Goal: Use online tool/utility: Use online tool/utility

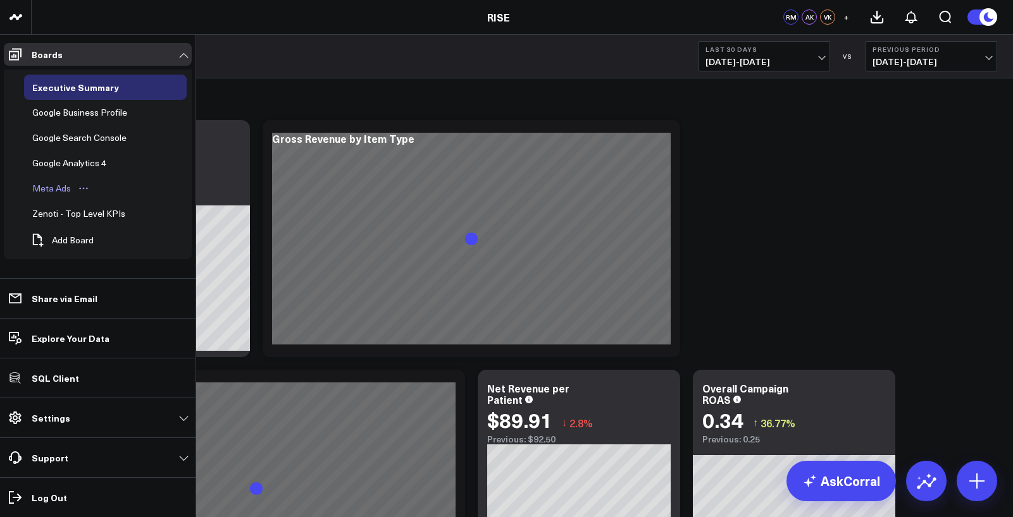
click at [51, 189] on div "Meta Ads" at bounding box center [51, 188] width 45 height 15
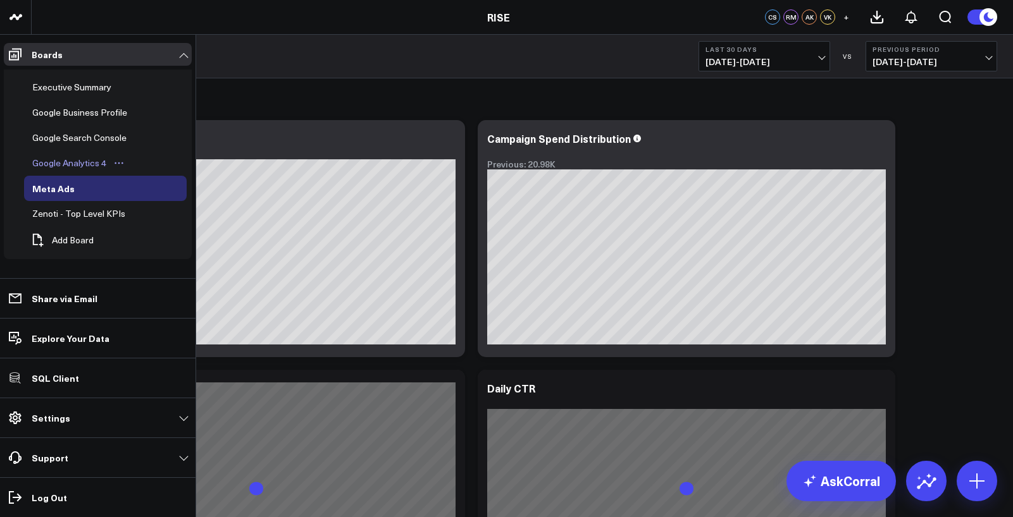
scroll to position [22, 0]
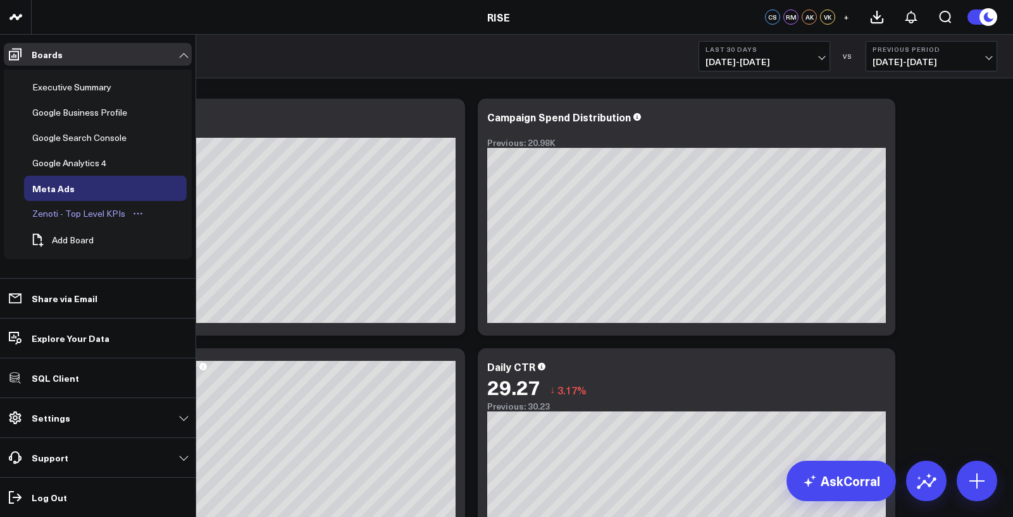
click at [67, 214] on div "Zenoti - Top Level KPIs" at bounding box center [78, 213] width 99 height 15
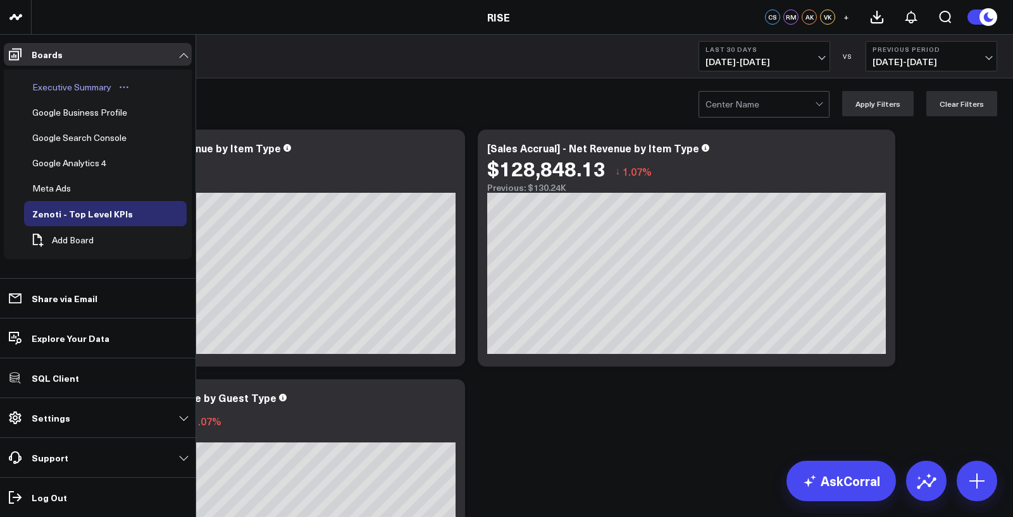
click at [56, 89] on div "Executive Summary" at bounding box center [71, 87] width 85 height 15
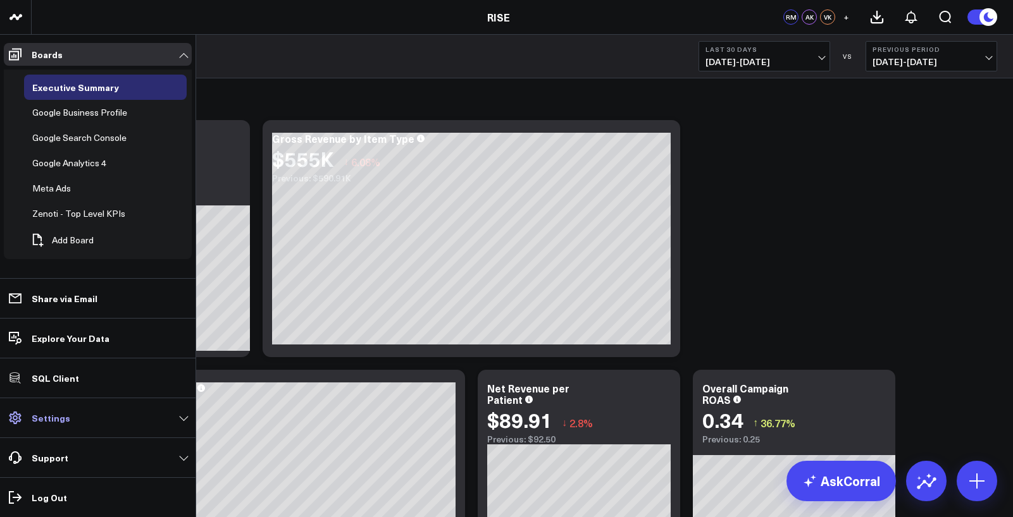
click at [56, 426] on link "Settings" at bounding box center [98, 418] width 188 height 23
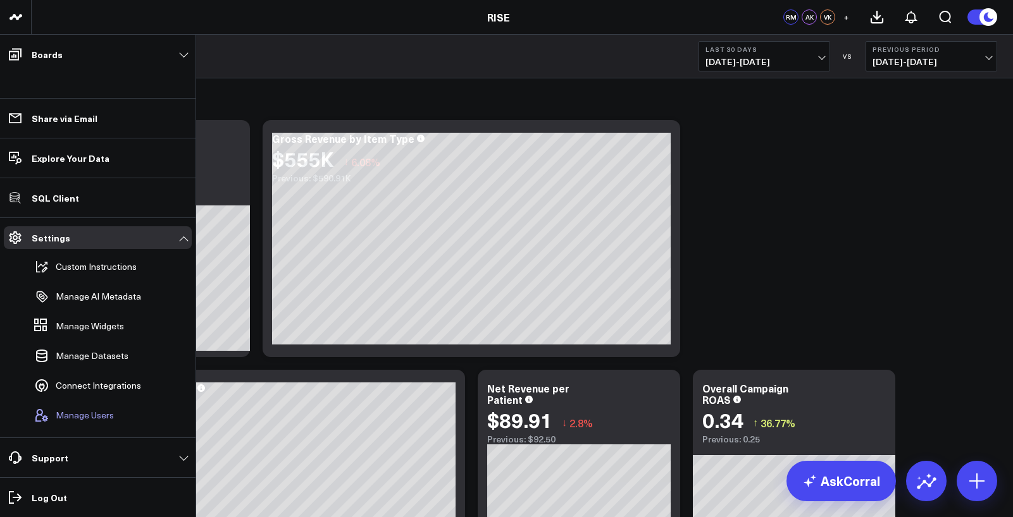
click at [69, 422] on button "Manage Users" at bounding box center [71, 416] width 85 height 28
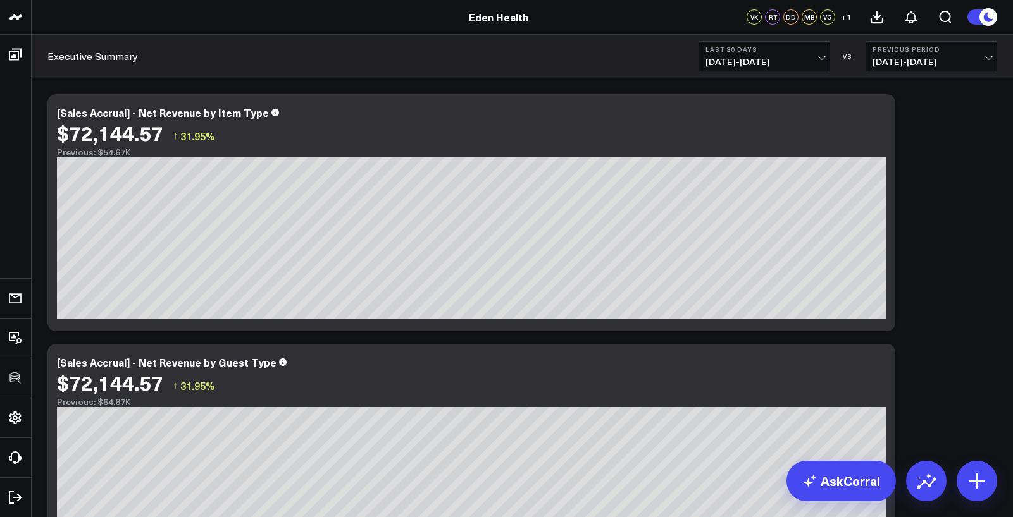
click at [790, 59] on span "09/10/25 - 10/09/25" at bounding box center [764, 62] width 118 height 10
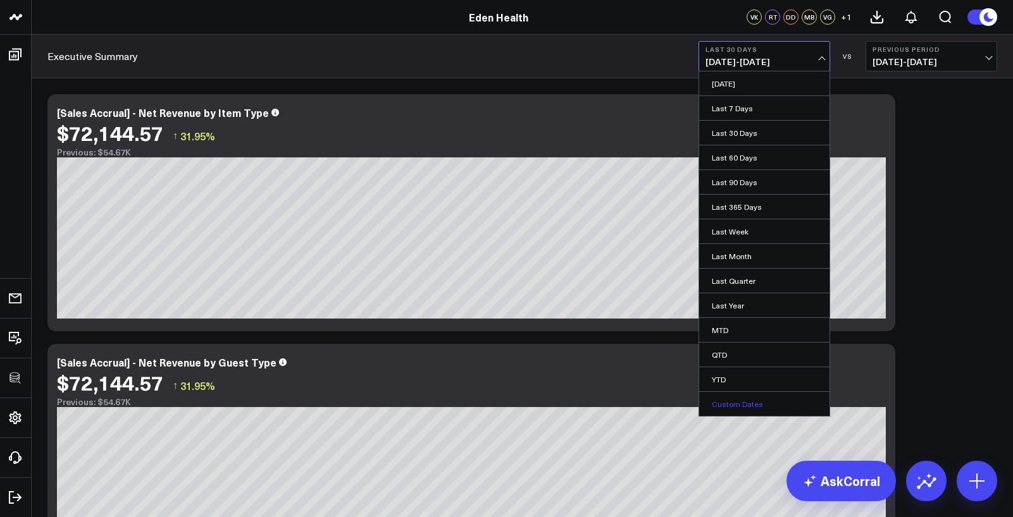
click at [736, 399] on link "Custom Dates" at bounding box center [764, 404] width 130 height 24
select select "9"
select select "2025"
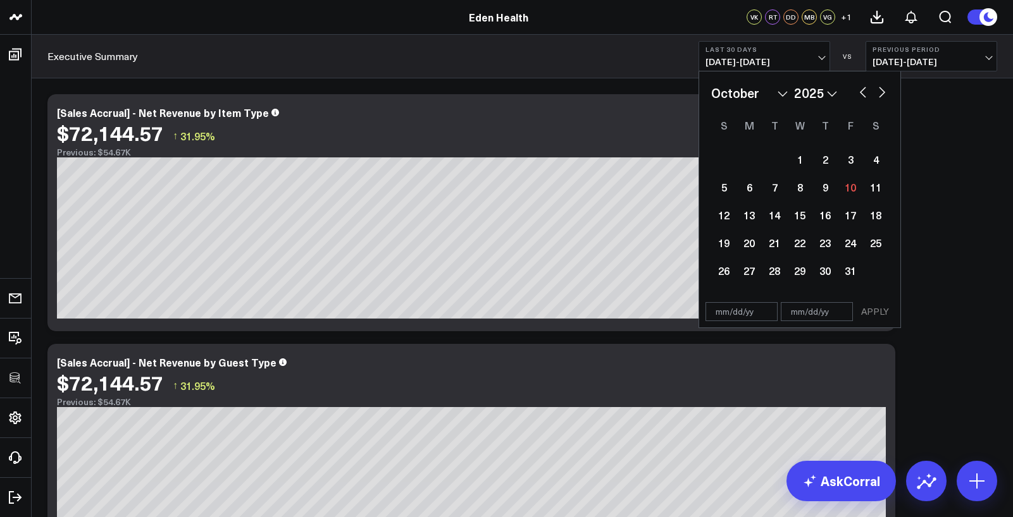
click at [744, 94] on select "January February March April May June July August September October November De…" at bounding box center [749, 93] width 77 height 19
select select "2"
select select "2025"
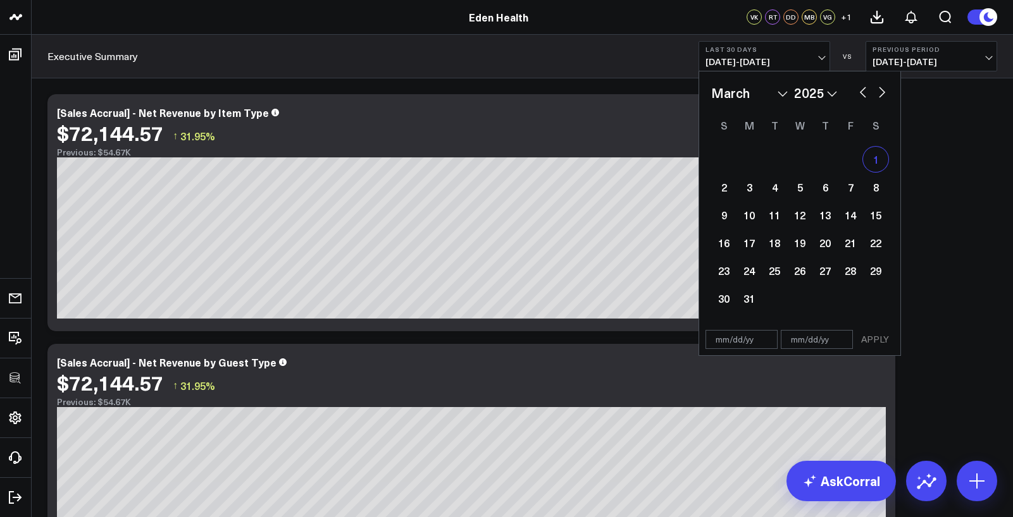
click at [865, 158] on div "1" at bounding box center [875, 159] width 25 height 25
type input "03/01/25"
select select "2"
select select "2025"
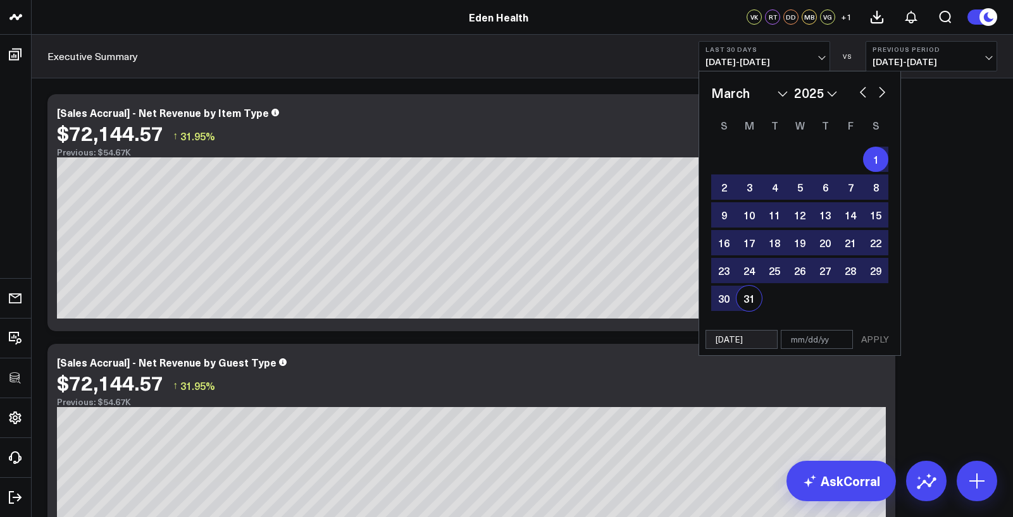
click at [745, 299] on div "31" at bounding box center [748, 298] width 25 height 25
type input "03/31/25"
select select "2"
select select "2025"
click at [879, 344] on button "APPLY" at bounding box center [875, 339] width 38 height 19
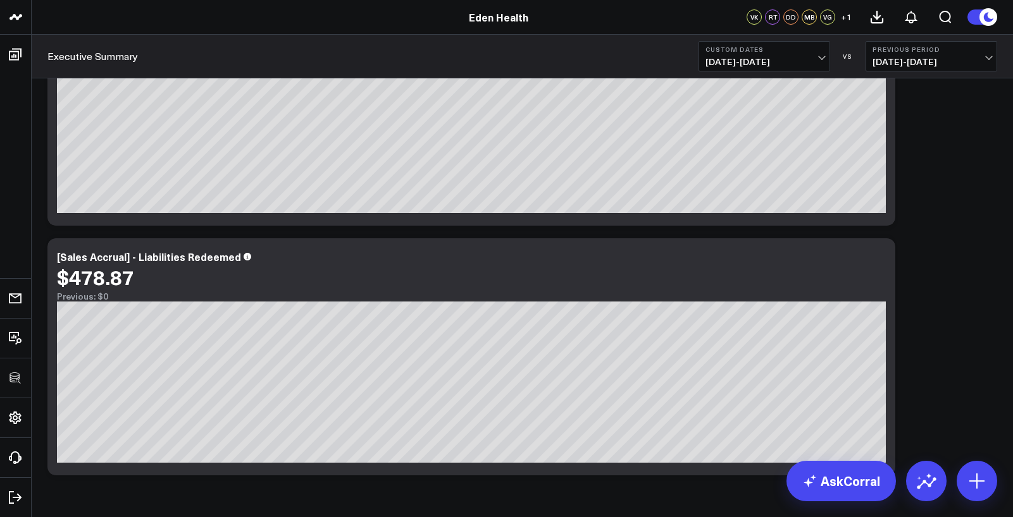
scroll to position [857, 0]
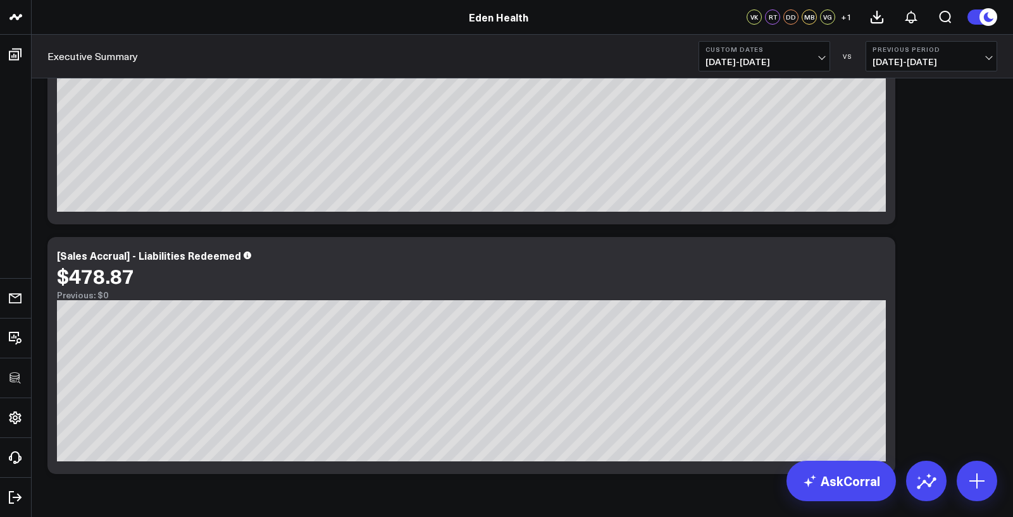
click at [785, 51] on b "Custom Dates" at bounding box center [764, 50] width 118 height 8
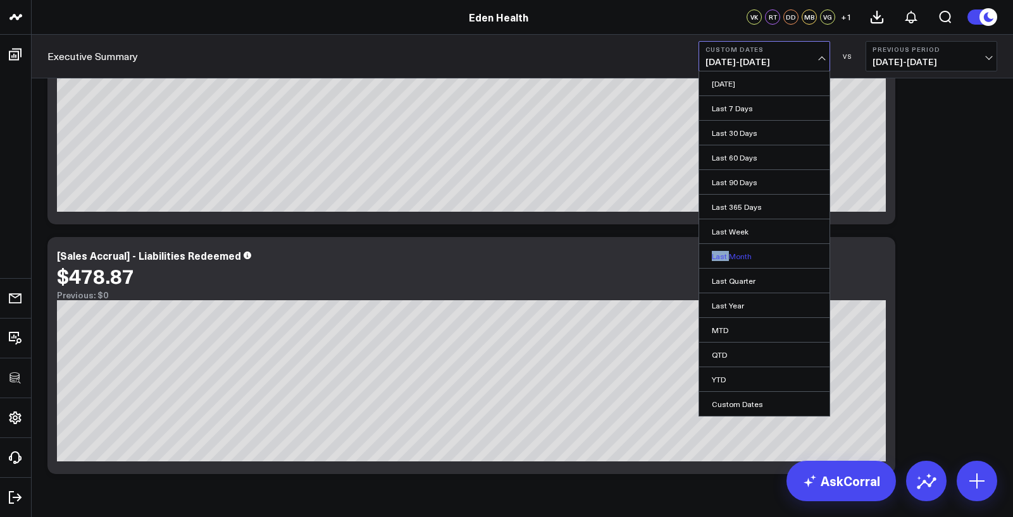
click at [729, 251] on link "Last Month" at bounding box center [764, 256] width 130 height 24
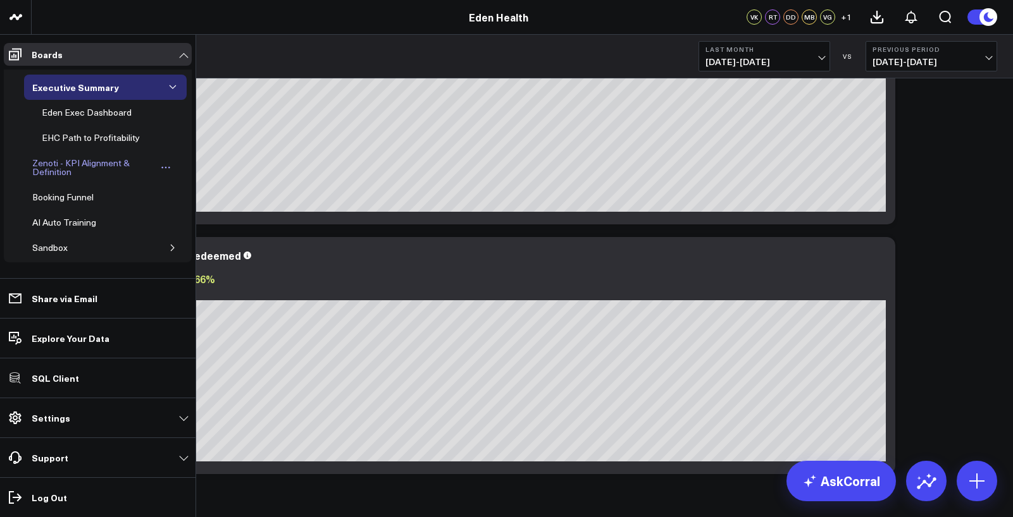
click at [44, 163] on div "Zenoti - KPI Alignment & Definition" at bounding box center [93, 168] width 128 height 24
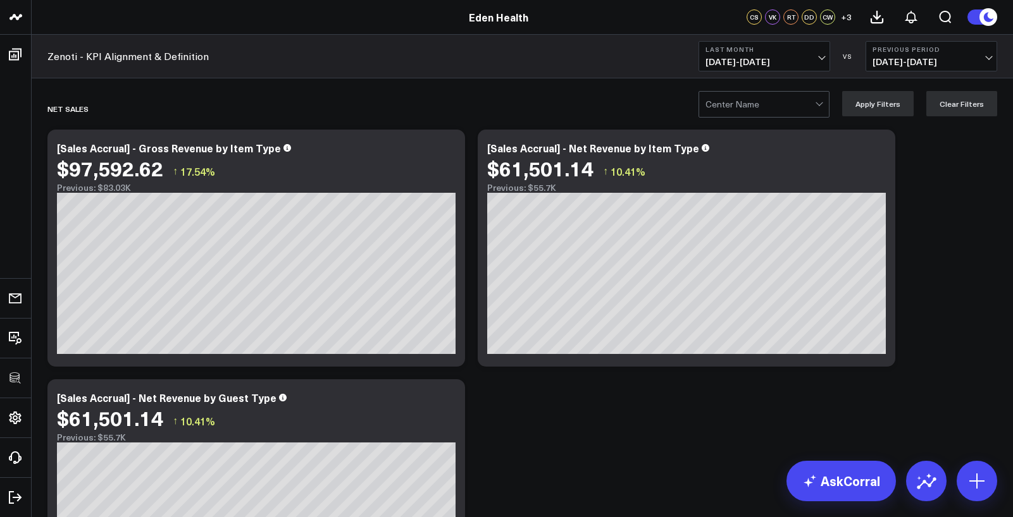
click at [738, 107] on div at bounding box center [759, 104] width 109 height 25
click at [739, 127] on div "Greenwood Village" at bounding box center [764, 130] width 130 height 25
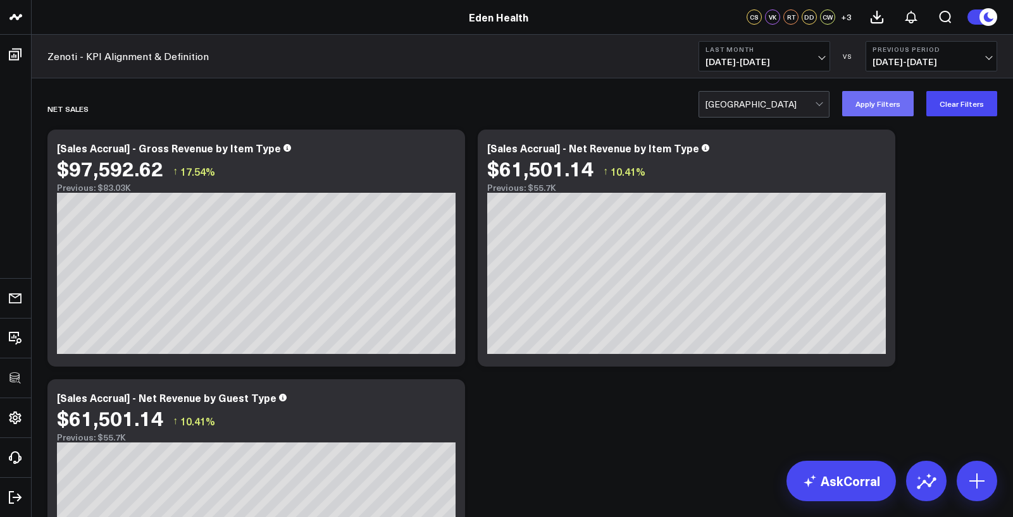
click at [876, 102] on button "Apply Filters" at bounding box center [877, 103] width 71 height 25
click at [733, 53] on button "Last Month 09/01/25 - 09/30/25" at bounding box center [764, 56] width 132 height 30
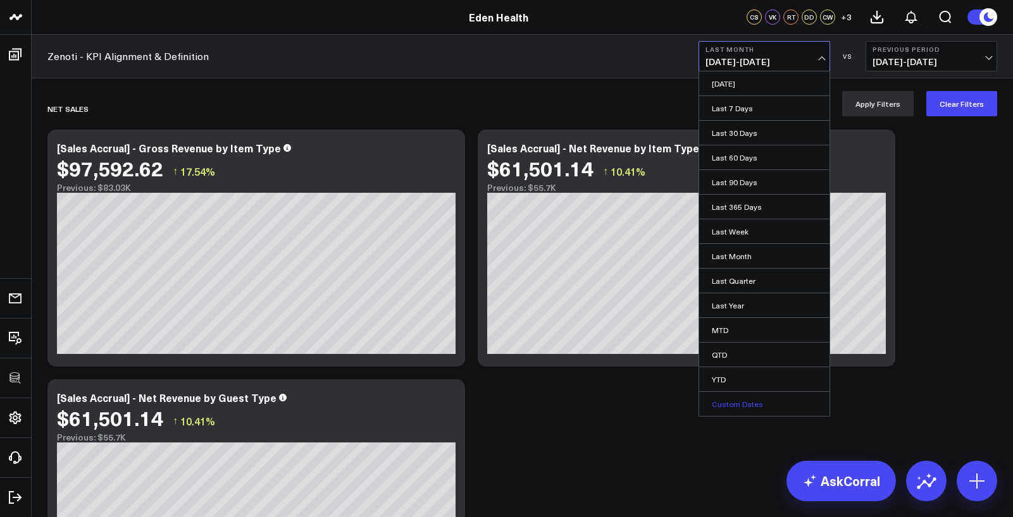
click at [727, 395] on link "Custom Dates" at bounding box center [764, 404] width 130 height 24
select select "9"
select select "2025"
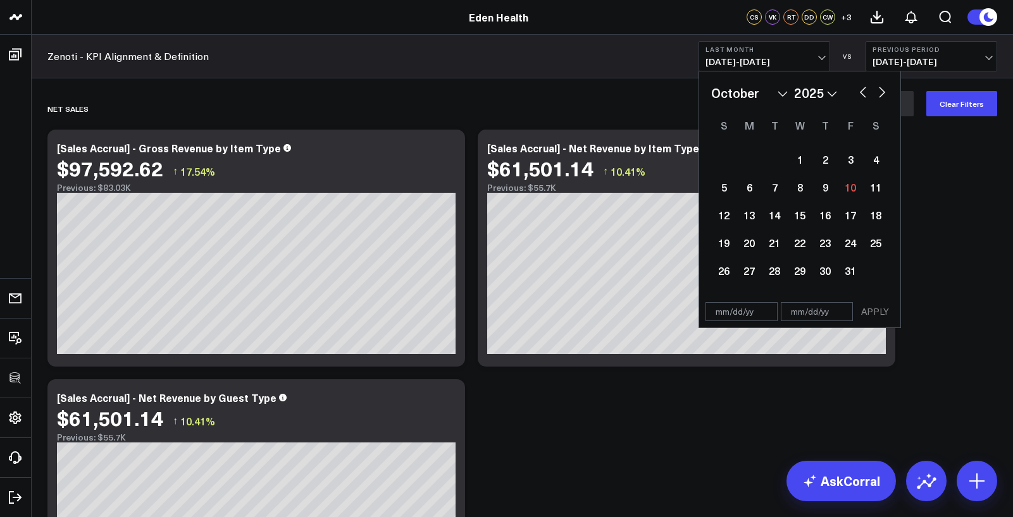
click at [757, 92] on select "January February March April May June July August September October November De…" at bounding box center [749, 93] width 77 height 19
select select "7"
select select "2025"
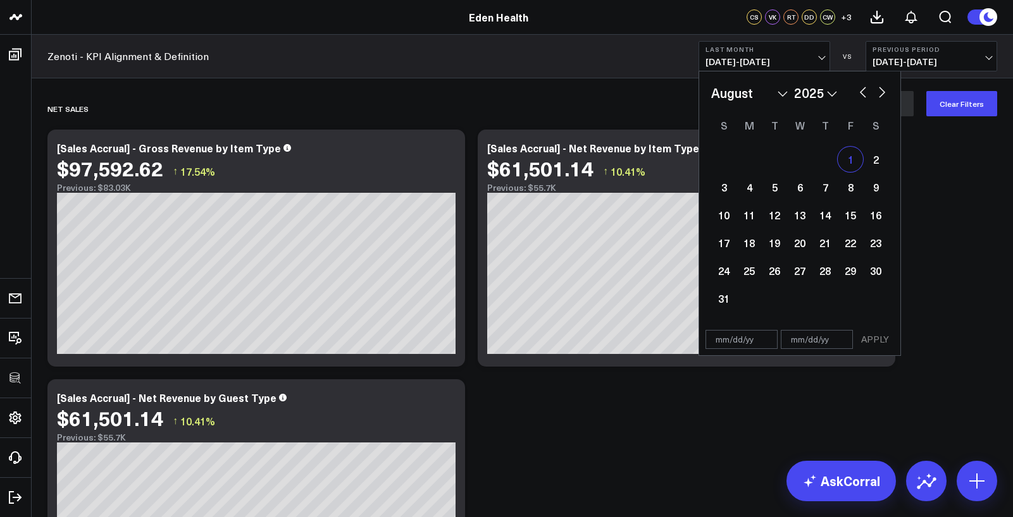
click at [850, 159] on div "1" at bounding box center [850, 159] width 25 height 25
type input "08/01/25"
select select "7"
select select "2025"
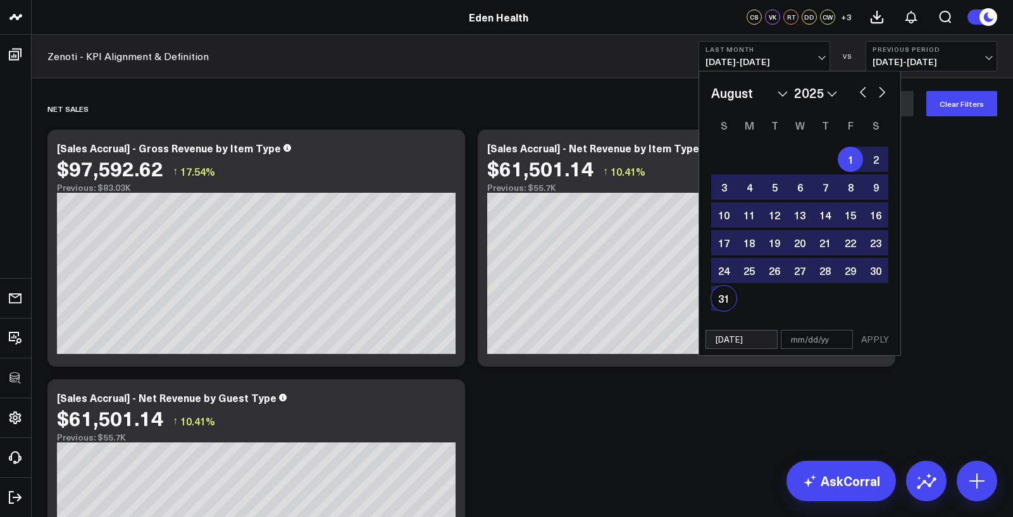
click at [730, 294] on div "31" at bounding box center [723, 298] width 25 height 25
type input "08/31/25"
select select "7"
select select "2025"
click at [881, 340] on button "APPLY" at bounding box center [875, 339] width 38 height 19
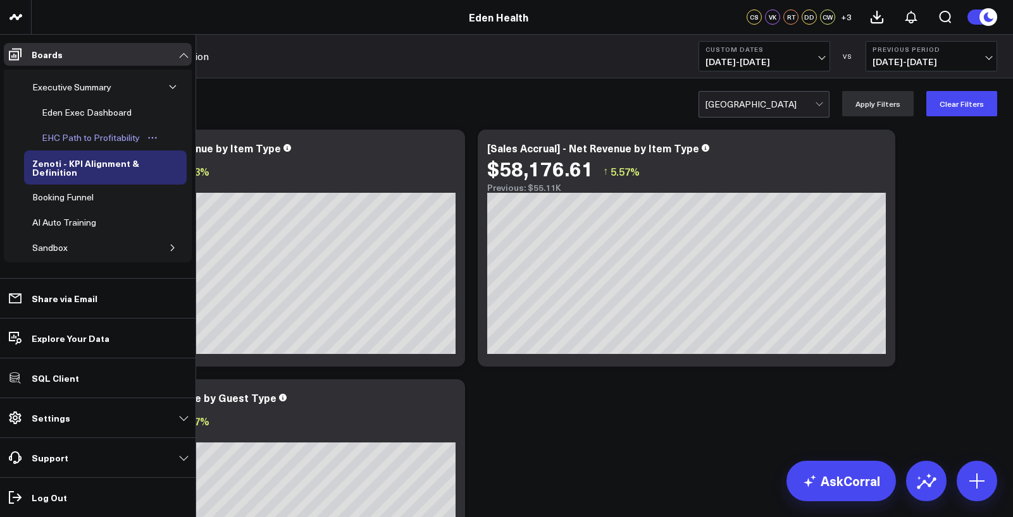
click at [44, 135] on div "EHC Path to Profitability" at bounding box center [91, 137] width 104 height 15
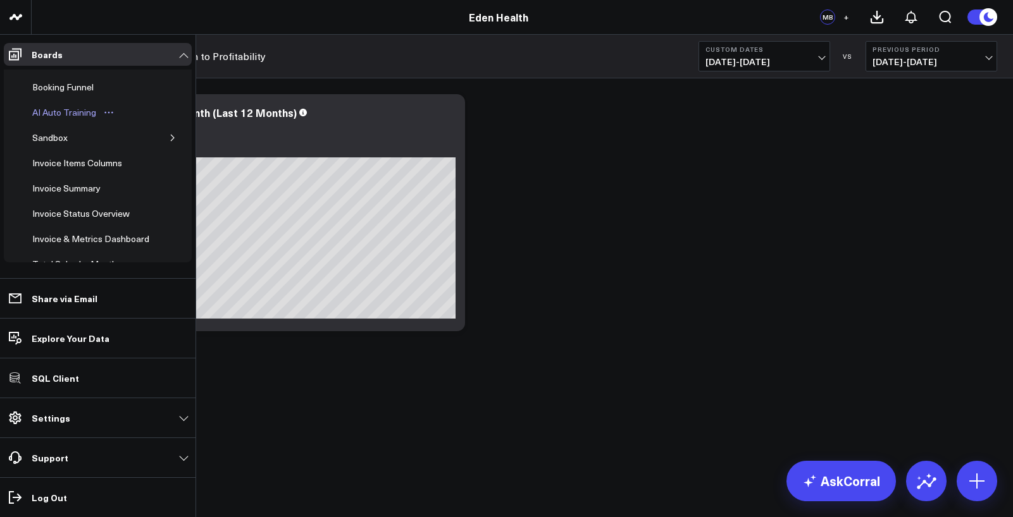
scroll to position [142, 0]
click at [74, 139] on div "Invoice Items Columns" at bounding box center [77, 140] width 96 height 15
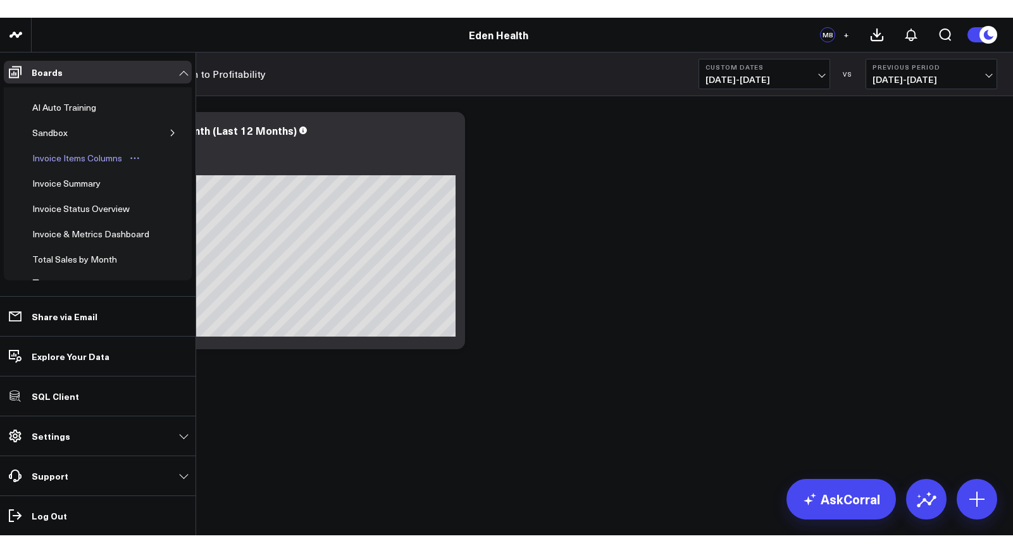
scroll to position [133, 0]
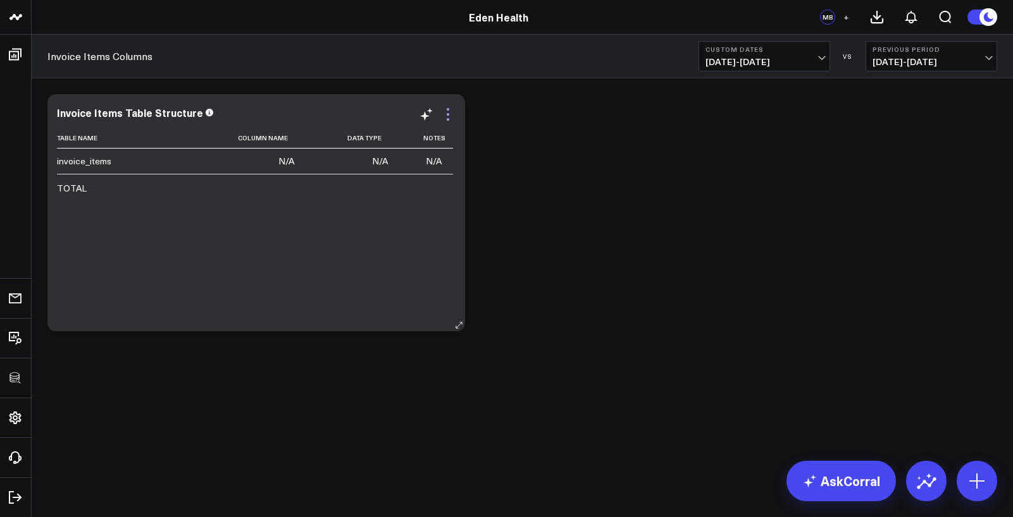
click at [443, 116] on icon at bounding box center [447, 114] width 15 height 15
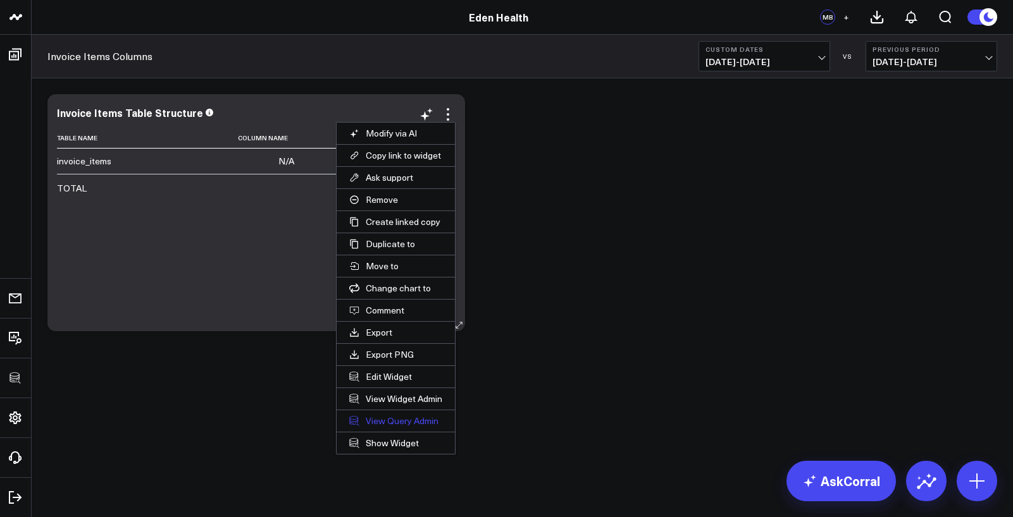
click at [372, 426] on link "View Query Admin" at bounding box center [396, 422] width 118 height 22
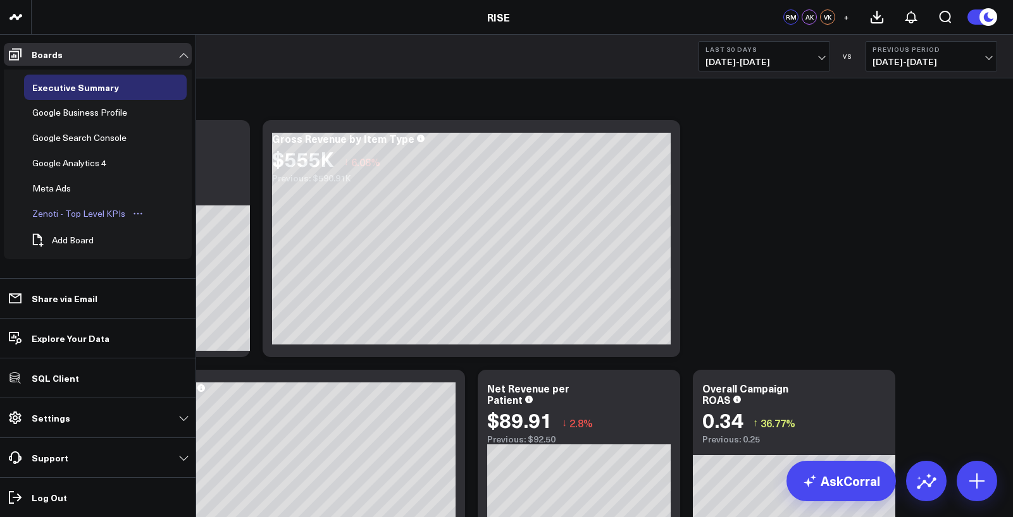
click at [46, 213] on div "Zenoti - Top Level KPIs" at bounding box center [78, 213] width 99 height 15
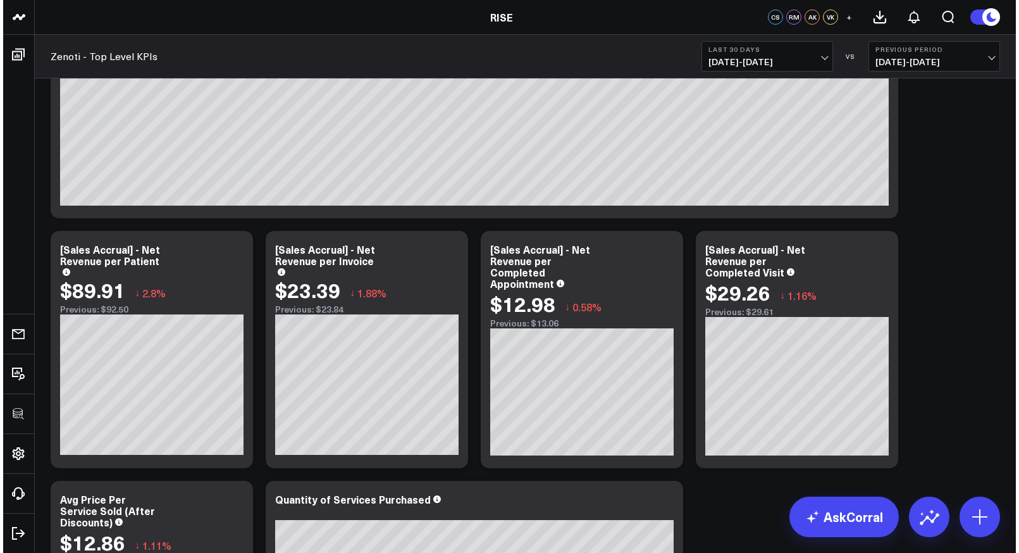
scroll to position [1149, 0]
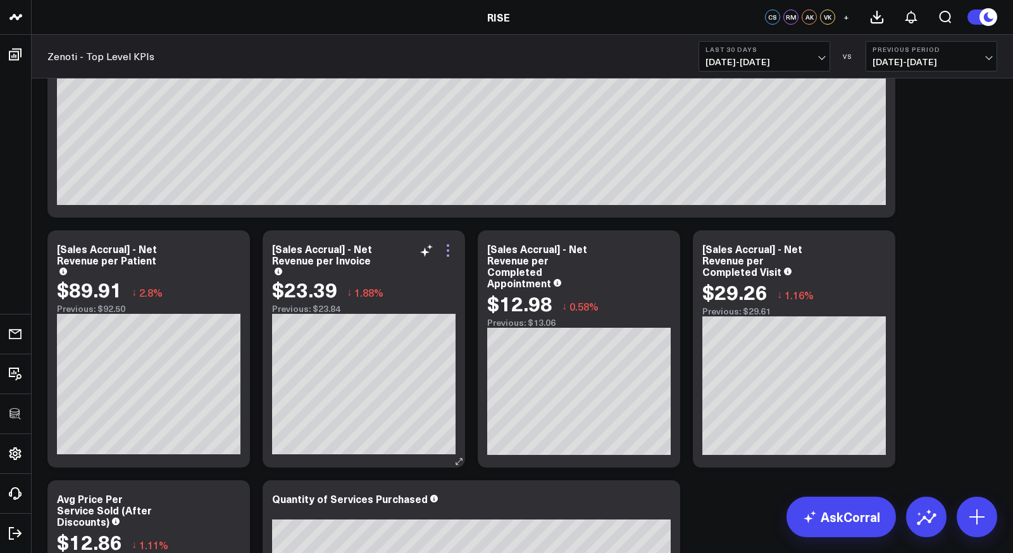
click at [447, 254] on icon at bounding box center [447, 250] width 15 height 15
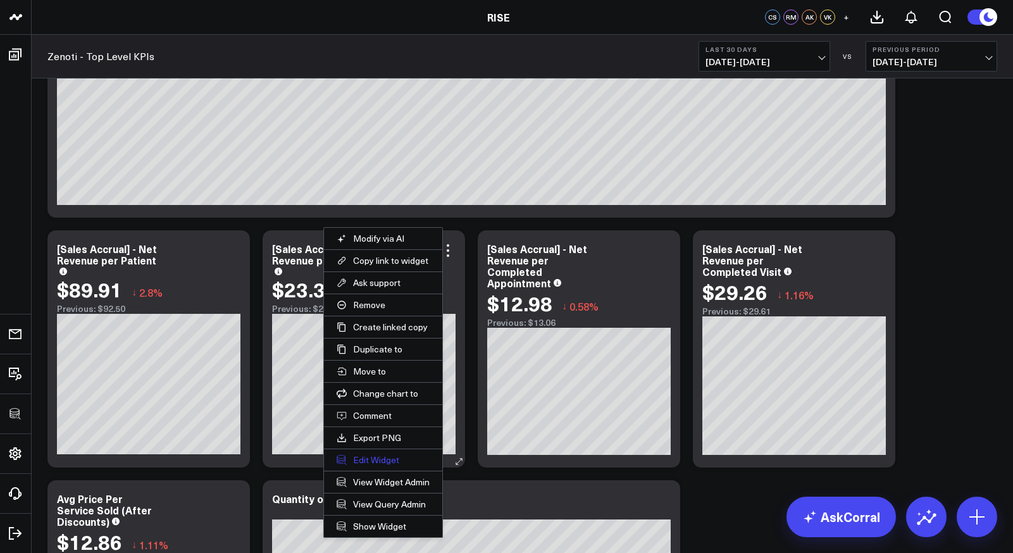
click at [364, 457] on button "Edit Widget" at bounding box center [383, 460] width 118 height 22
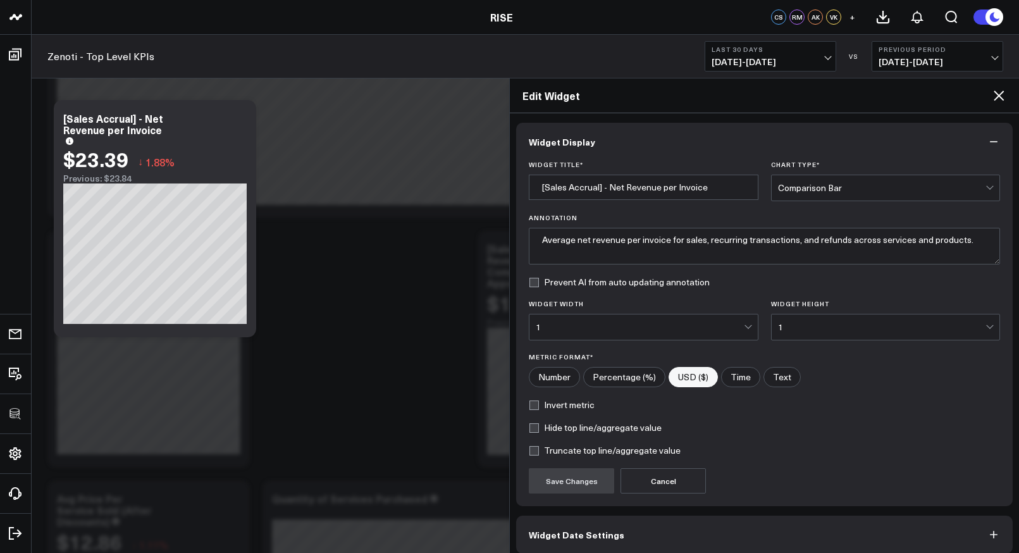
scroll to position [58, 0]
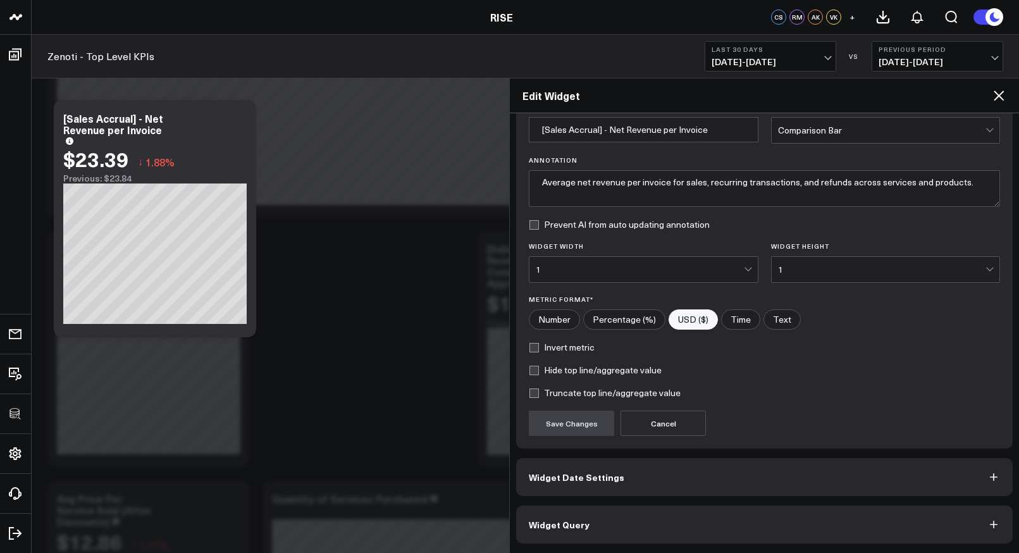
click at [566, 517] on span "Widget Query" at bounding box center [559, 524] width 61 height 10
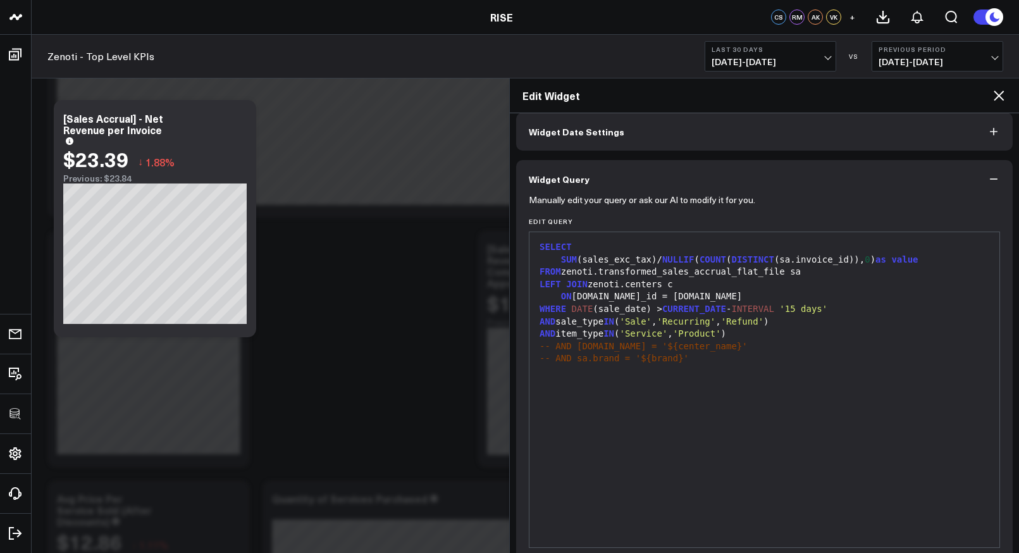
scroll to position [0, 0]
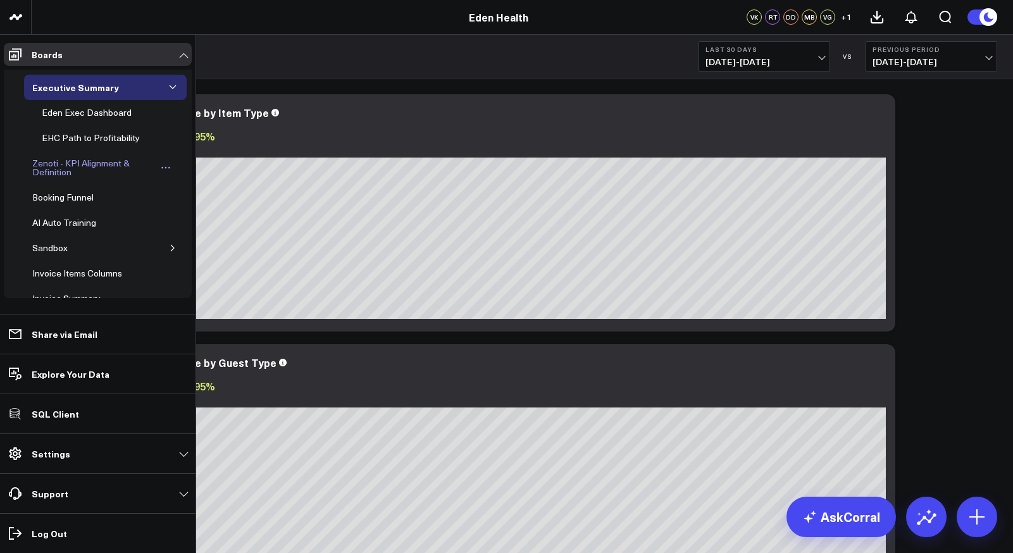
click at [53, 161] on div "Zenoti - KPI Alignment & Definition" at bounding box center [93, 168] width 128 height 24
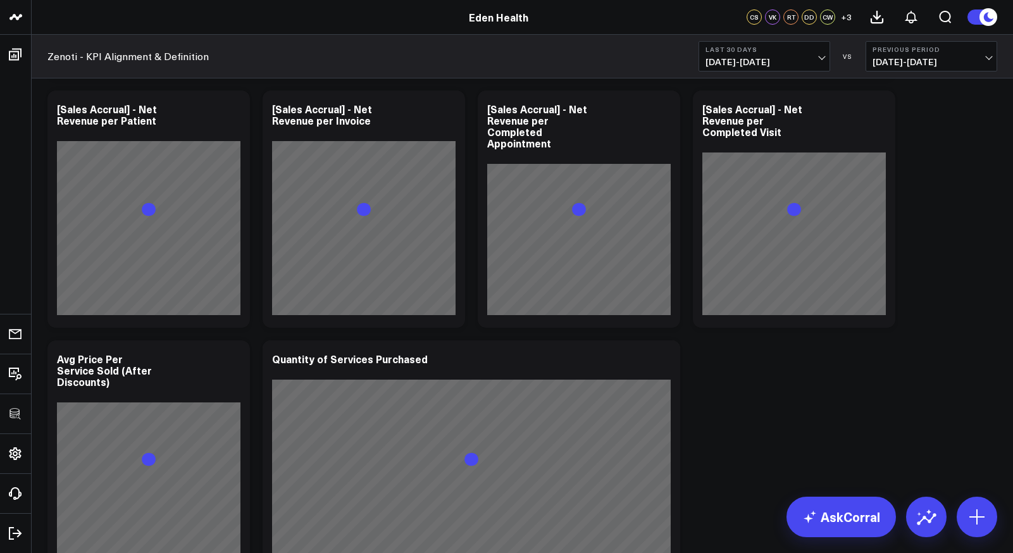
scroll to position [1289, 0]
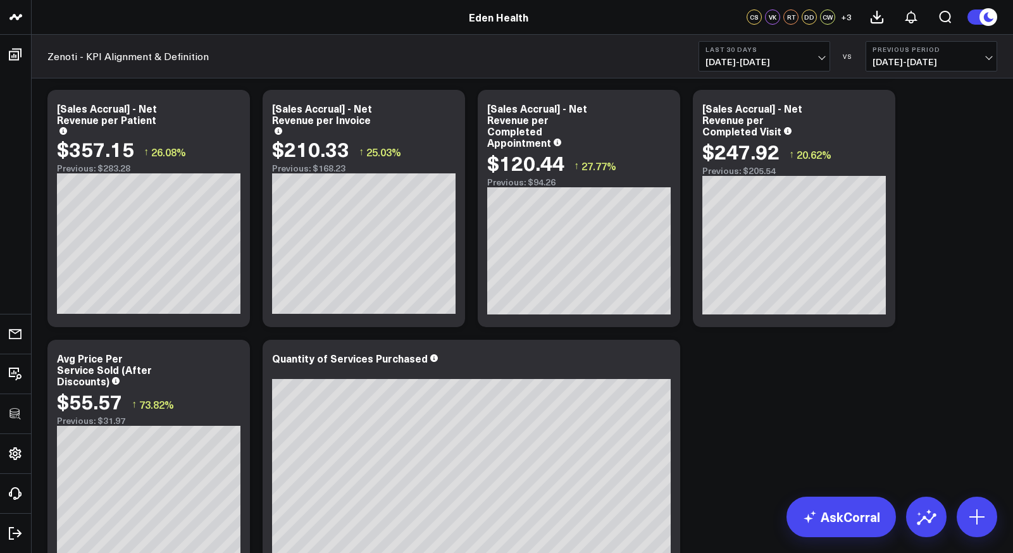
click at [743, 53] on b "Last 30 Days" at bounding box center [764, 50] width 118 height 8
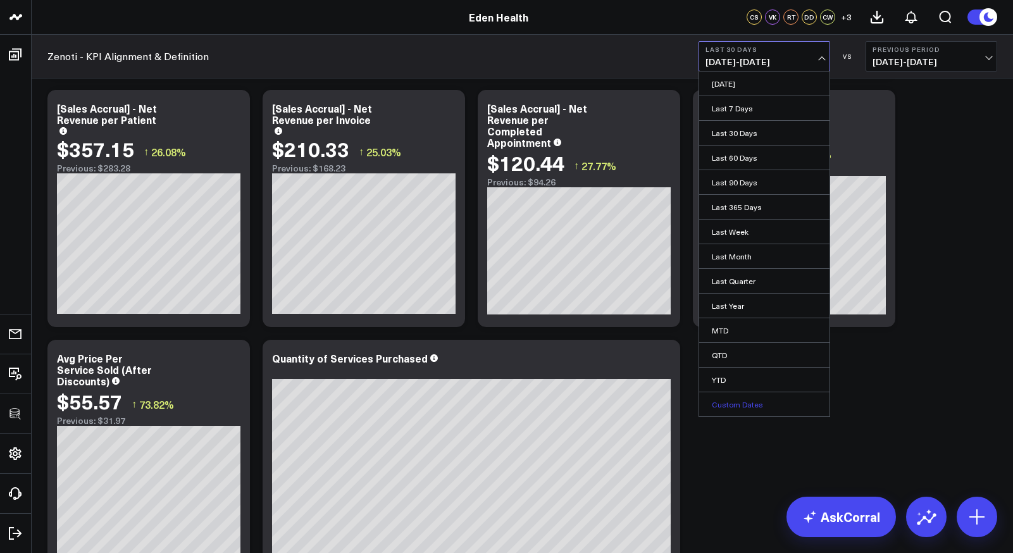
click at [725, 399] on link "Custom Dates" at bounding box center [764, 404] width 130 height 24
select select "9"
select select "2025"
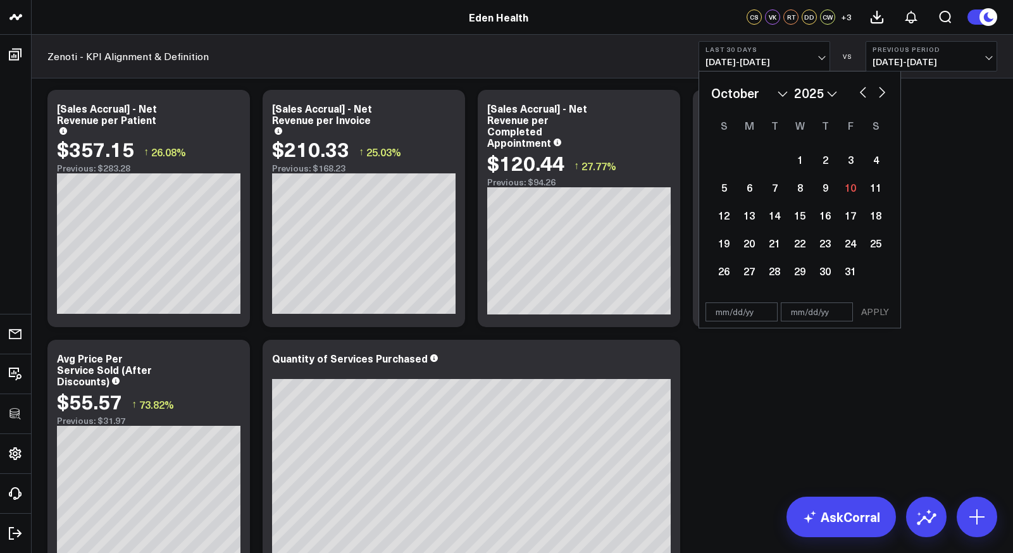
click at [743, 93] on select "January February March April May June July August September October November De…" at bounding box center [749, 93] width 77 height 19
select select "6"
select select "2025"
click at [777, 158] on div "1" at bounding box center [774, 159] width 25 height 25
type input "07/01/25"
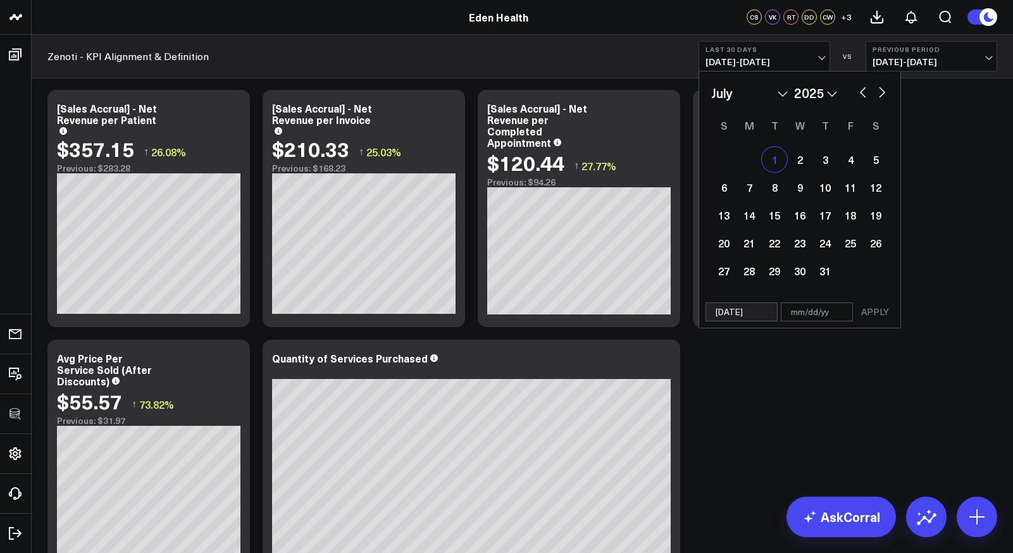
select select "6"
select select "2025"
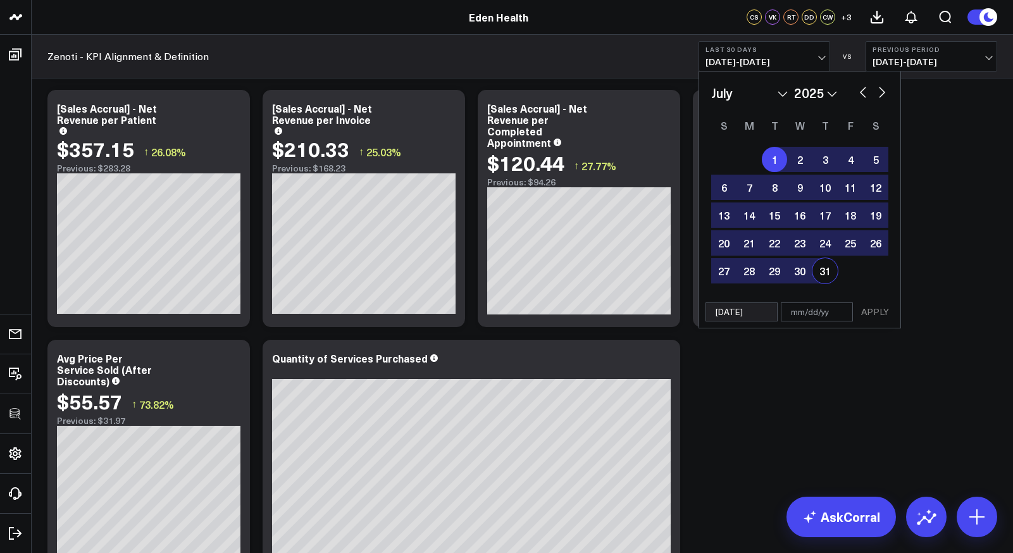
click at [832, 278] on div "31" at bounding box center [824, 270] width 25 height 25
type input "07/31/25"
select select "6"
select select "2025"
click at [881, 325] on div "07/01/25 07/31/25 APPLY" at bounding box center [799, 312] width 202 height 32
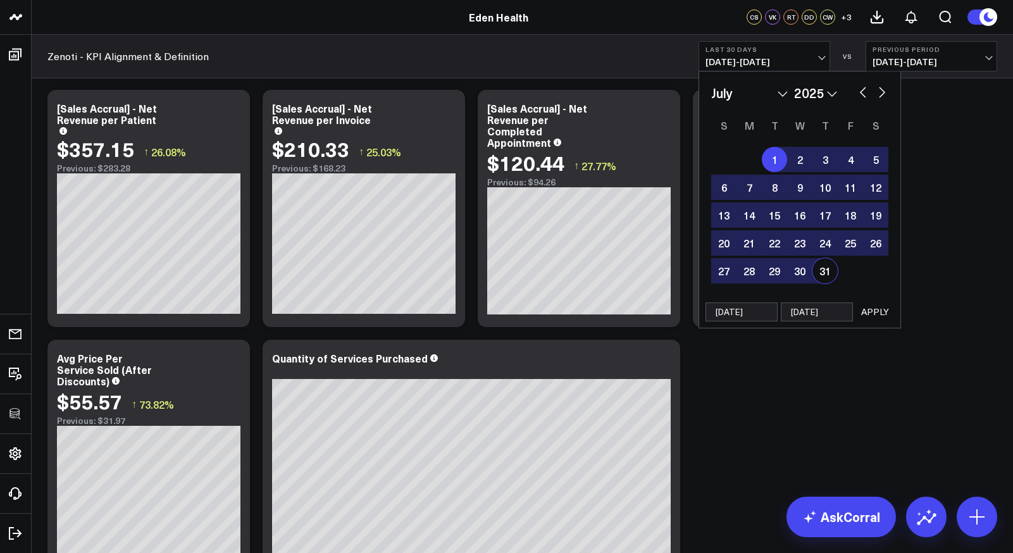
select select "6"
select select "2025"
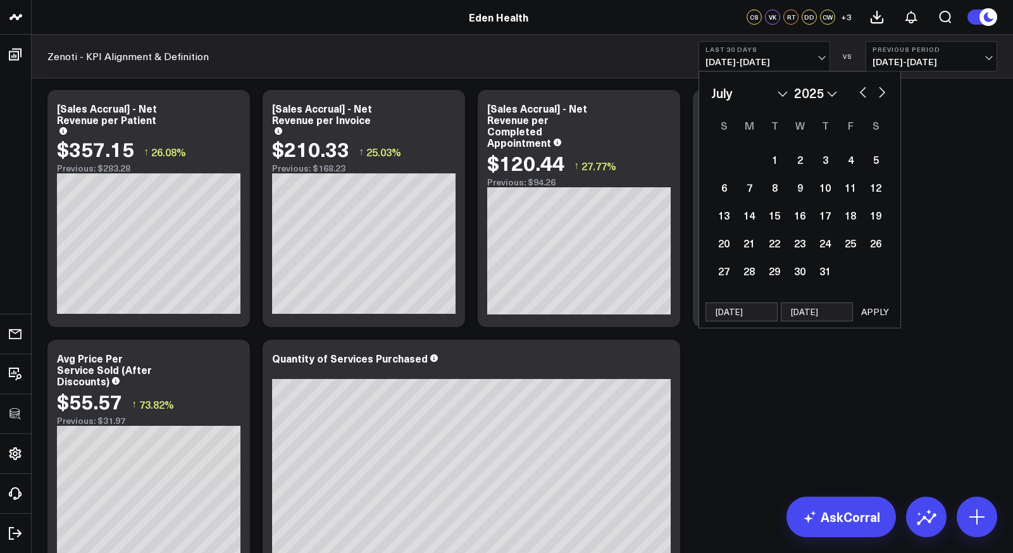
click at [874, 318] on button "APPLY" at bounding box center [875, 311] width 38 height 19
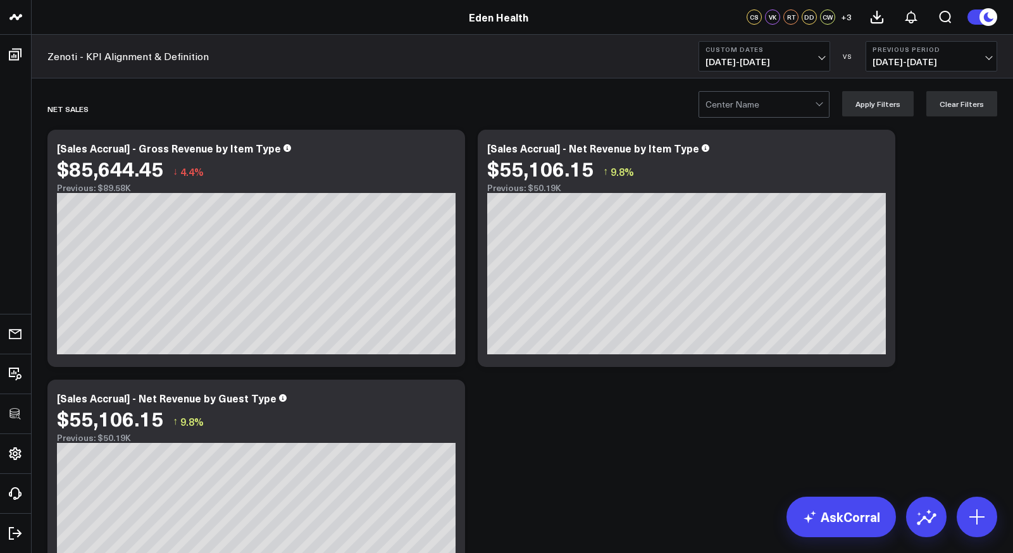
click at [772, 109] on div at bounding box center [759, 104] width 109 height 25
click at [772, 137] on div "Greenwood Village" at bounding box center [764, 130] width 130 height 25
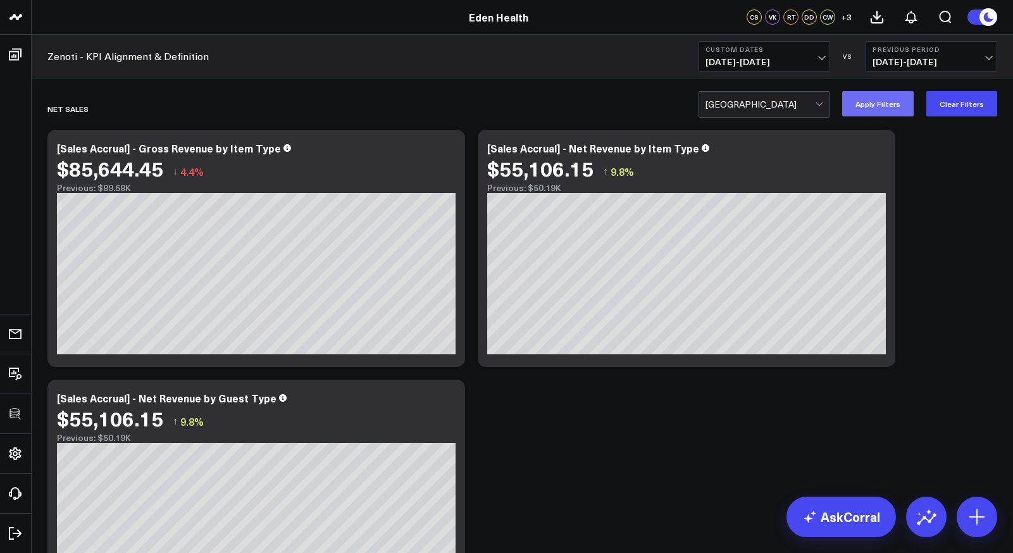
click at [895, 106] on button "Apply Filters" at bounding box center [877, 103] width 71 height 25
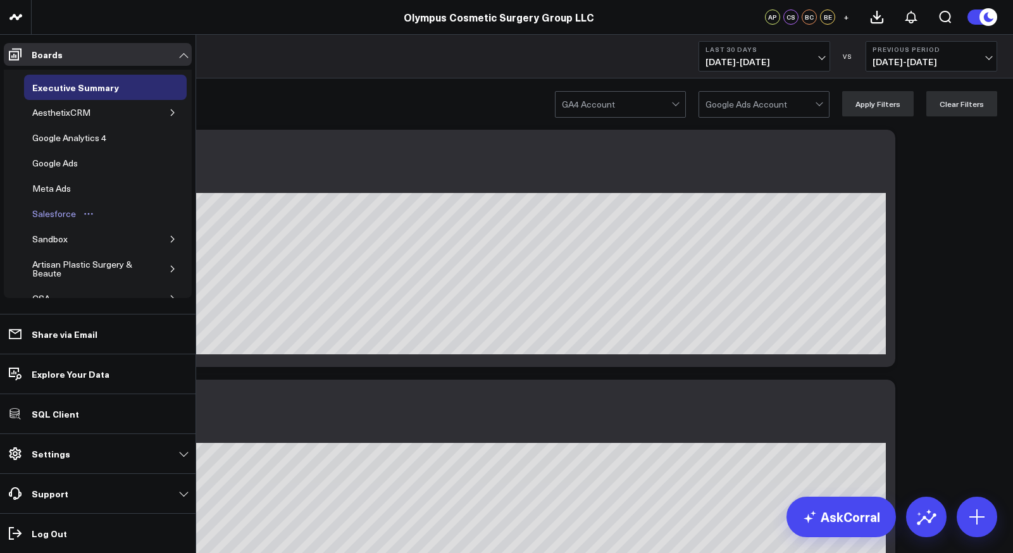
scroll to position [46, 0]
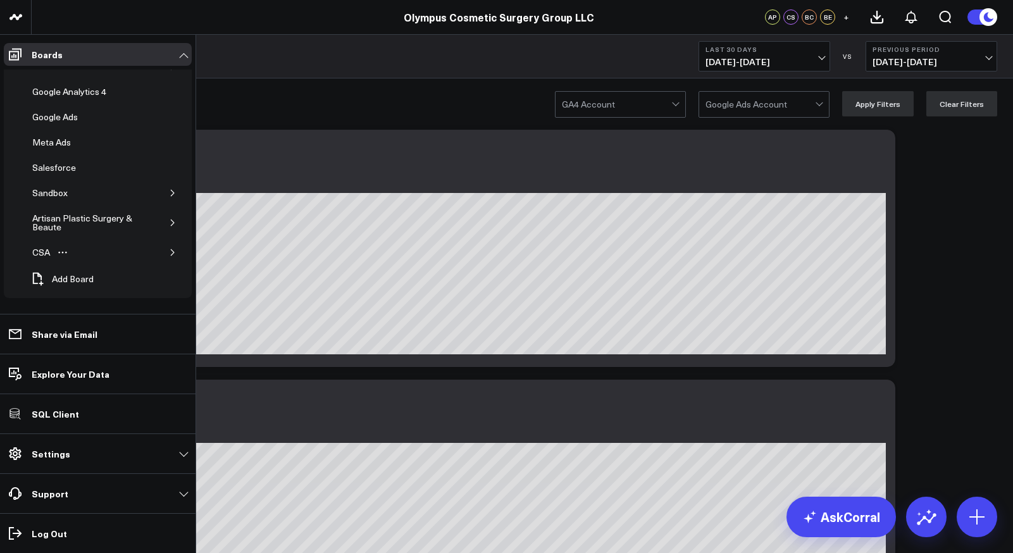
click at [169, 254] on icon "button" at bounding box center [173, 253] width 8 height 8
click at [67, 230] on div "ModMed Dashboard" at bounding box center [84, 227] width 90 height 15
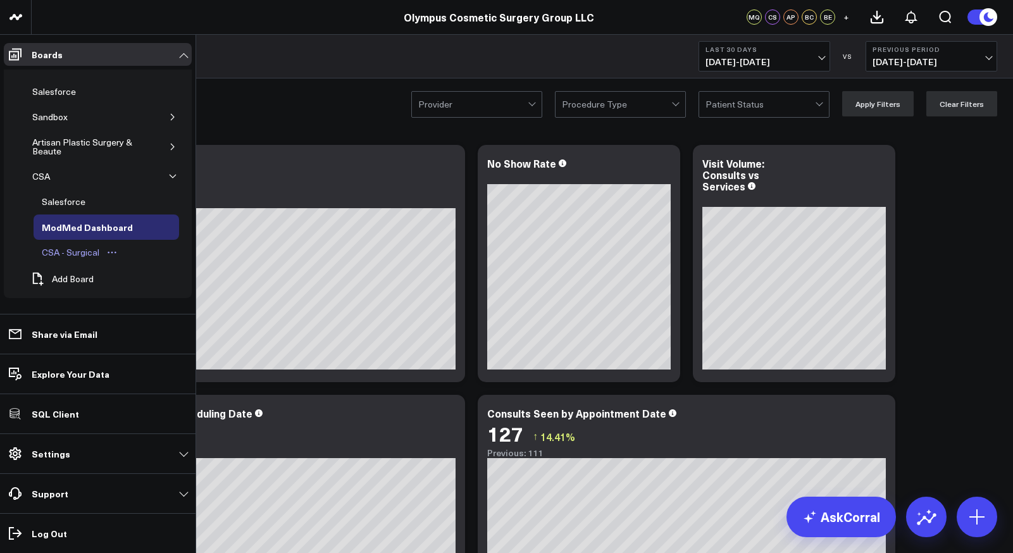
click at [74, 253] on div "CSA - Surgical" at bounding box center [71, 252] width 64 height 15
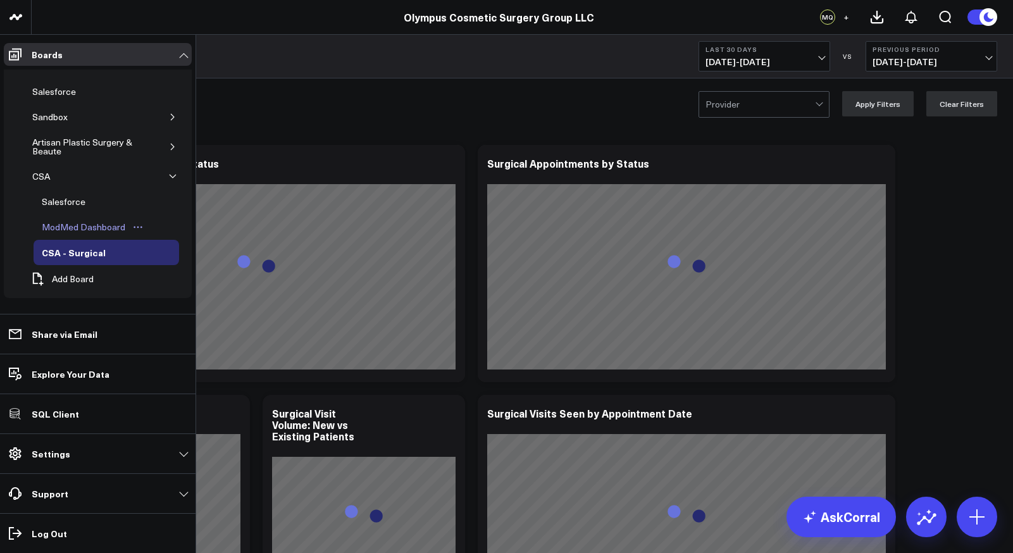
click at [80, 228] on div "ModMed Dashboard" at bounding box center [84, 227] width 90 height 15
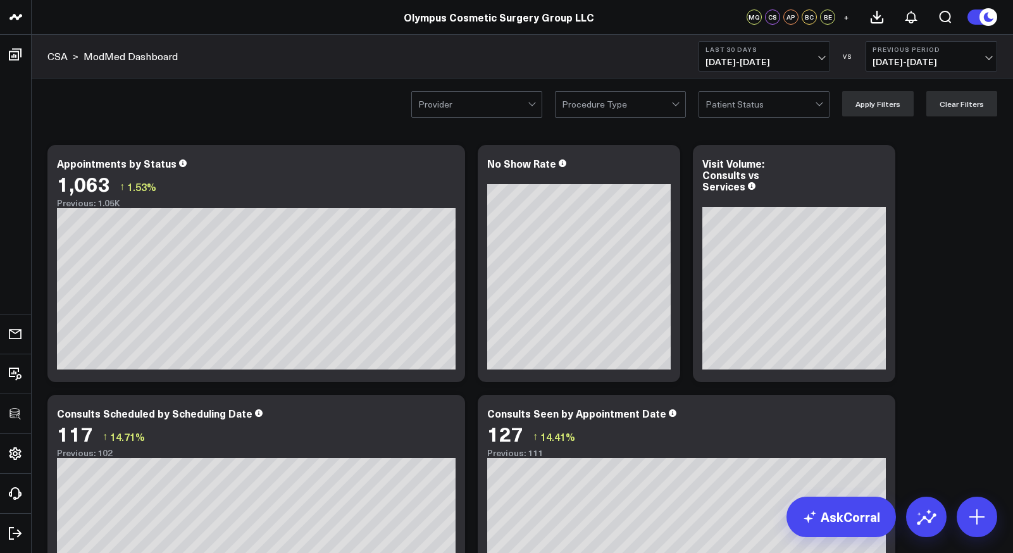
click at [753, 98] on div at bounding box center [759, 104] width 109 height 25
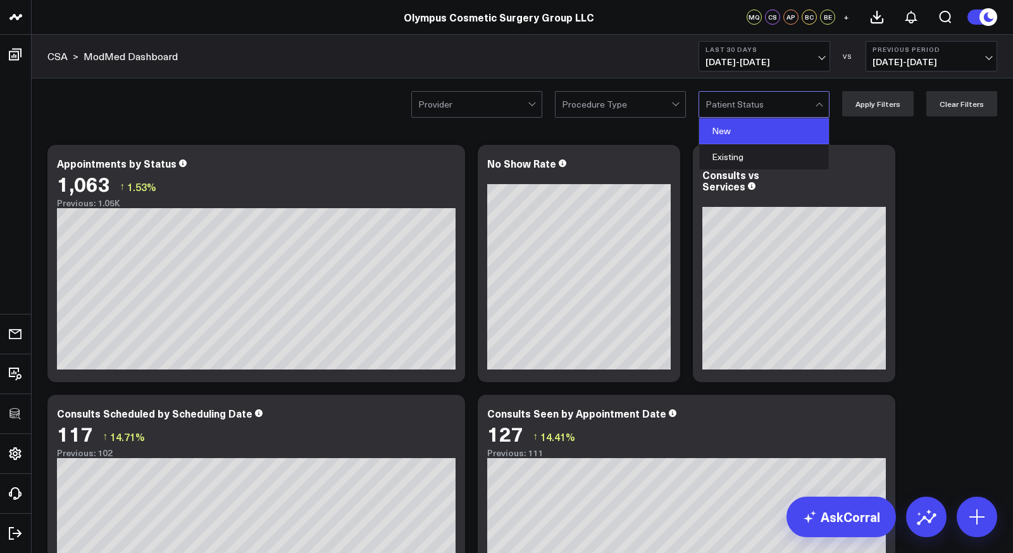
click at [744, 128] on div "New" at bounding box center [764, 131] width 130 height 26
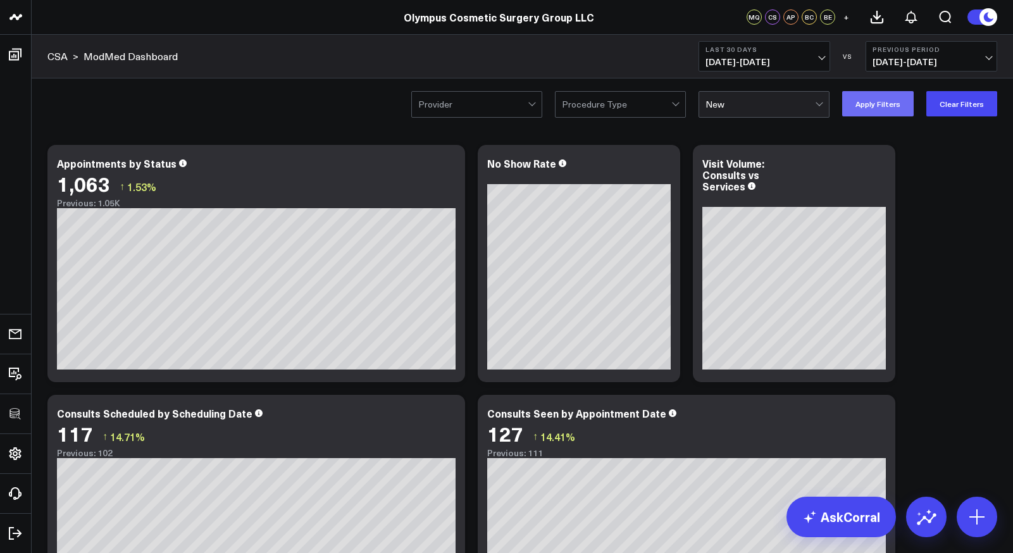
click at [900, 106] on button "Apply Filters" at bounding box center [877, 103] width 71 height 25
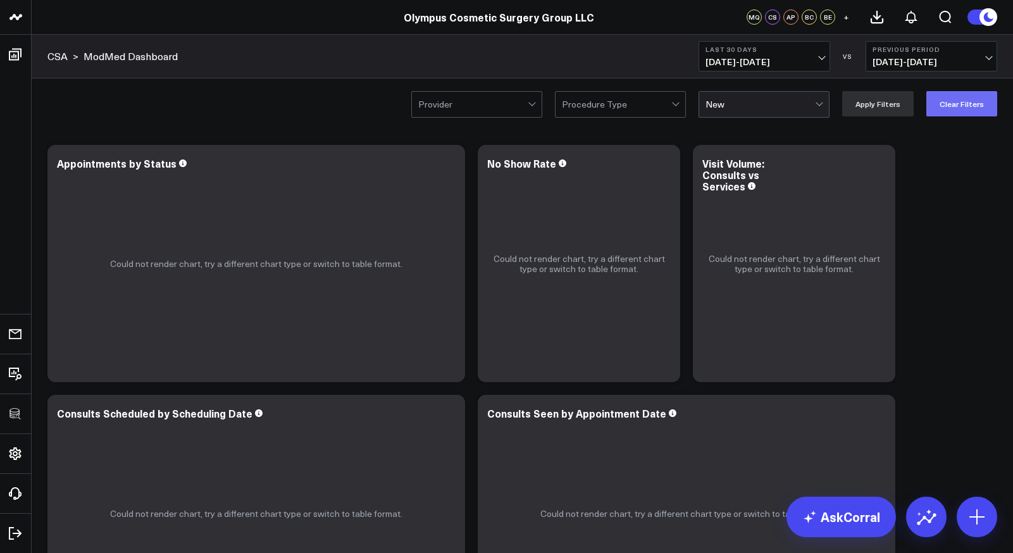
click at [939, 108] on button "Clear Filters" at bounding box center [961, 103] width 71 height 25
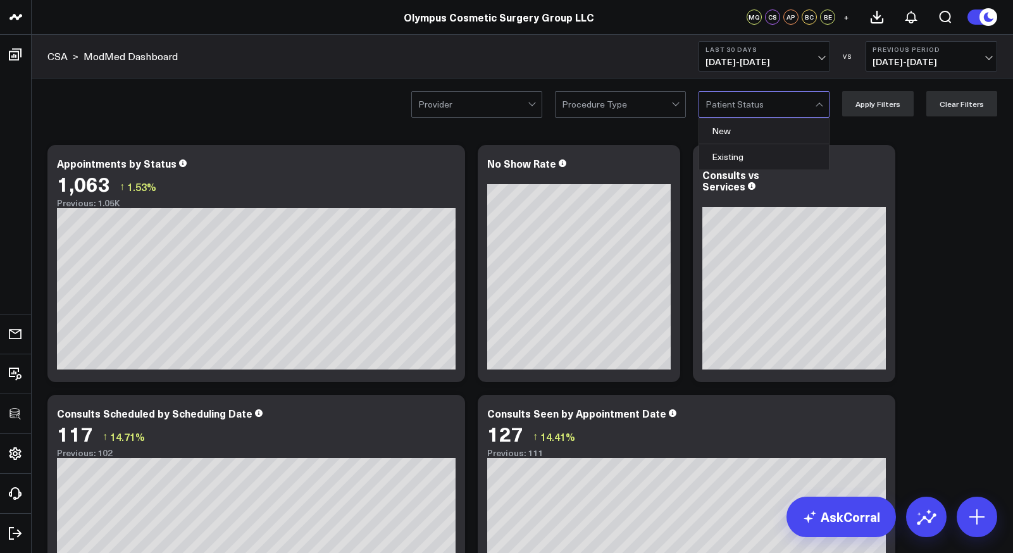
click at [777, 96] on div at bounding box center [759, 104] width 109 height 25
click at [751, 154] on div "Existing" at bounding box center [764, 156] width 130 height 25
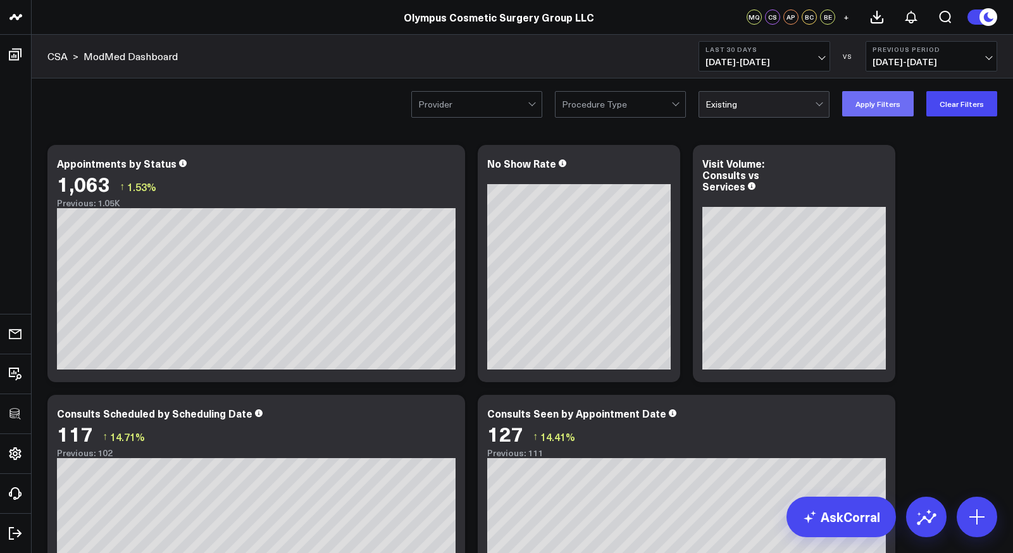
click at [849, 113] on button "Apply Filters" at bounding box center [877, 103] width 71 height 25
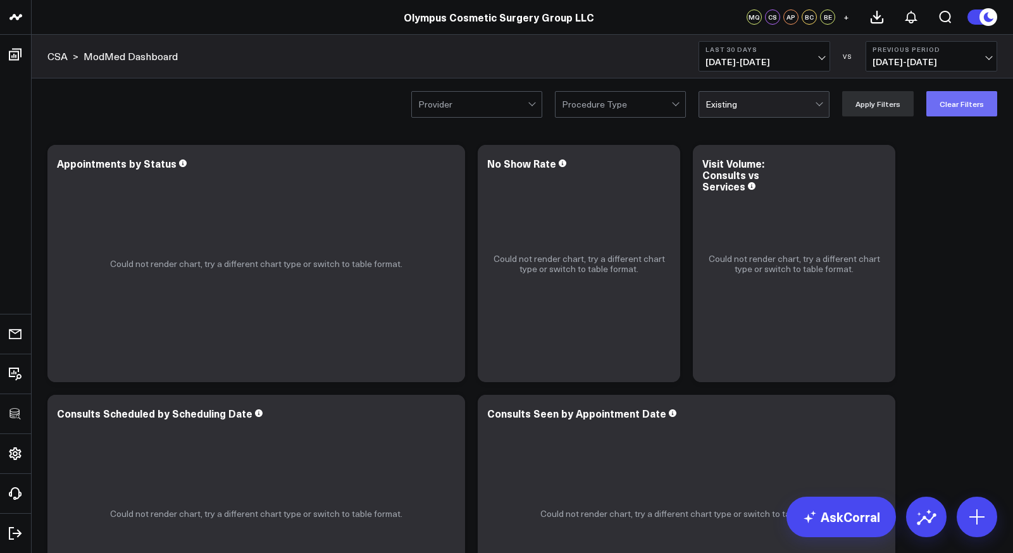
click at [965, 103] on button "Clear Filters" at bounding box center [961, 103] width 71 height 25
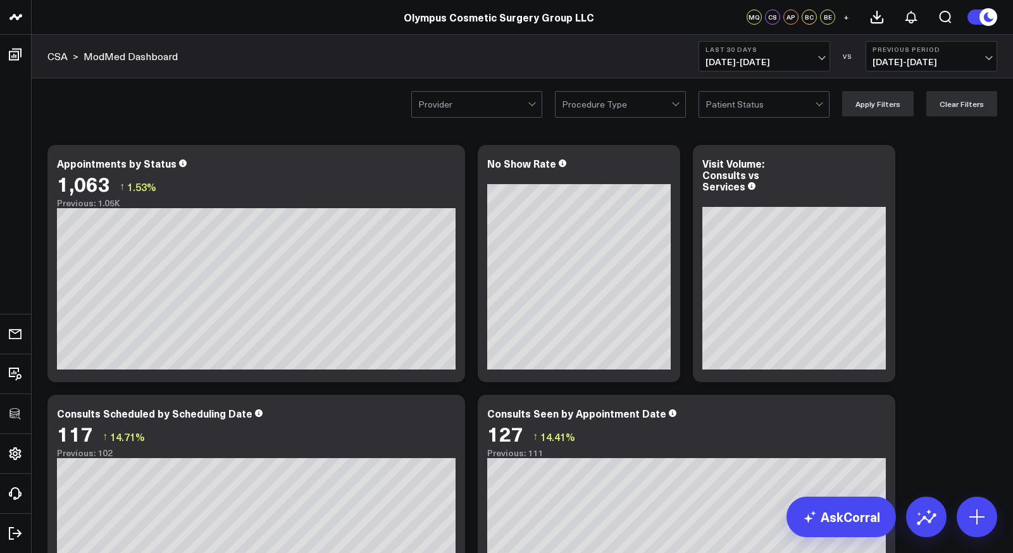
click at [629, 112] on div at bounding box center [616, 104] width 109 height 25
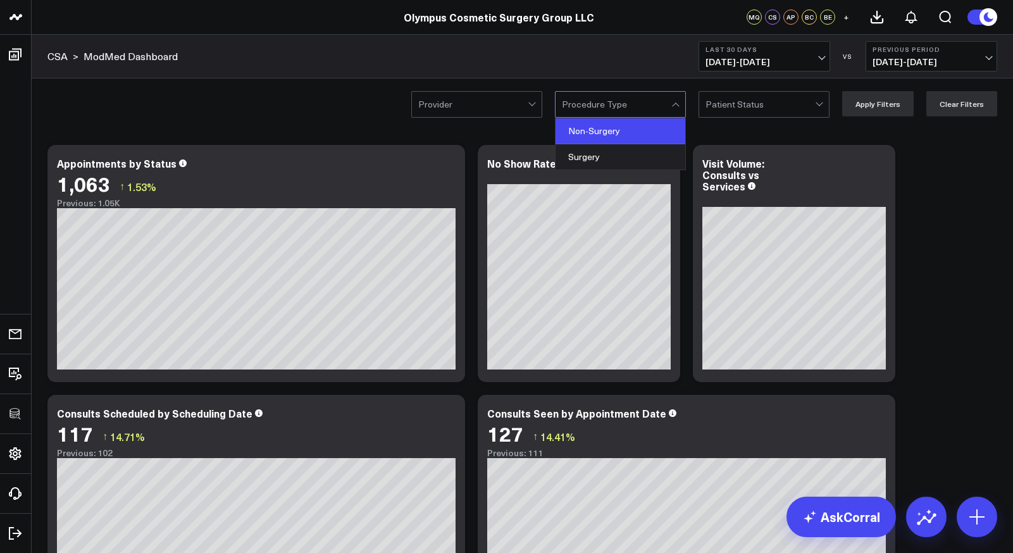
click at [618, 135] on div "Non-Surgery" at bounding box center [620, 131] width 130 height 26
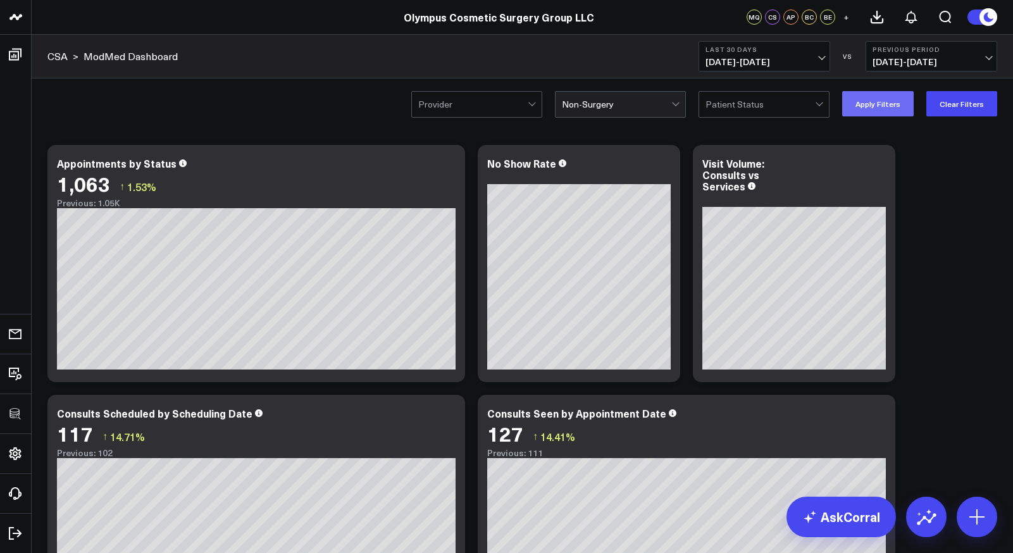
click at [874, 101] on button "Apply Filters" at bounding box center [877, 103] width 71 height 25
click at [975, 109] on button "Clear Filters" at bounding box center [961, 103] width 71 height 25
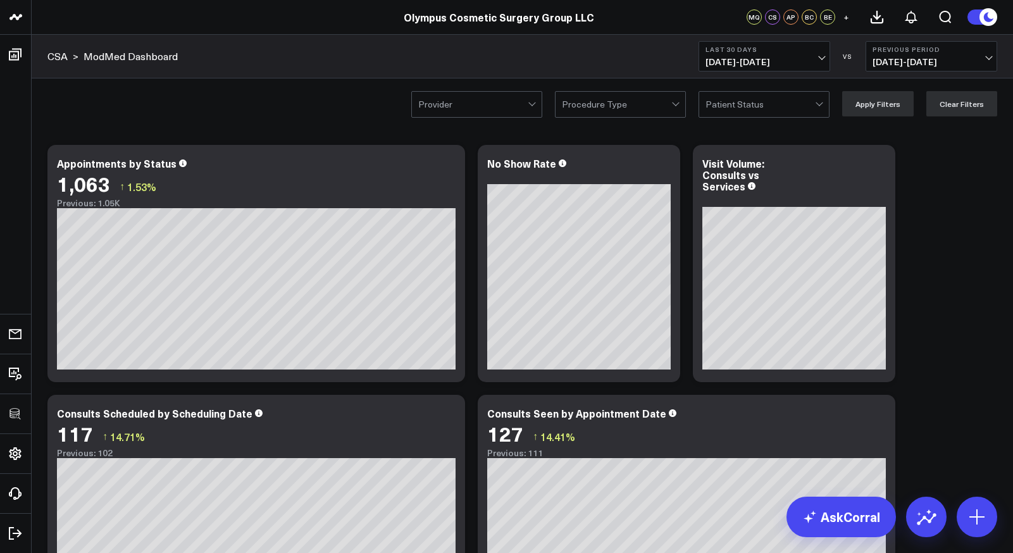
click at [758, 53] on b "Last 30 Days" at bounding box center [764, 50] width 118 height 8
click at [605, 53] on div "CSA > ModMed Dashboard Last 30 Days 09/10/25 - 10/09/25 VS Previous Period 08/1…" at bounding box center [522, 57] width 981 height 44
click at [604, 114] on div at bounding box center [616, 104] width 109 height 25
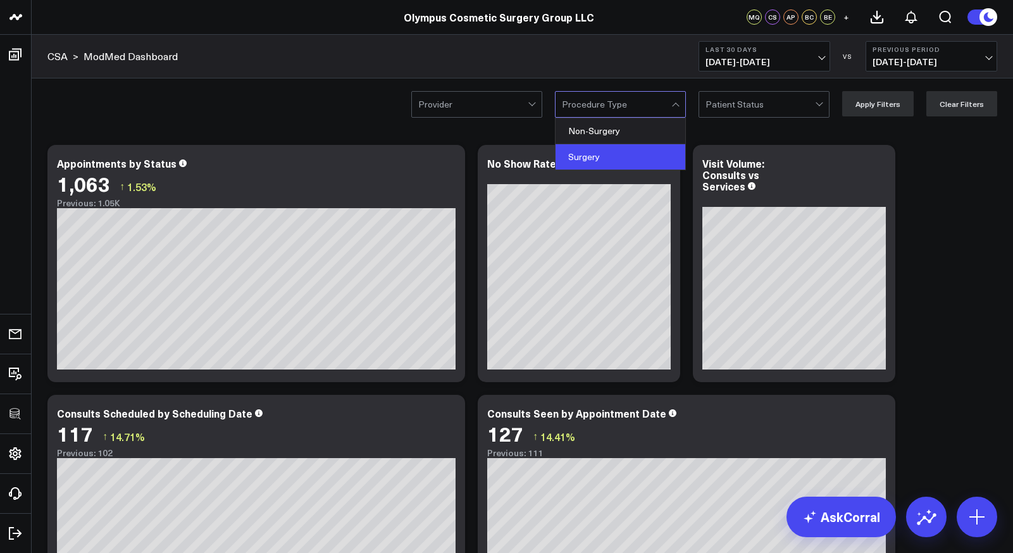
click at [597, 152] on div "Surgery" at bounding box center [620, 156] width 130 height 25
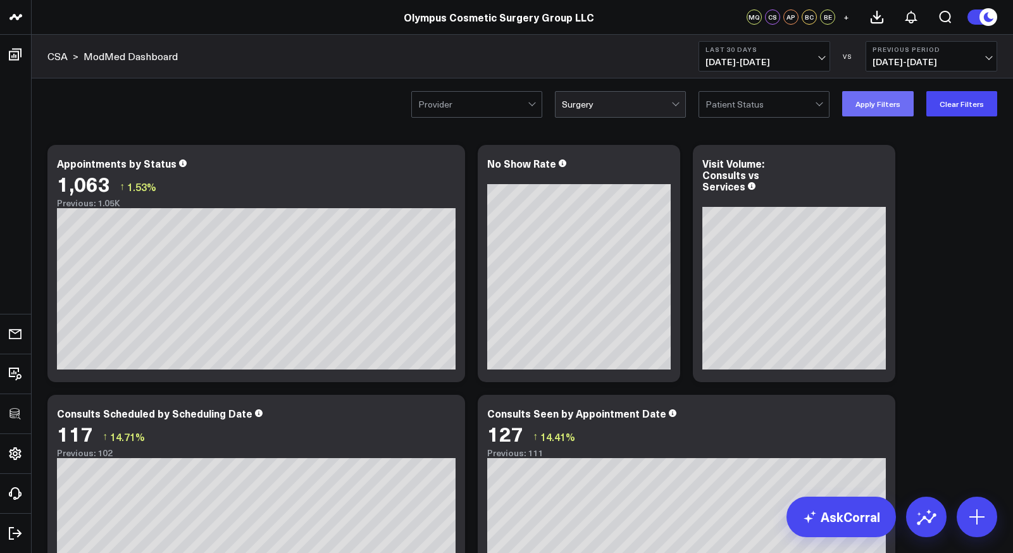
click at [879, 109] on button "Apply Filters" at bounding box center [877, 103] width 71 height 25
click at [970, 105] on button "Clear Filters" at bounding box center [961, 103] width 71 height 25
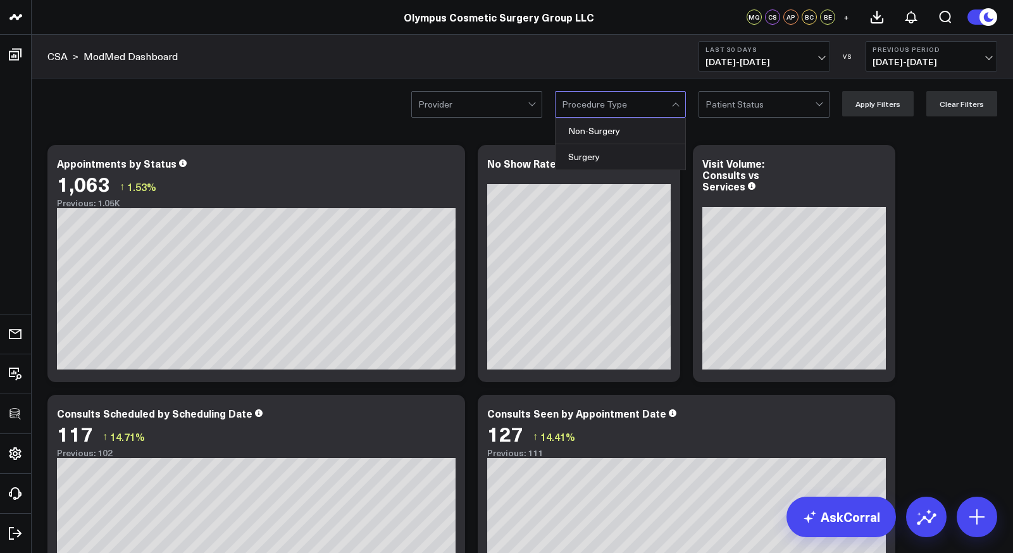
click at [597, 109] on div at bounding box center [616, 104] width 109 height 25
click at [606, 137] on div "Non-Surgery" at bounding box center [620, 131] width 130 height 26
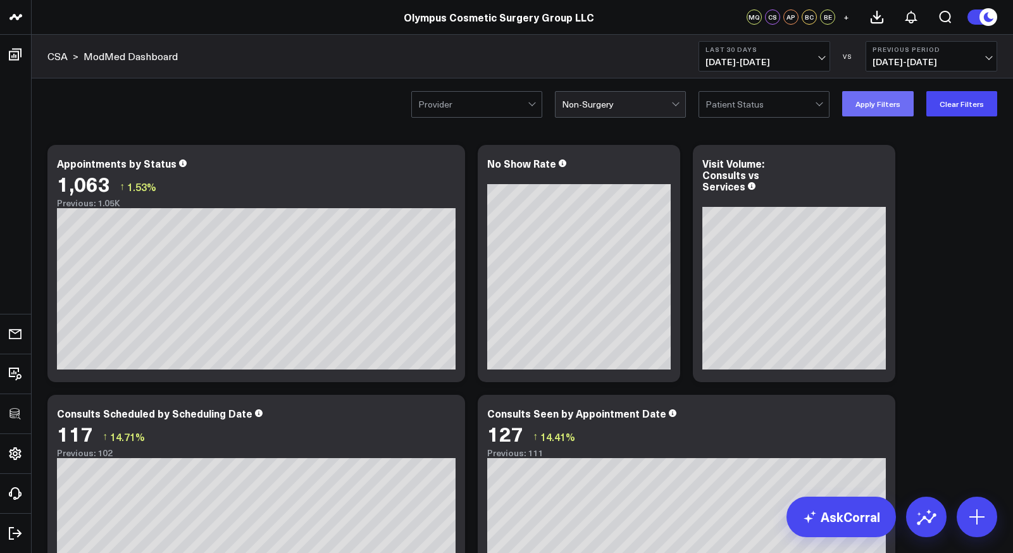
click at [901, 111] on button "Apply Filters" at bounding box center [877, 103] width 71 height 25
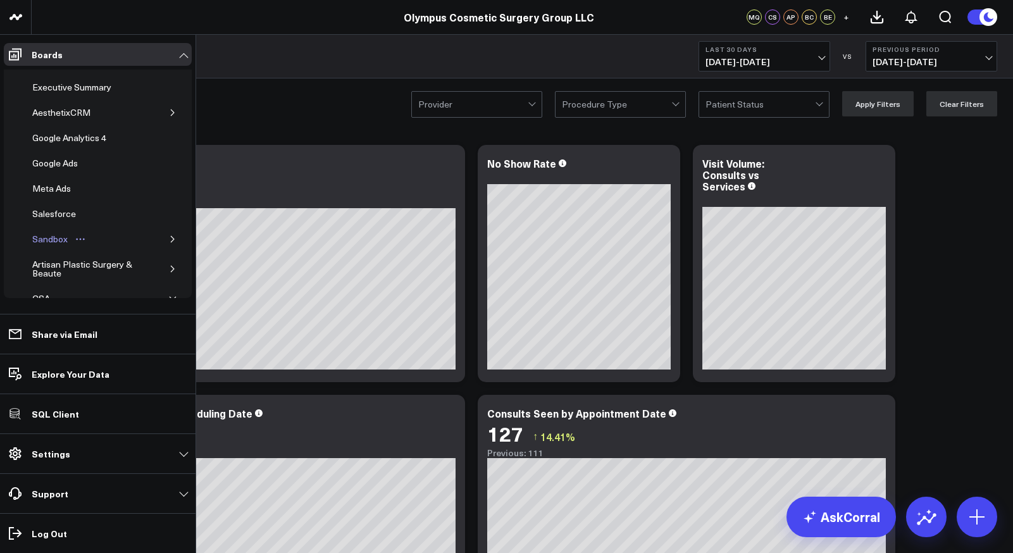
scroll to position [122, 0]
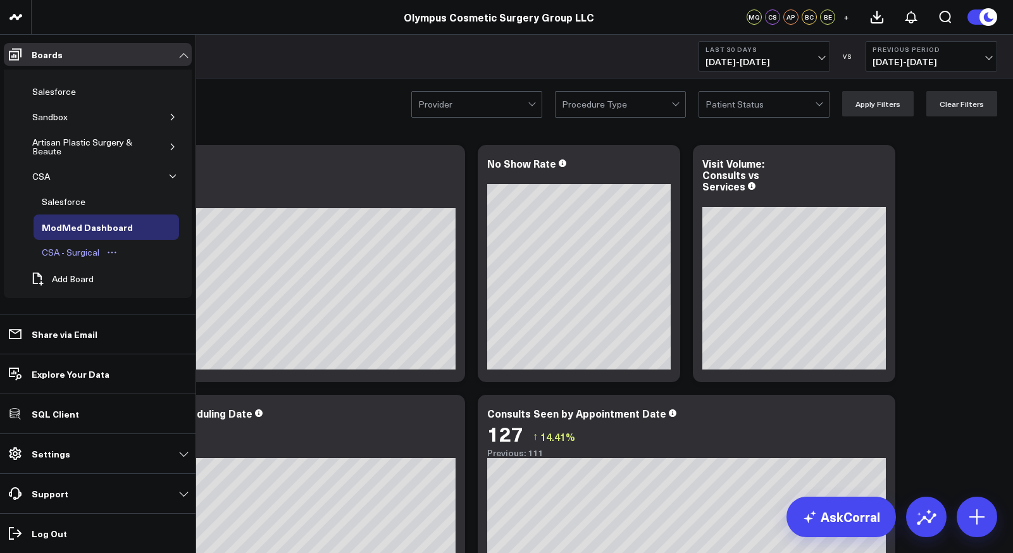
click at [70, 249] on div "CSA - Surgical" at bounding box center [71, 252] width 64 height 15
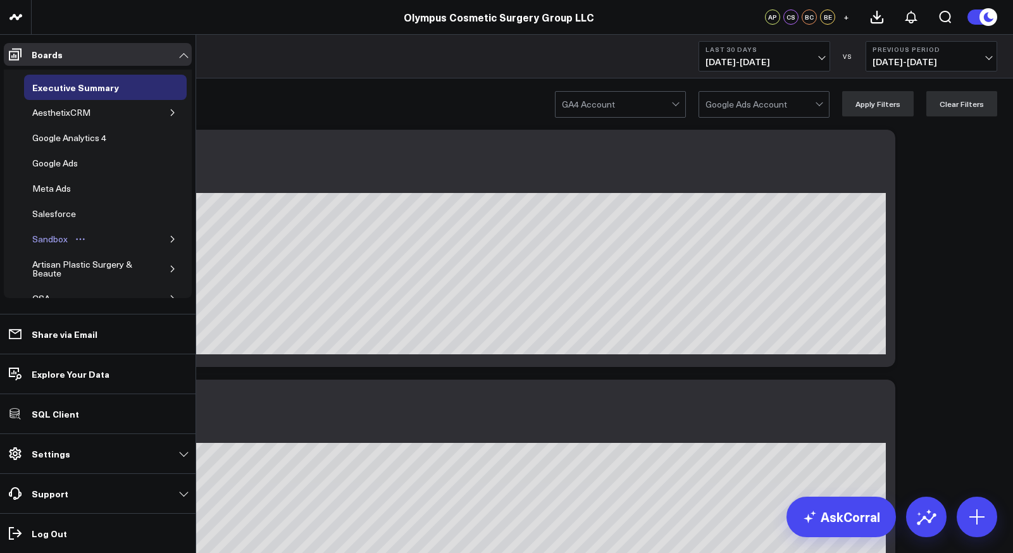
scroll to position [46, 0]
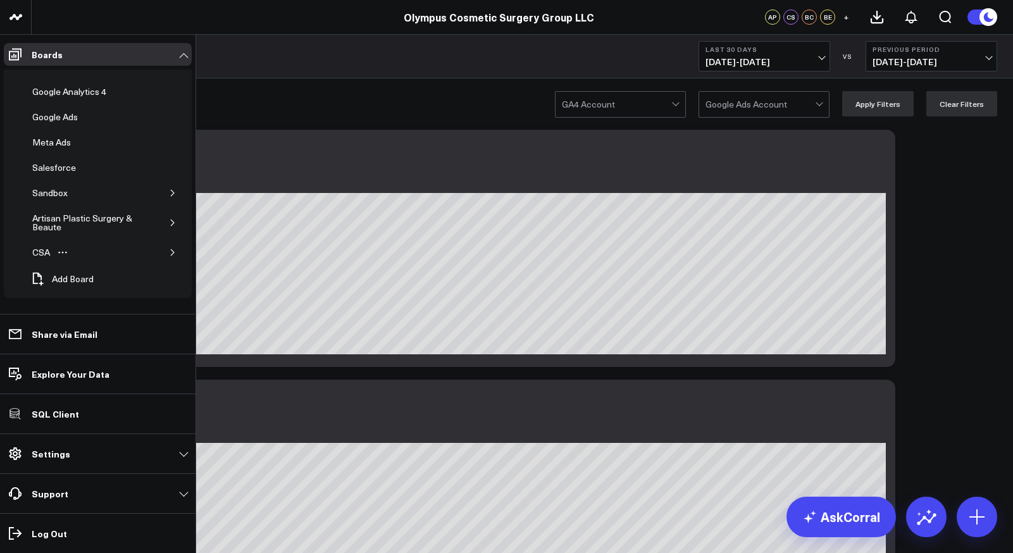
click at [169, 252] on icon "button" at bounding box center [173, 253] width 8 height 8
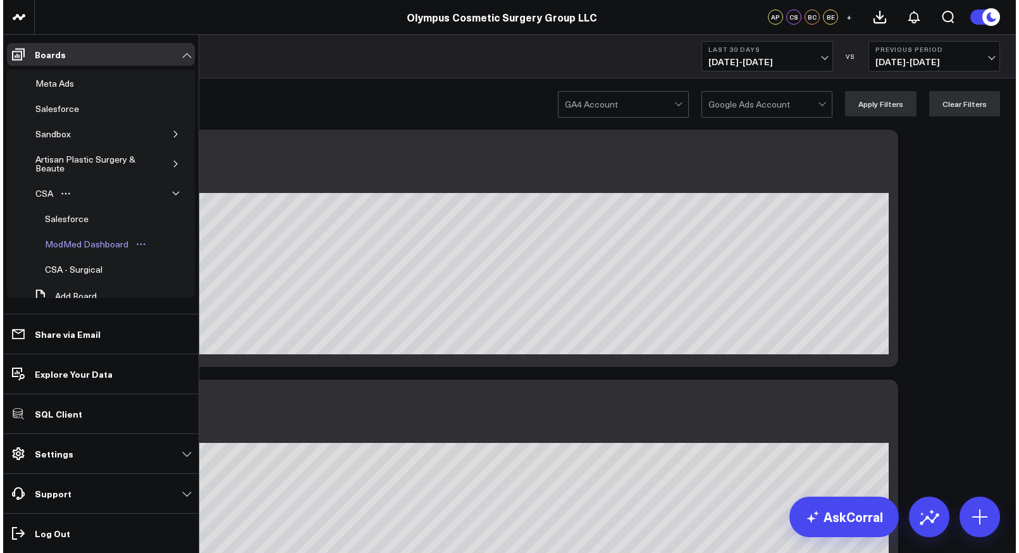
scroll to position [108, 0]
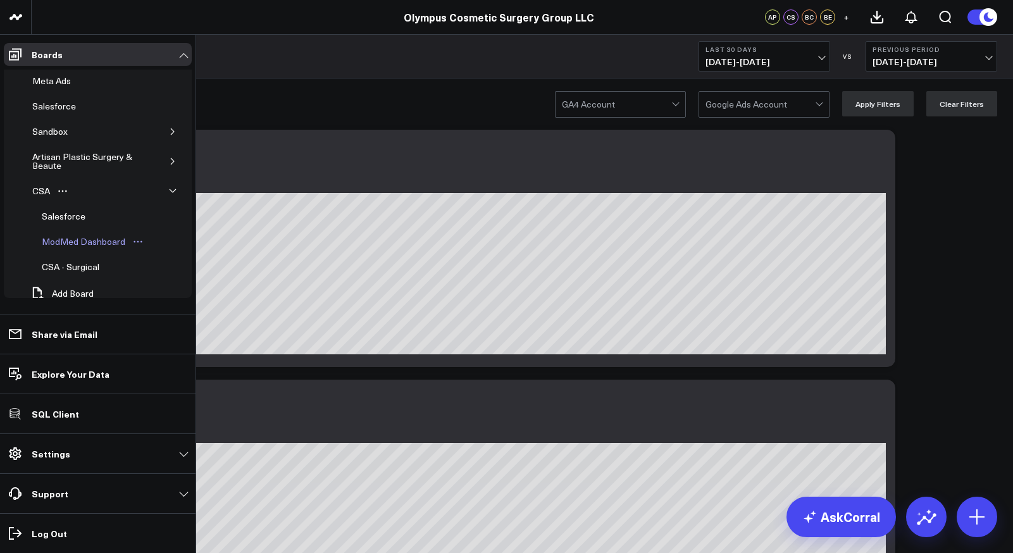
click at [83, 245] on div "ModMed Dashboard" at bounding box center [84, 241] width 90 height 15
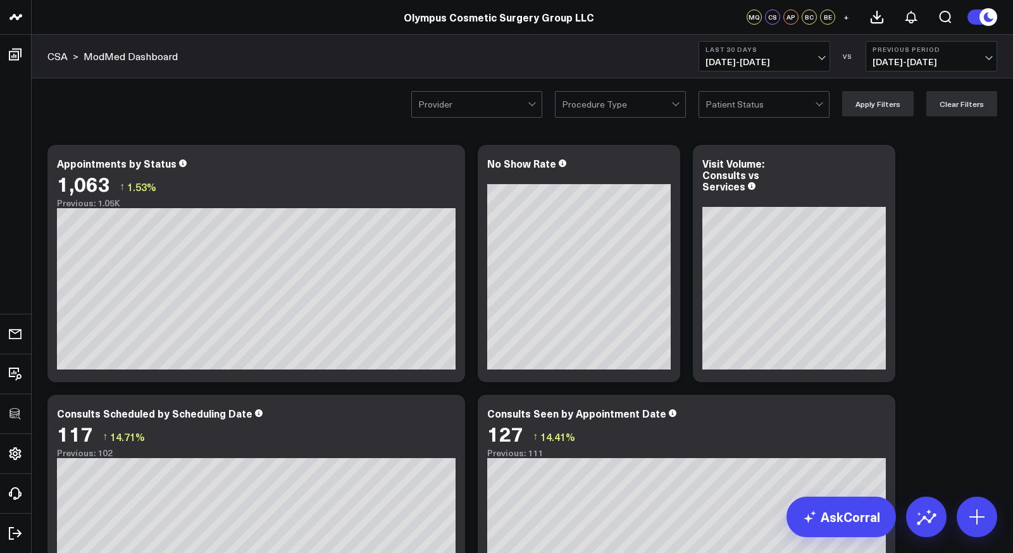
click at [644, 116] on div at bounding box center [616, 104] width 109 height 25
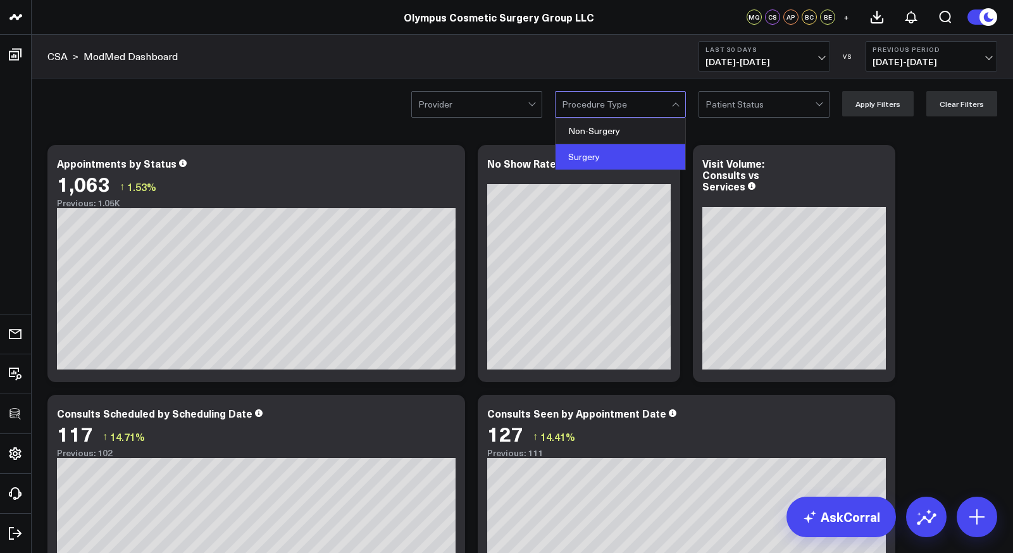
click at [630, 148] on div "Surgery" at bounding box center [620, 156] width 130 height 25
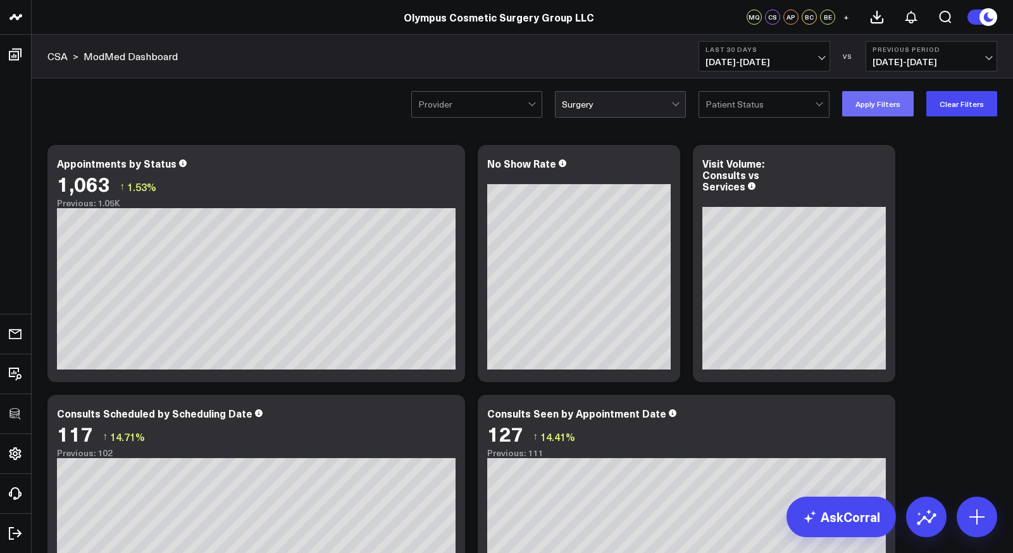
click at [870, 112] on button "Apply Filters" at bounding box center [877, 103] width 71 height 25
click at [959, 100] on button "Clear Filters" at bounding box center [961, 103] width 71 height 25
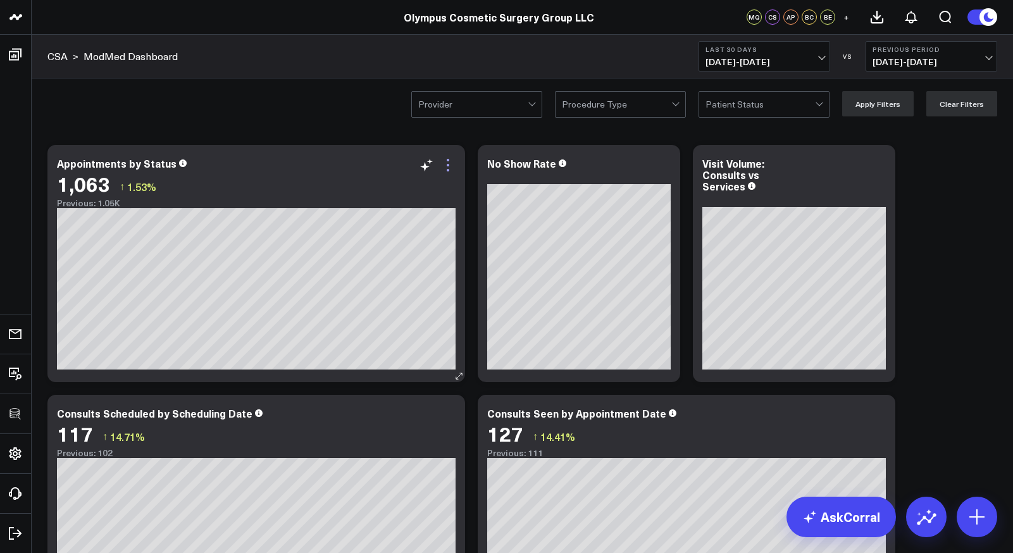
click at [445, 171] on icon at bounding box center [447, 165] width 15 height 15
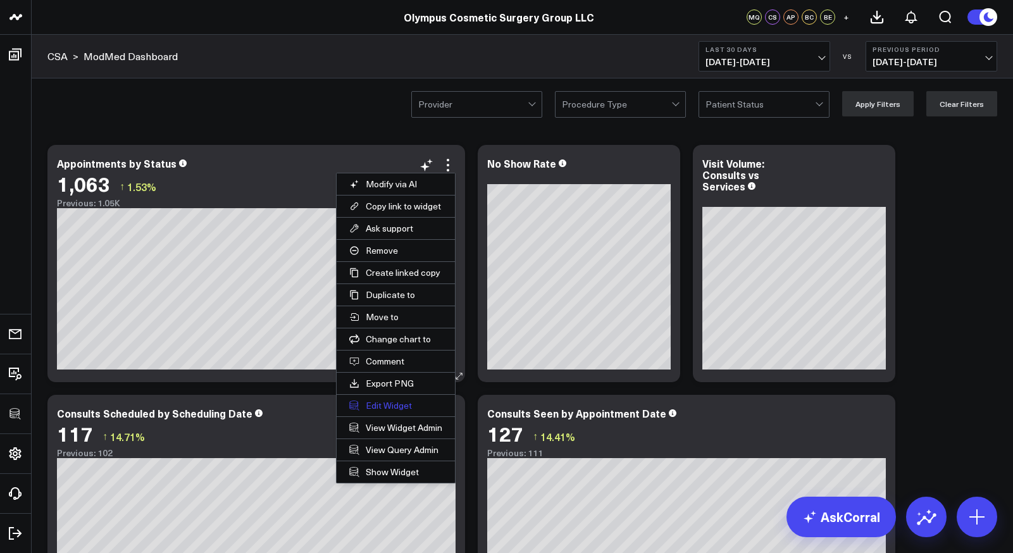
click at [383, 405] on button "Edit Widget" at bounding box center [396, 406] width 118 height 22
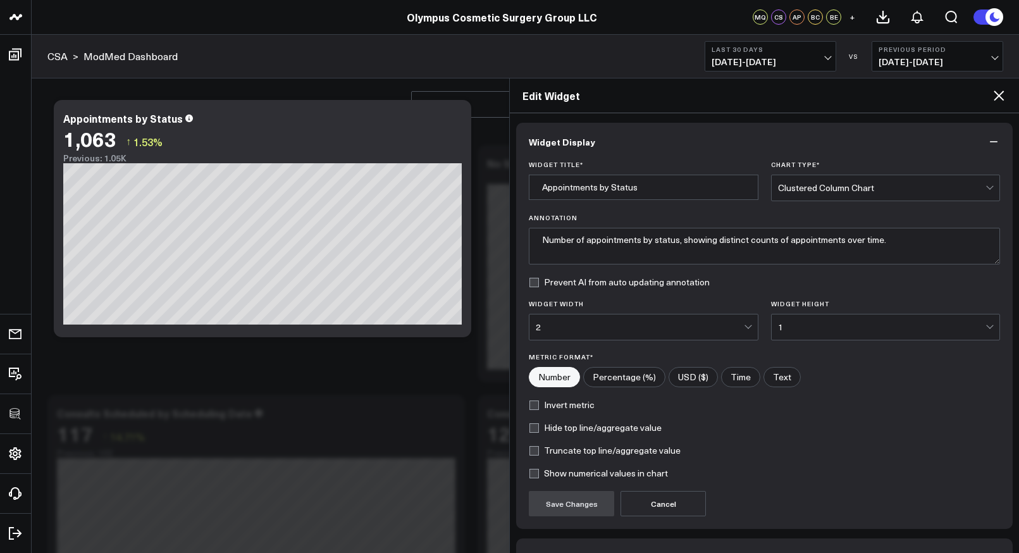
scroll to position [80, 0]
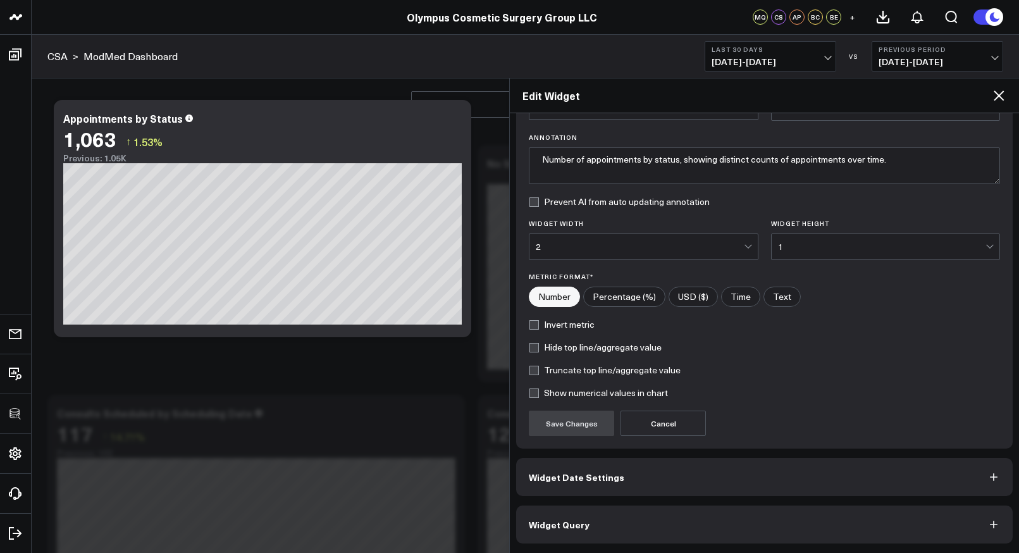
click at [574, 519] on span "Widget Query" at bounding box center [559, 524] width 61 height 10
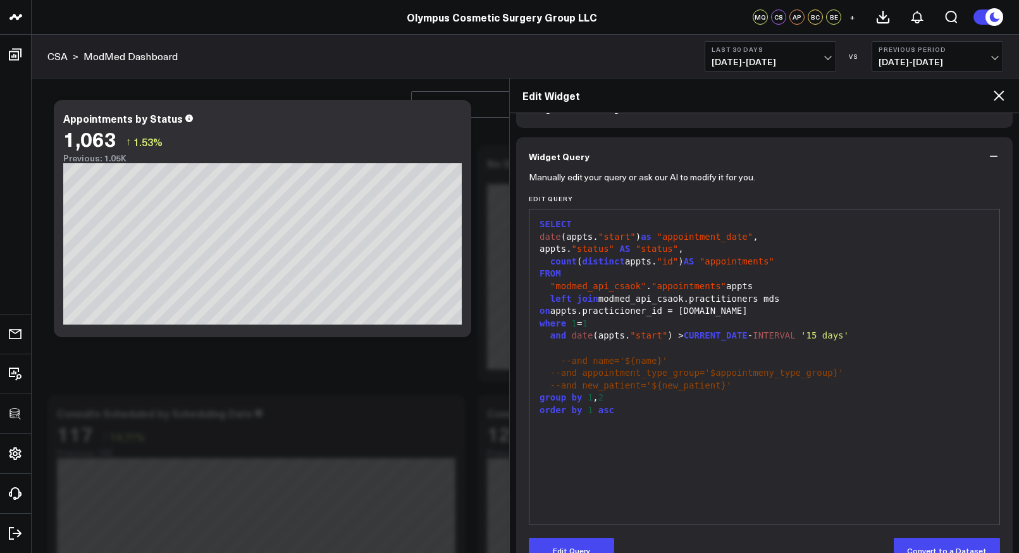
click at [1001, 98] on icon at bounding box center [999, 95] width 10 height 10
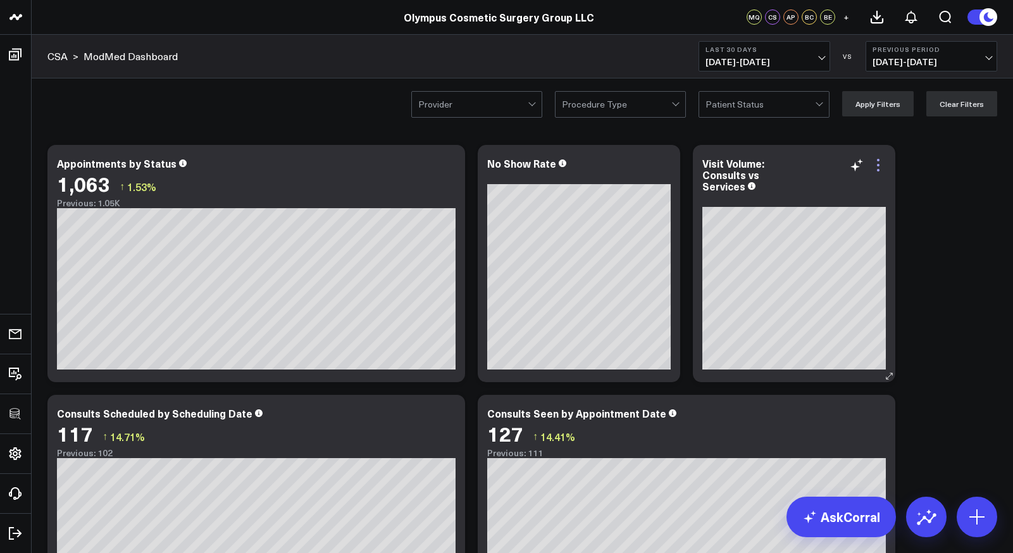
click at [880, 164] on icon at bounding box center [877, 165] width 15 height 15
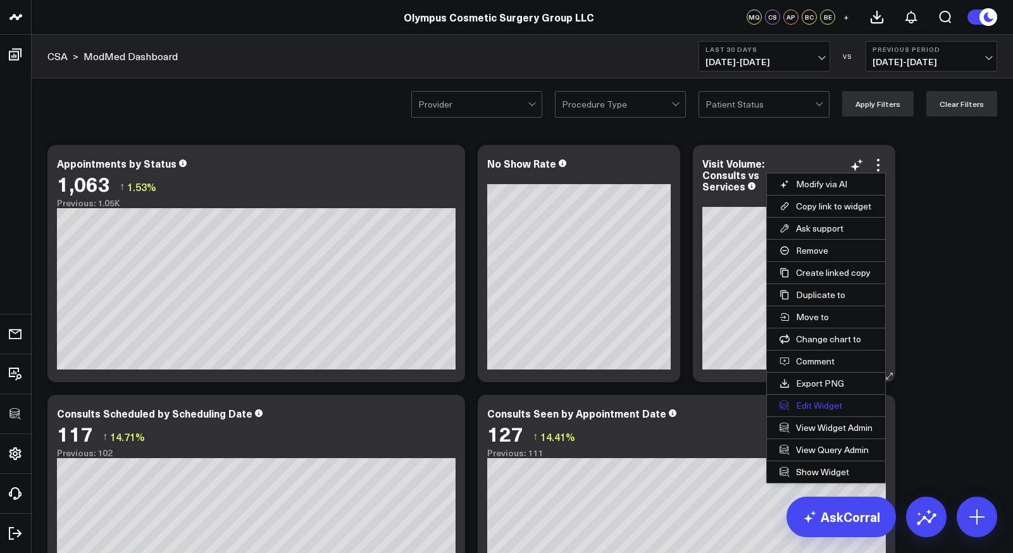
click at [803, 411] on button "Edit Widget" at bounding box center [826, 406] width 118 height 22
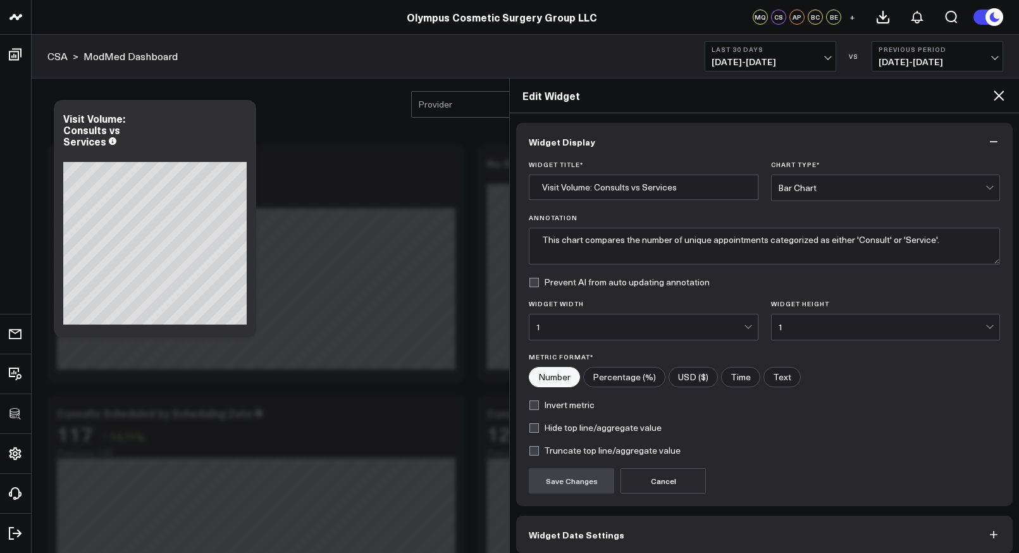
scroll to position [58, 0]
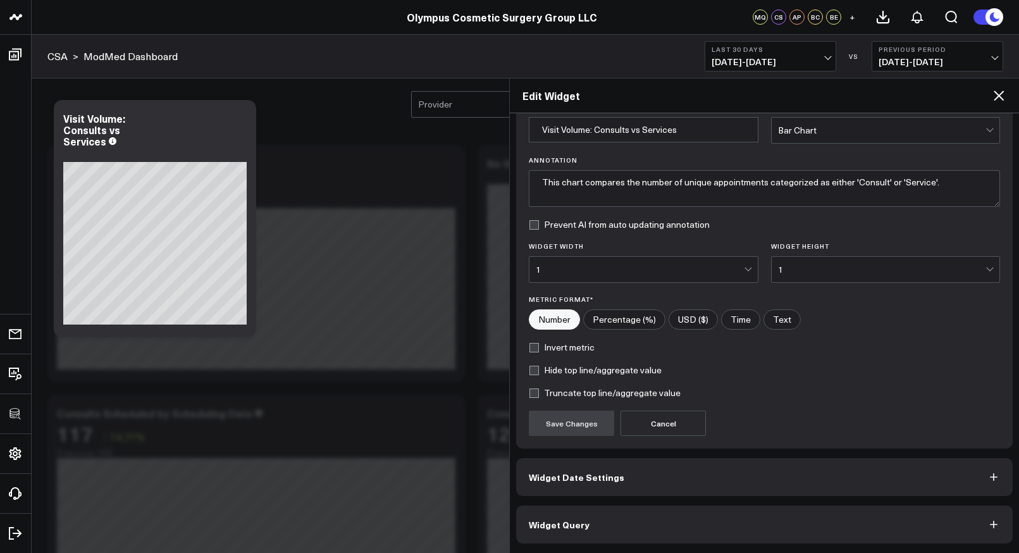
click at [564, 547] on div "Widget Display Widget Title * Visit Volume: Consults vs Services Chart Type * B…" at bounding box center [764, 333] width 509 height 440
click at [586, 523] on button "Widget Query" at bounding box center [764, 524] width 497 height 38
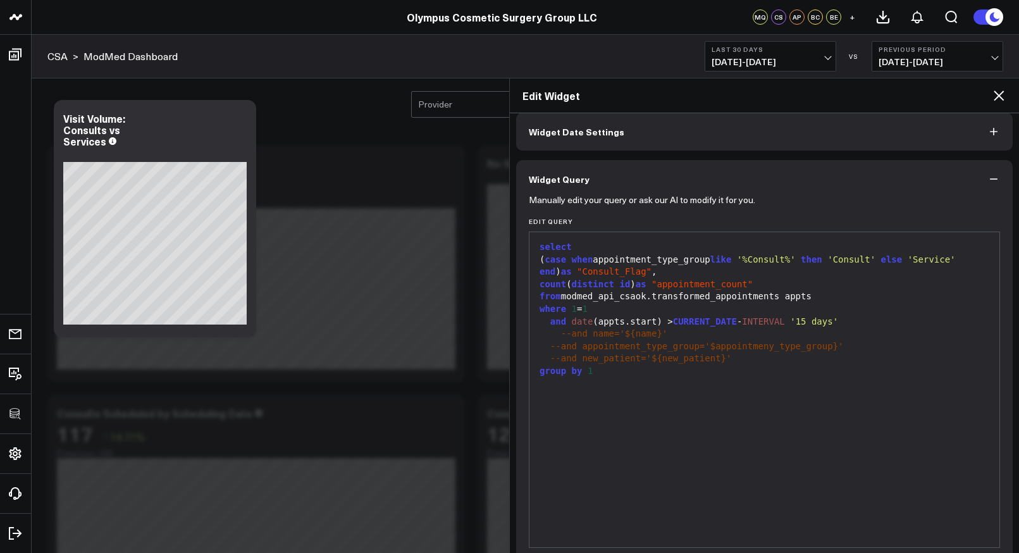
scroll to position [113, 0]
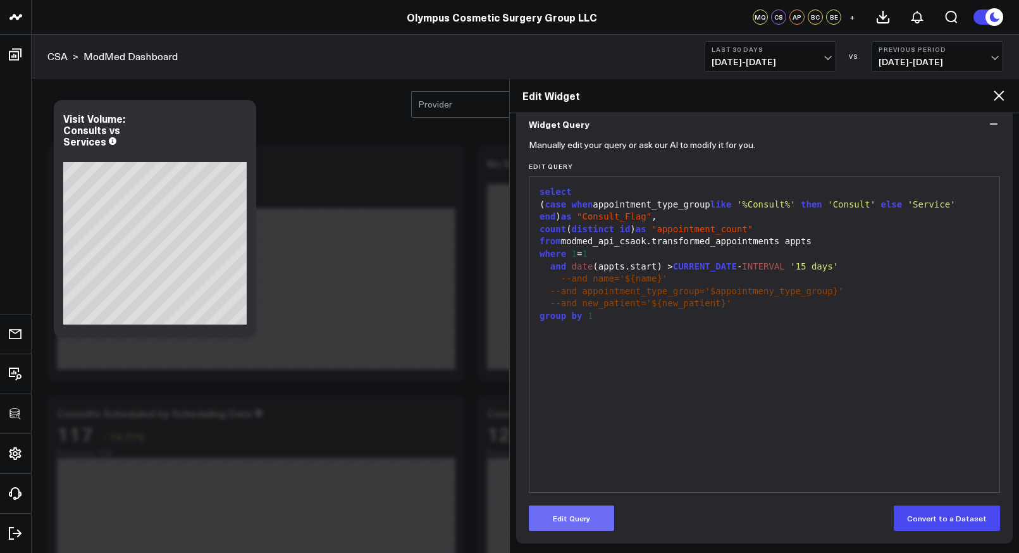
click at [593, 518] on button "Edit Query" at bounding box center [571, 517] width 85 height 25
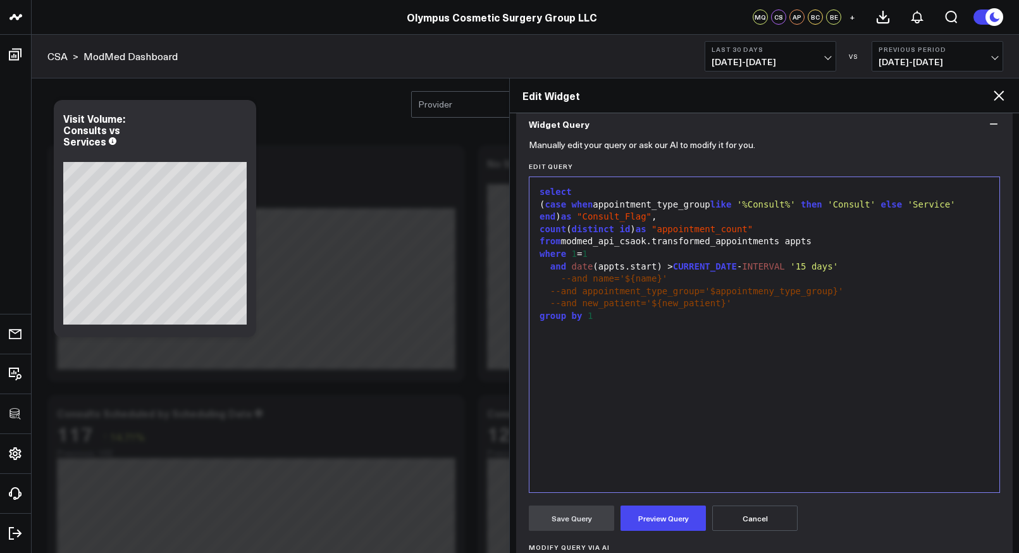
click at [772, 295] on span "--and appointment_type_group='$appointmeny_type_group}'" at bounding box center [697, 291] width 294 height 10
click at [674, 524] on button "Preview Query" at bounding box center [663, 517] width 85 height 25
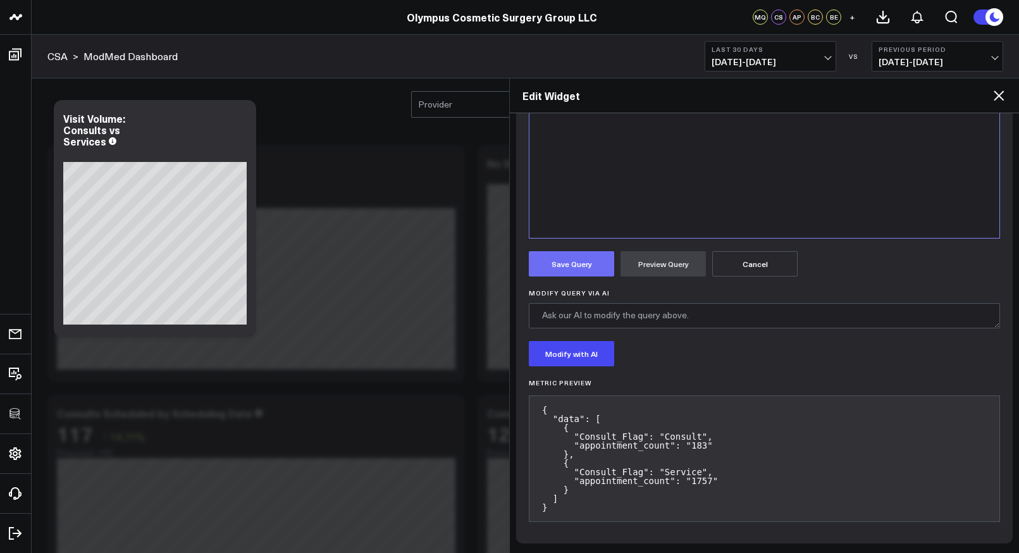
click at [557, 261] on button "Save Query" at bounding box center [571, 263] width 85 height 25
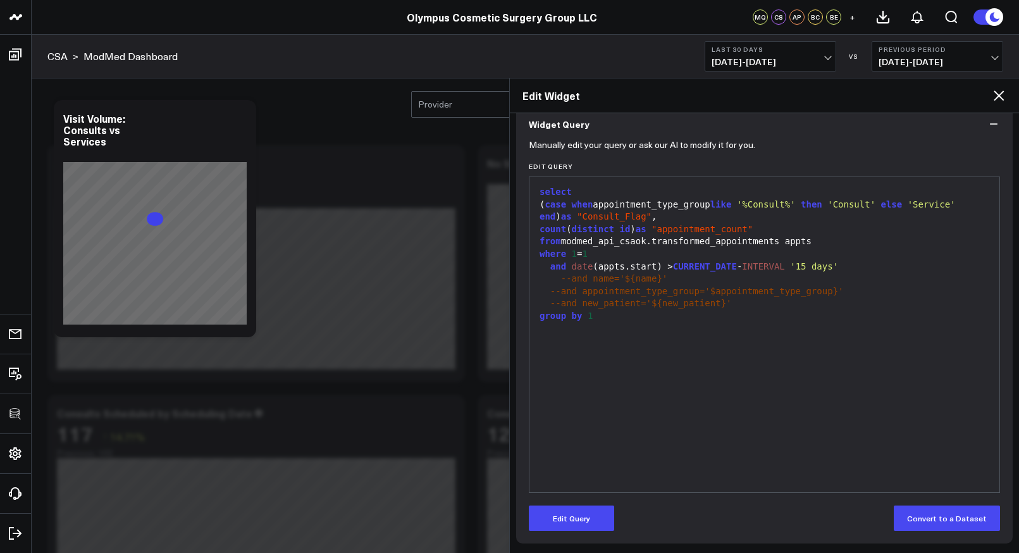
scroll to position [113, 0]
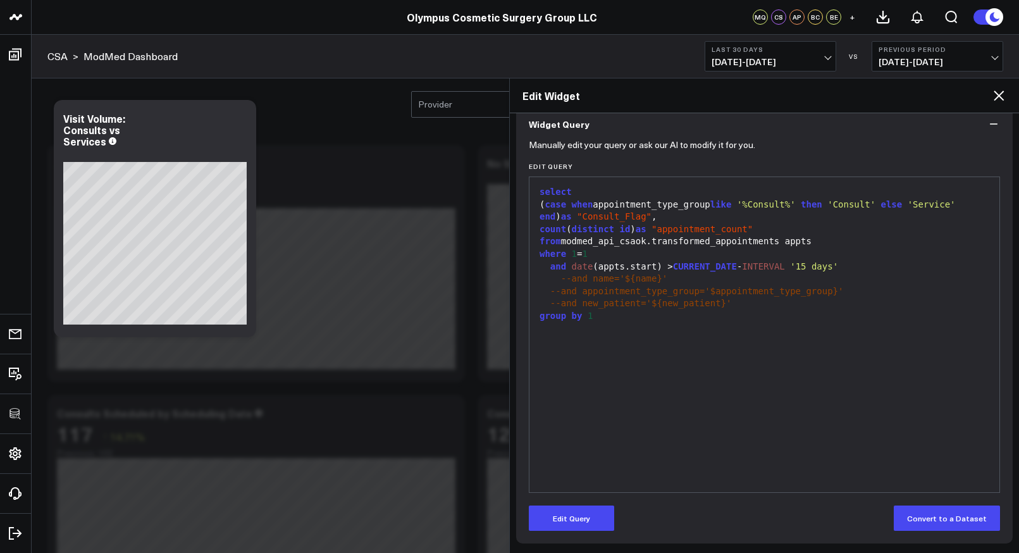
click at [1000, 92] on icon at bounding box center [998, 95] width 15 height 15
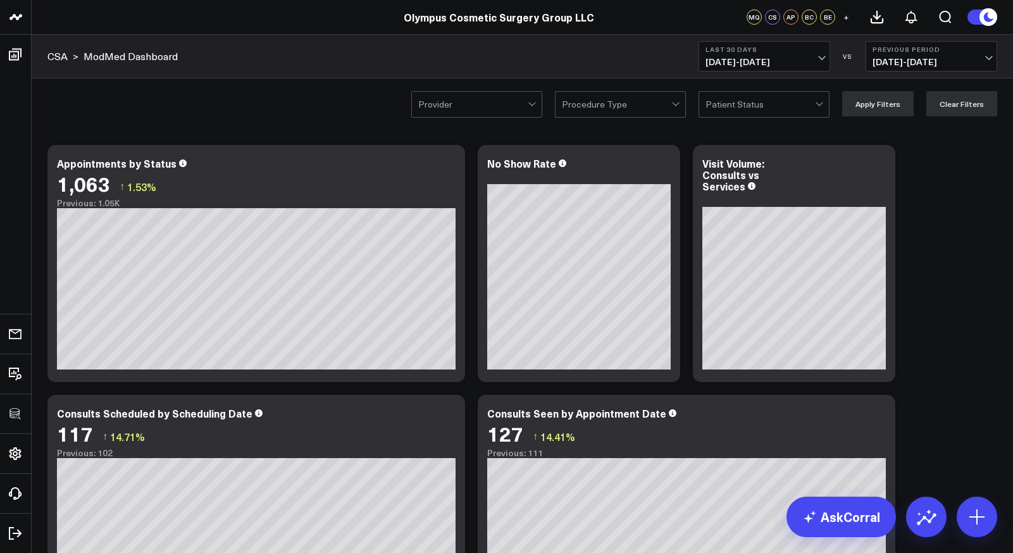
click at [593, 108] on div at bounding box center [616, 104] width 109 height 25
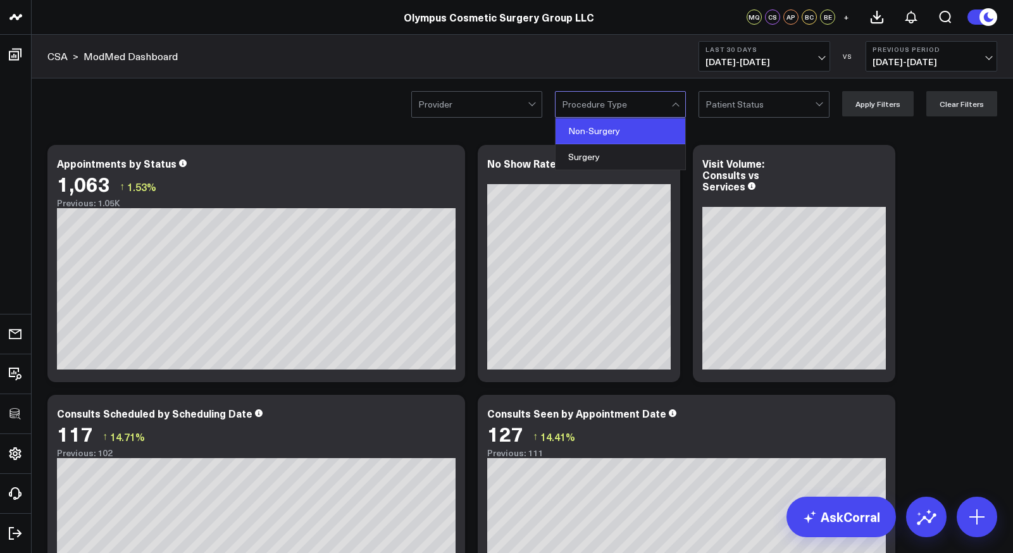
click at [590, 128] on div "Non-Surgery" at bounding box center [620, 131] width 130 height 26
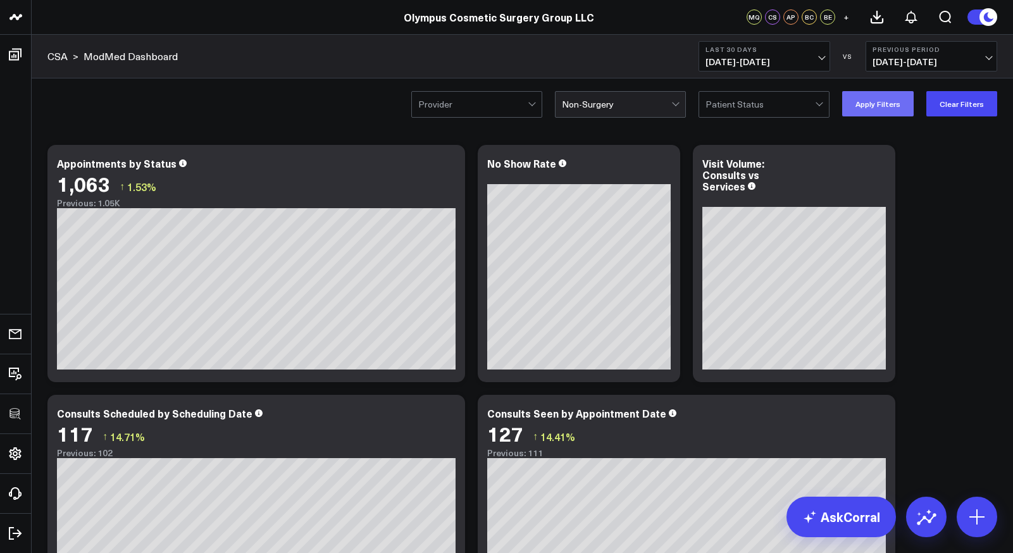
click at [899, 103] on button "Apply Filters" at bounding box center [877, 103] width 71 height 25
click at [952, 106] on button "Clear Filters" at bounding box center [961, 103] width 71 height 25
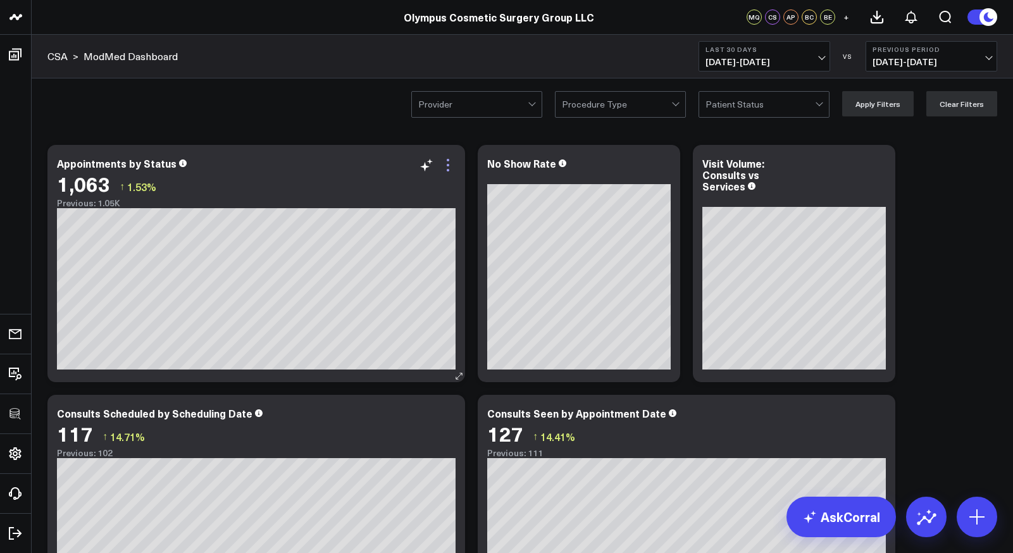
click at [445, 161] on icon at bounding box center [447, 165] width 15 height 15
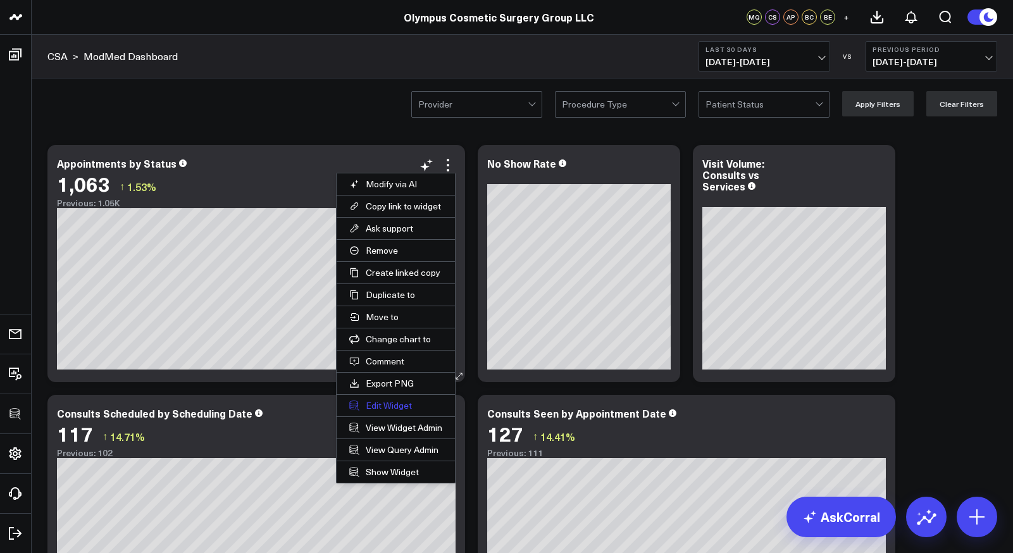
click at [387, 404] on button "Edit Widget" at bounding box center [396, 406] width 118 height 22
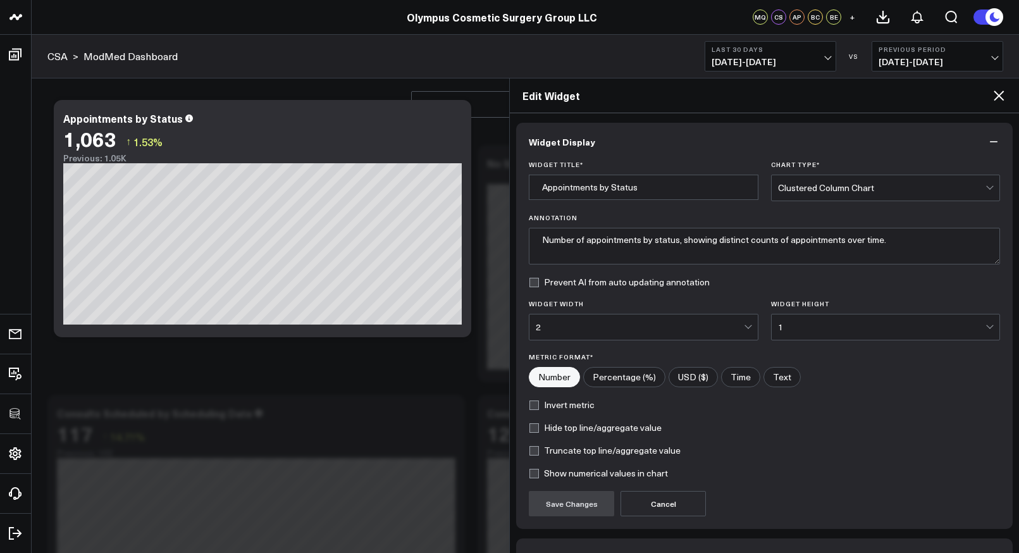
scroll to position [80, 0]
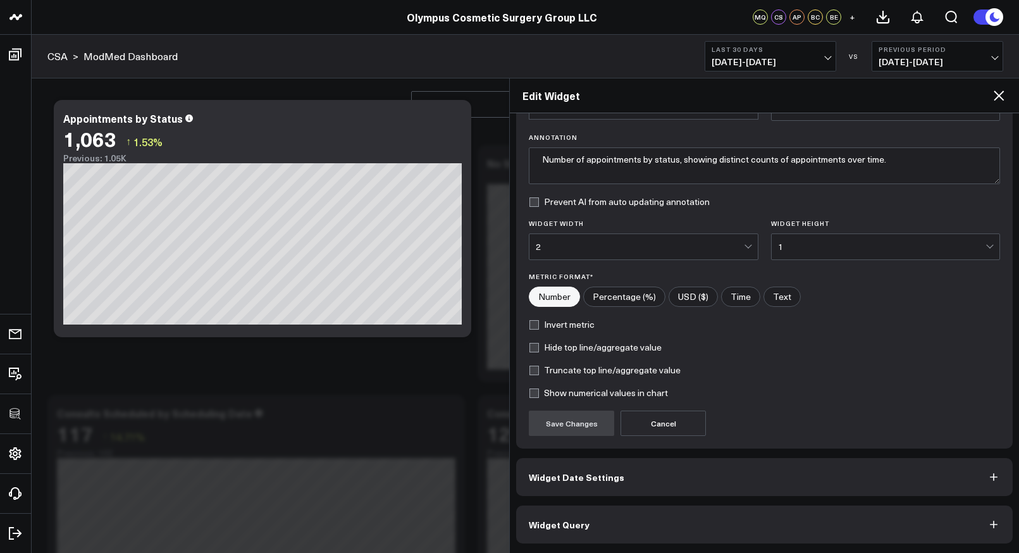
click at [579, 520] on span "Widget Query" at bounding box center [559, 524] width 61 height 10
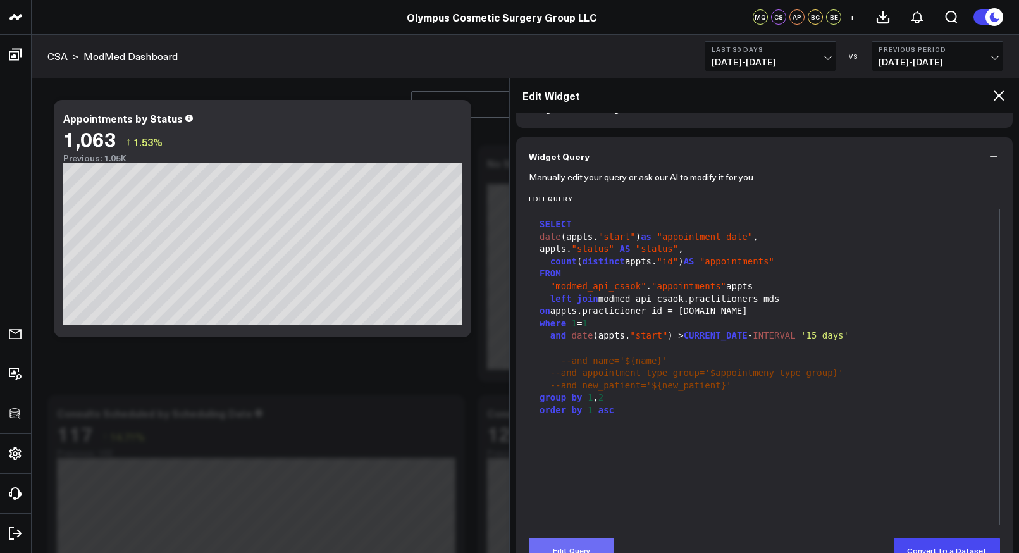
click at [593, 546] on button "Edit Query" at bounding box center [571, 550] width 85 height 25
click at [772, 376] on span "--and appointment_type_group='$appointmeny_type_group}'" at bounding box center [697, 373] width 294 height 10
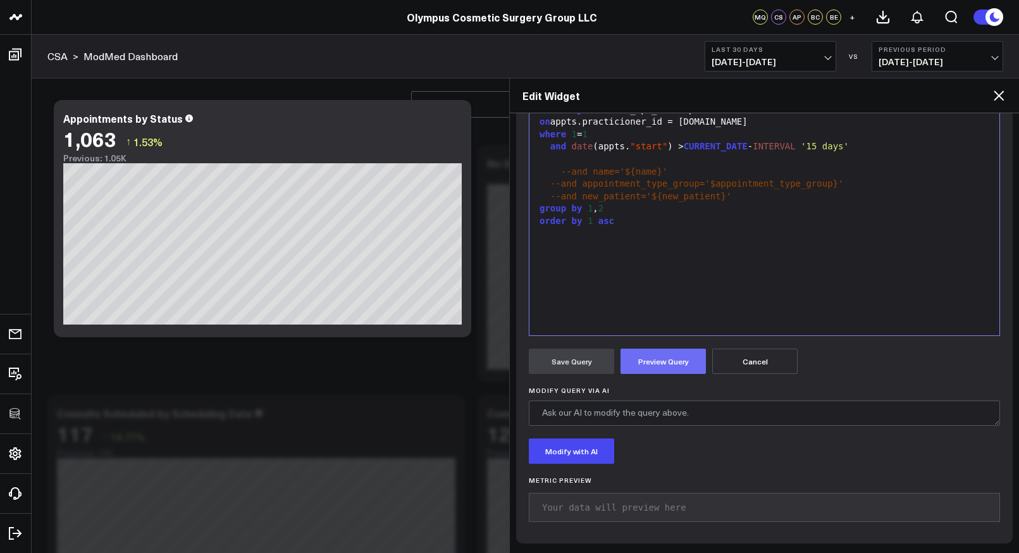
click at [673, 359] on button "Preview Query" at bounding box center [663, 361] width 85 height 25
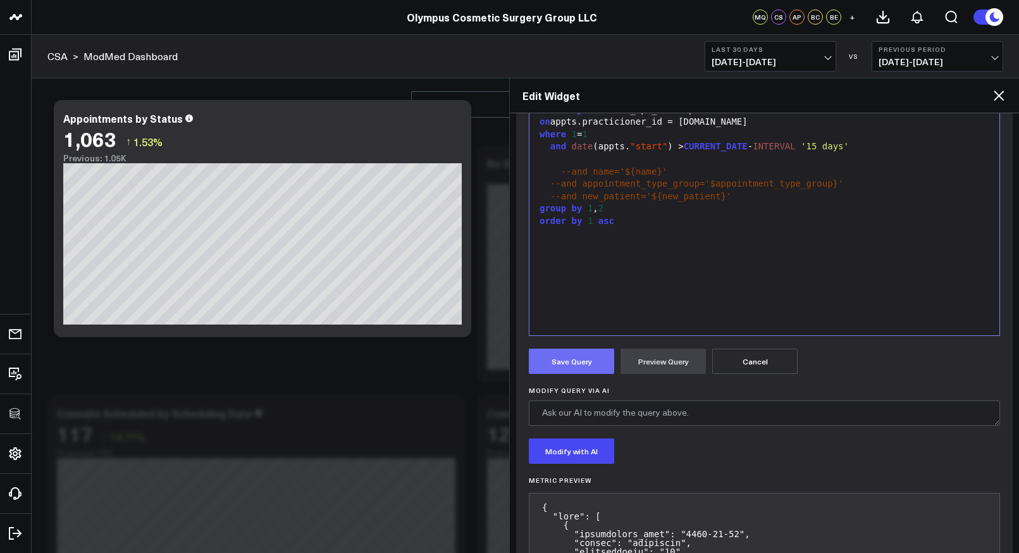
click at [572, 361] on button "Save Query" at bounding box center [571, 361] width 85 height 25
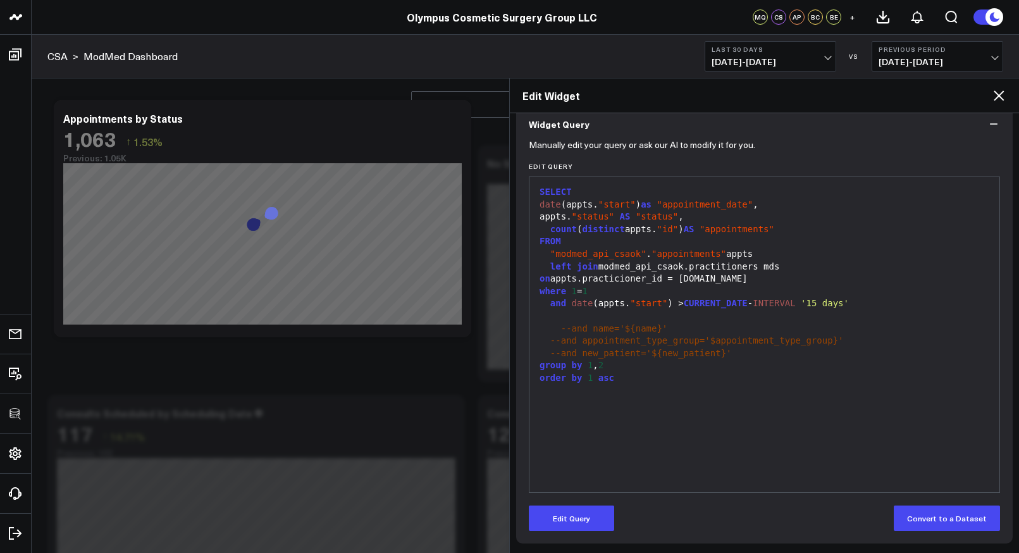
scroll to position [113, 0]
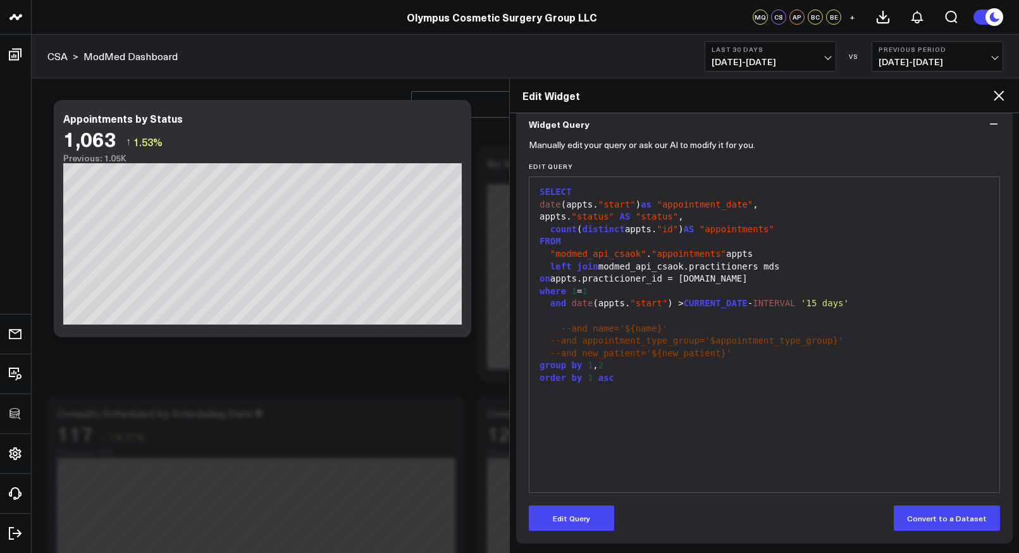
click at [1005, 94] on icon at bounding box center [998, 95] width 15 height 15
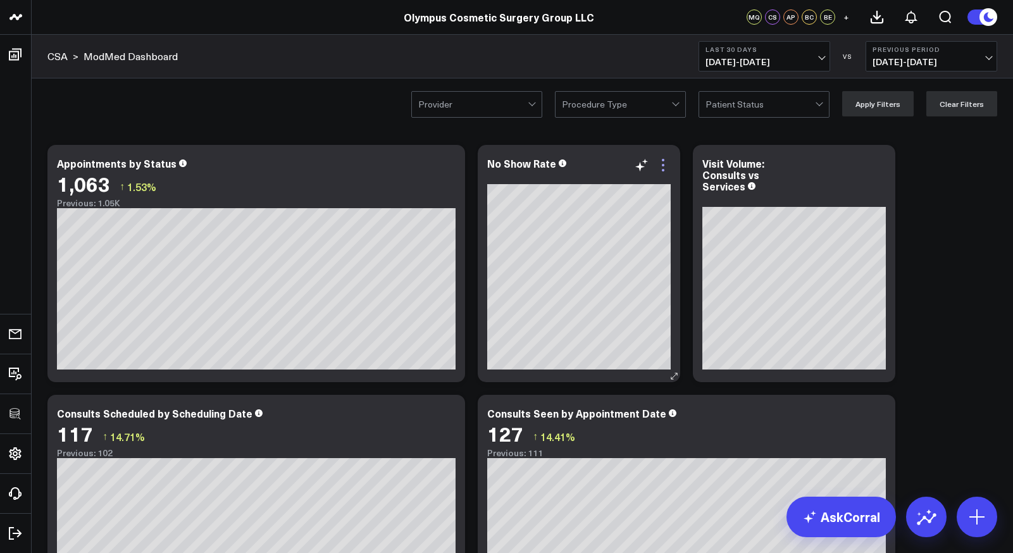
click at [664, 161] on icon at bounding box center [662, 165] width 15 height 15
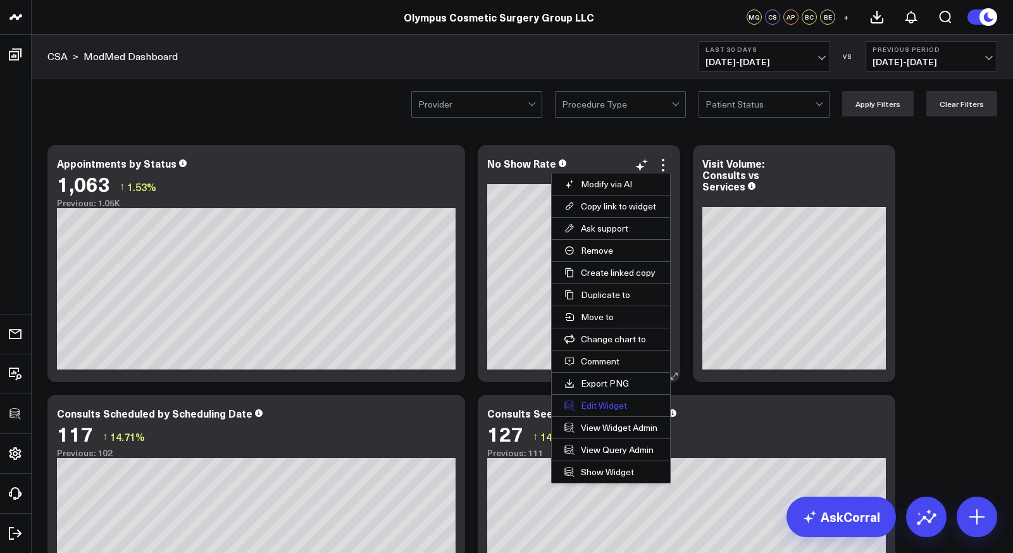
click at [597, 402] on button "Edit Widget" at bounding box center [611, 406] width 118 height 22
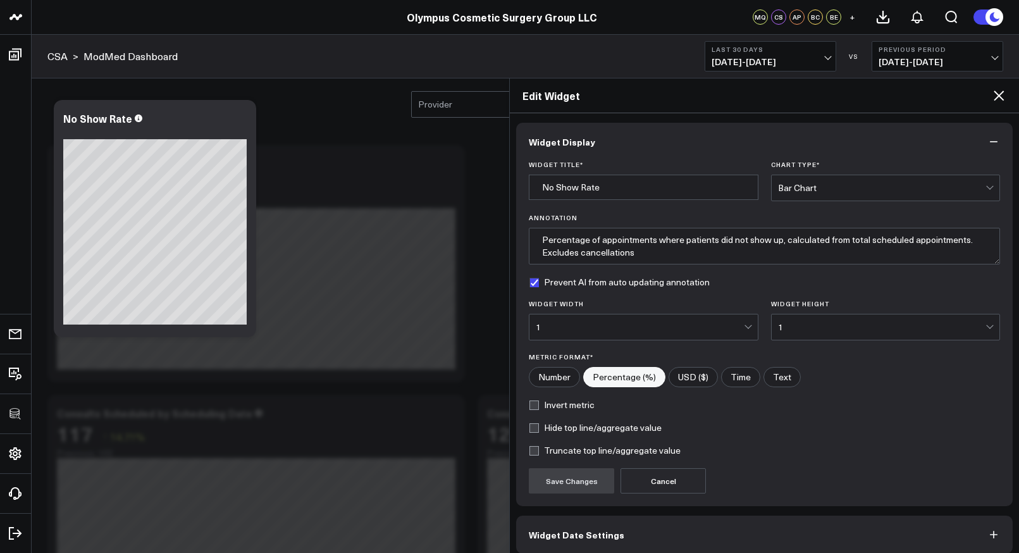
scroll to position [58, 0]
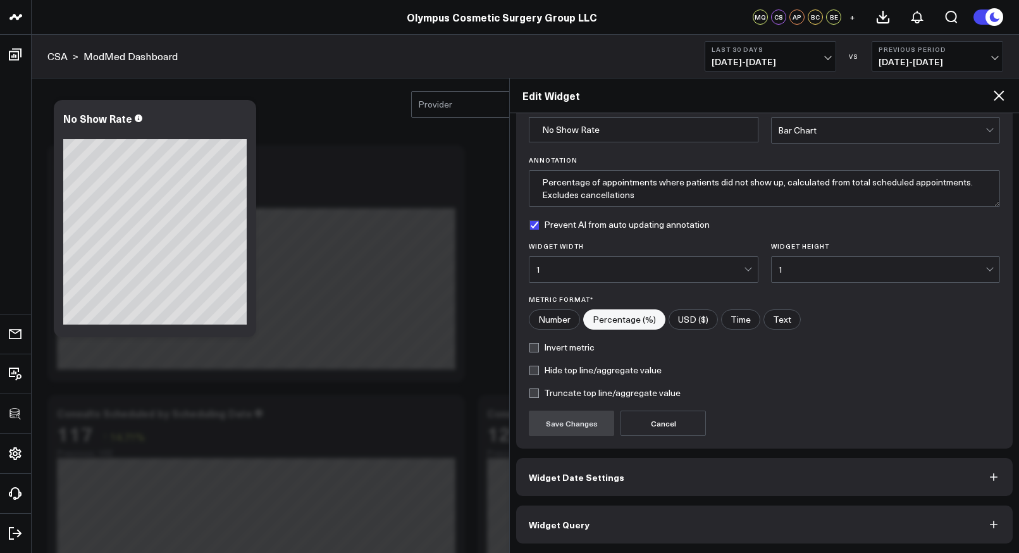
click at [563, 506] on button "Widget Query" at bounding box center [764, 524] width 497 height 38
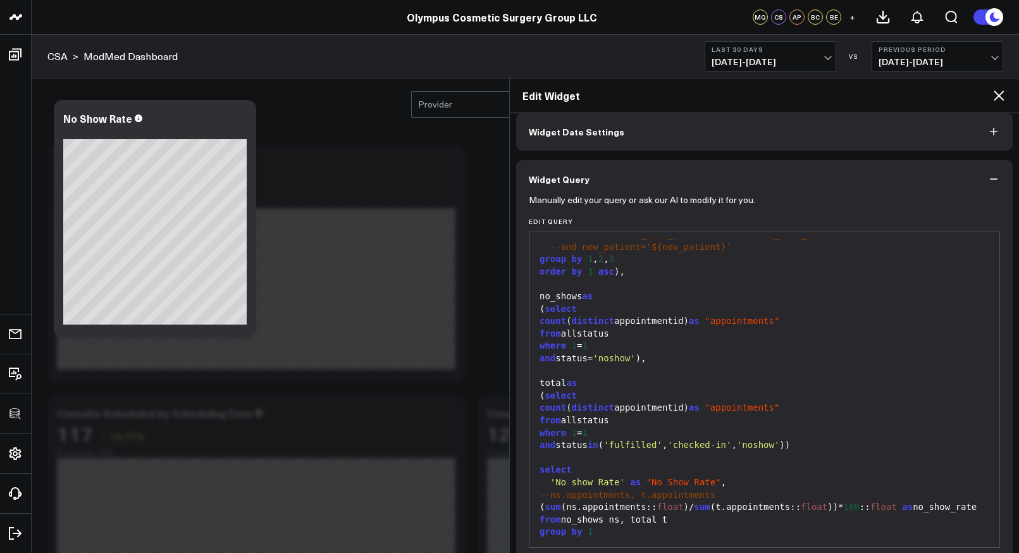
scroll to position [113, 0]
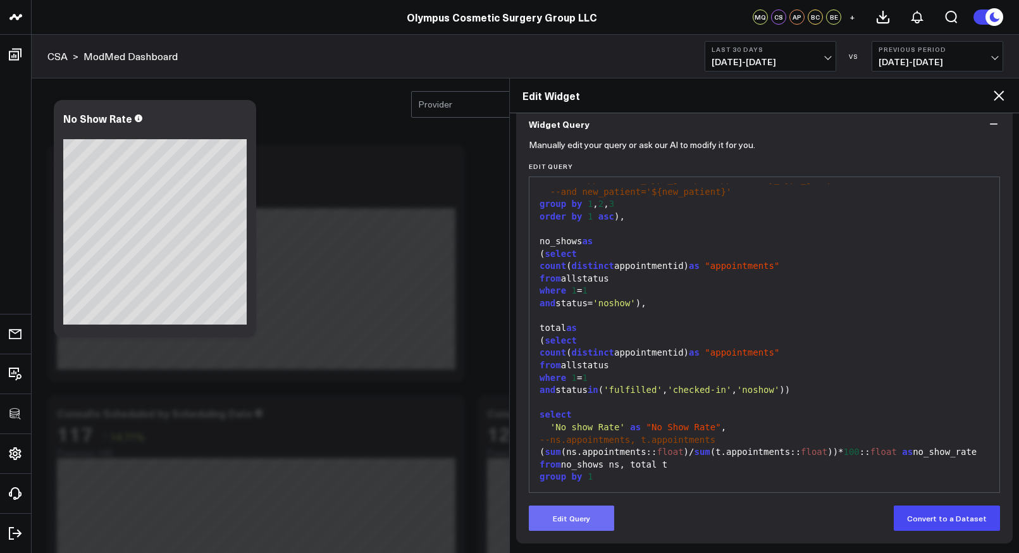
click at [590, 515] on button "Edit Query" at bounding box center [571, 517] width 85 height 25
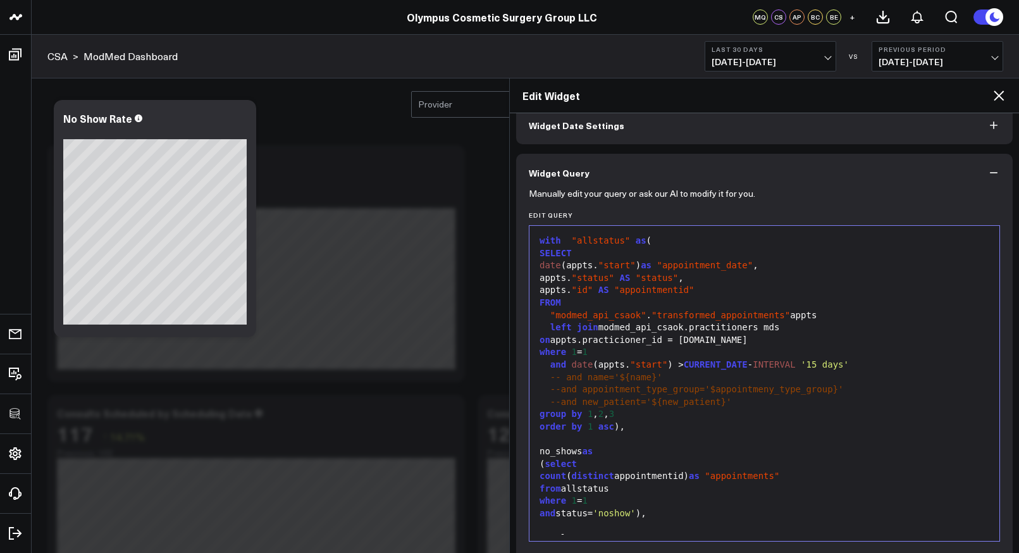
scroll to position [54, 0]
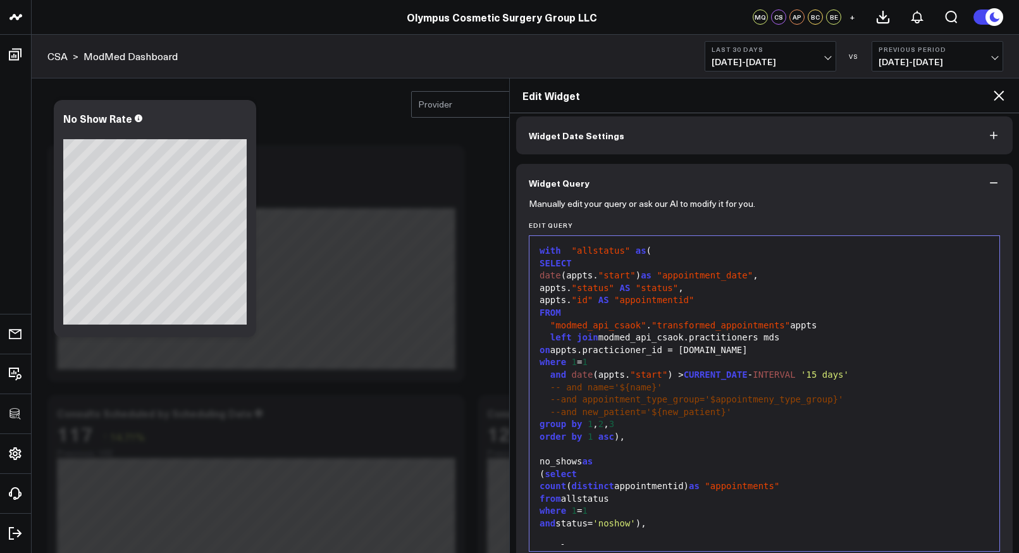
click at [774, 401] on span "--and appointment_type_group='$appointmeny_type_group}'" at bounding box center [697, 399] width 294 height 10
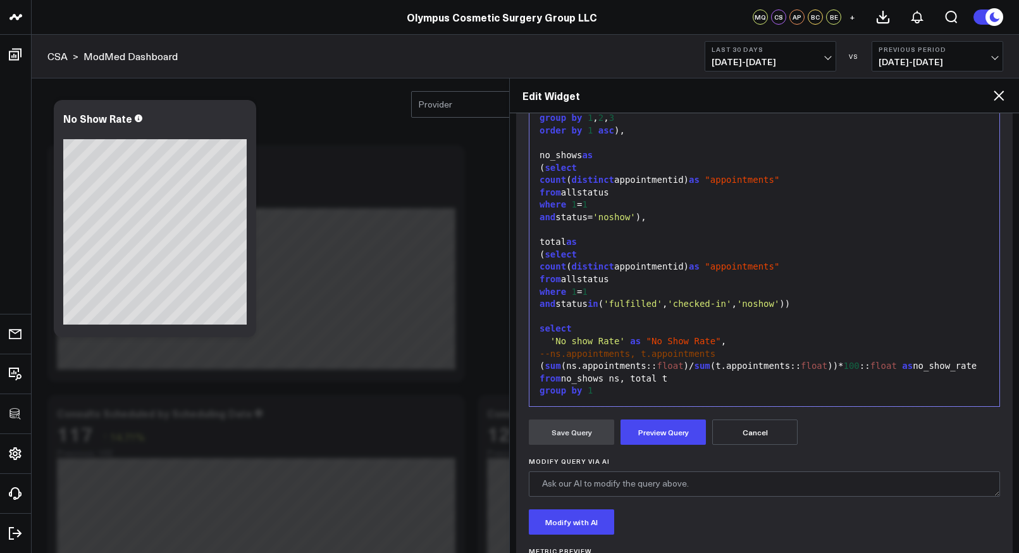
scroll to position [269, 0]
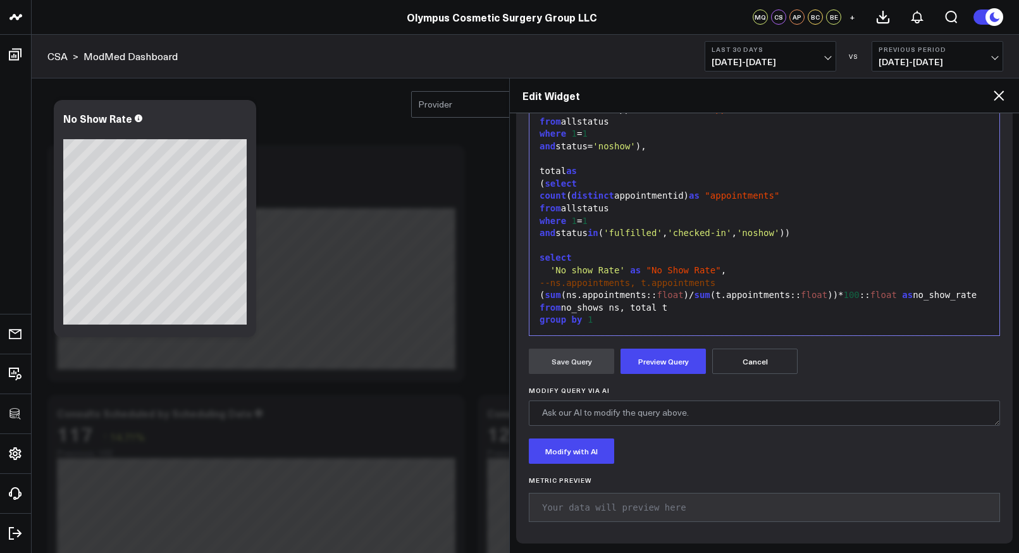
click at [670, 342] on form "Manually edit your query or ask our AI to modify it for you. Edit Query 99 1 2 …" at bounding box center [764, 258] width 471 height 545
click at [670, 358] on button "Preview Query" at bounding box center [663, 361] width 85 height 25
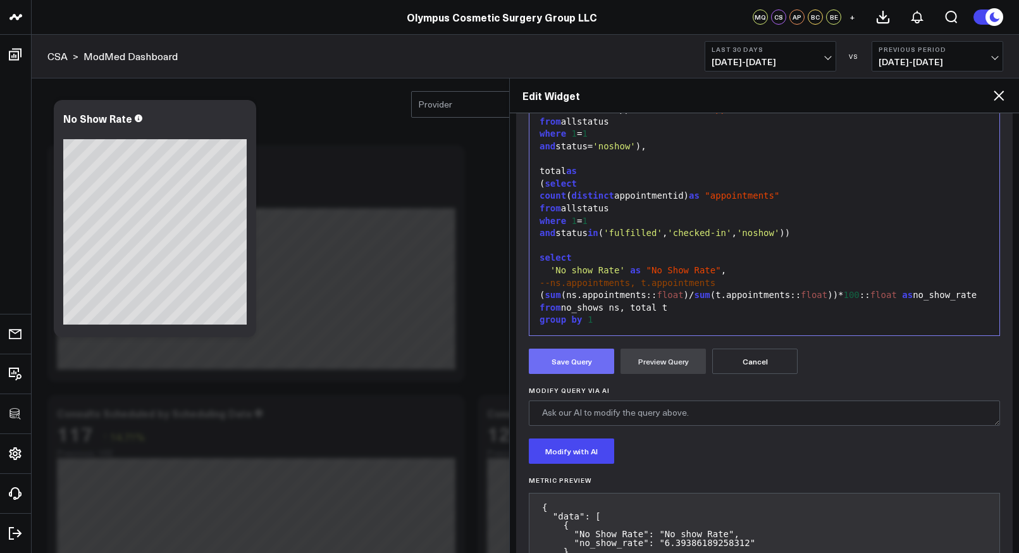
click at [583, 361] on button "Save Query" at bounding box center [571, 361] width 85 height 25
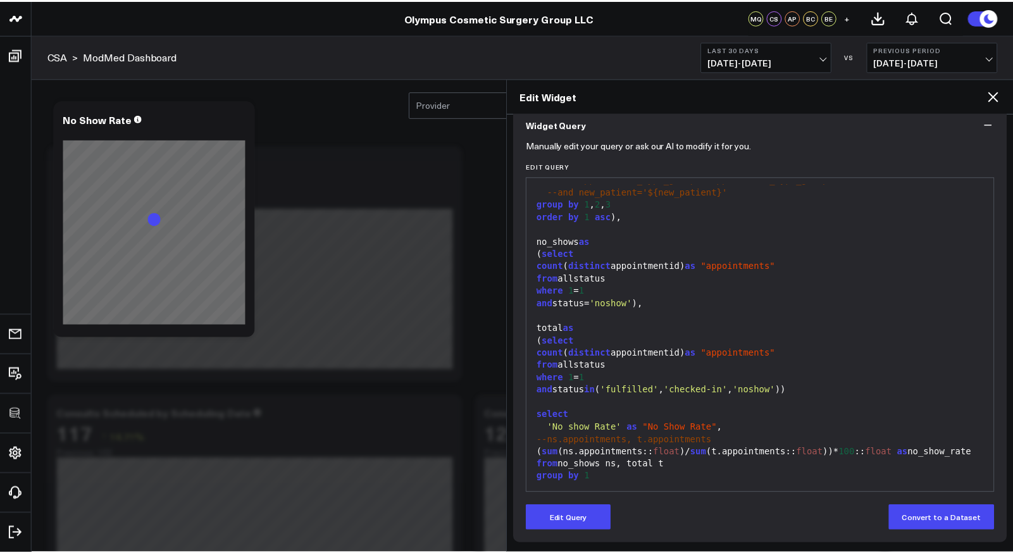
scroll to position [113, 0]
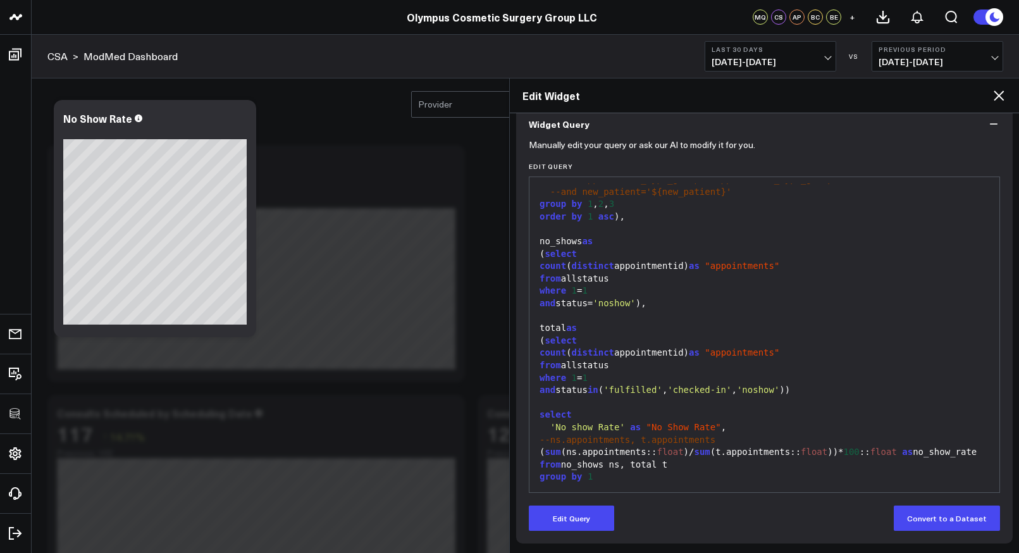
click at [999, 97] on icon at bounding box center [999, 95] width 10 height 10
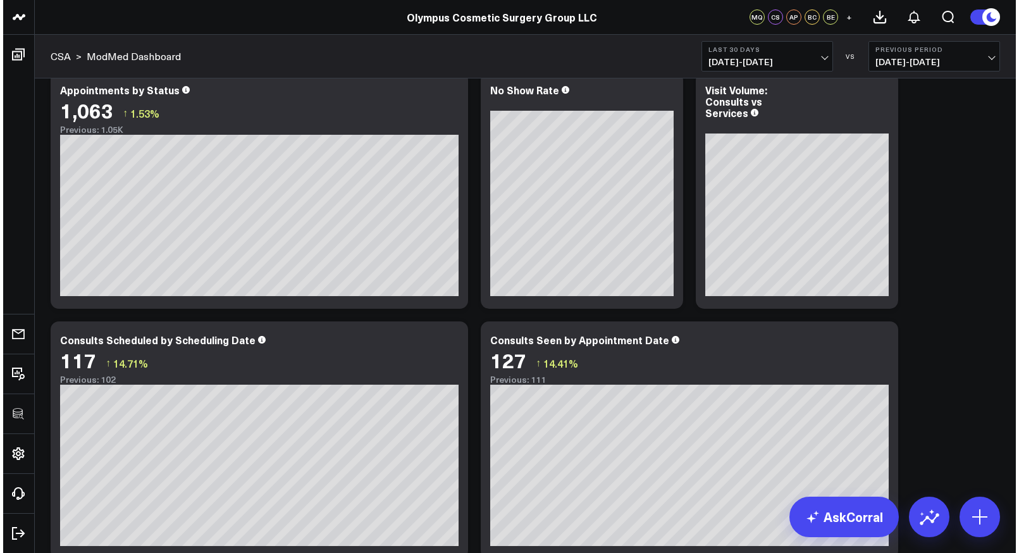
scroll to position [159, 0]
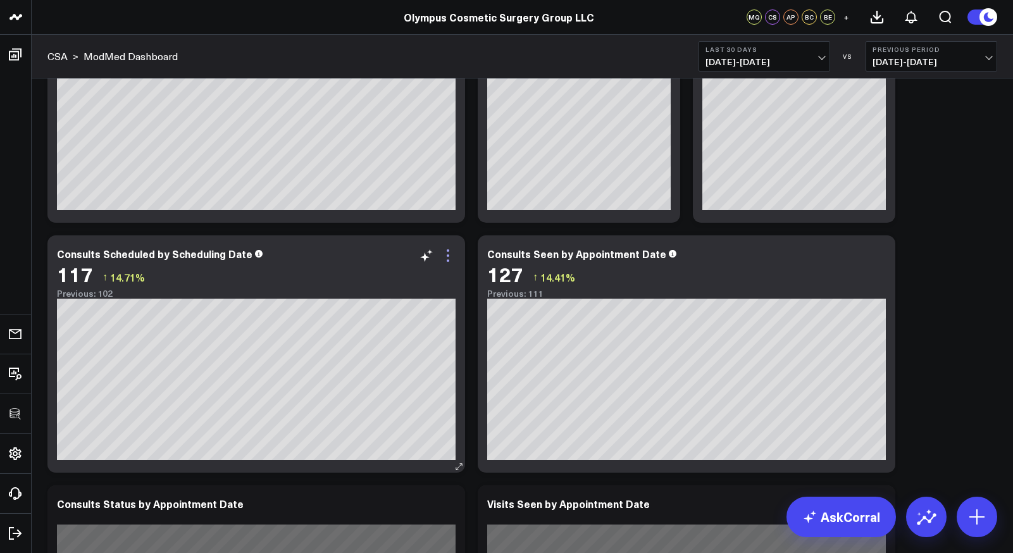
click at [448, 261] on icon at bounding box center [448, 260] width 3 height 3
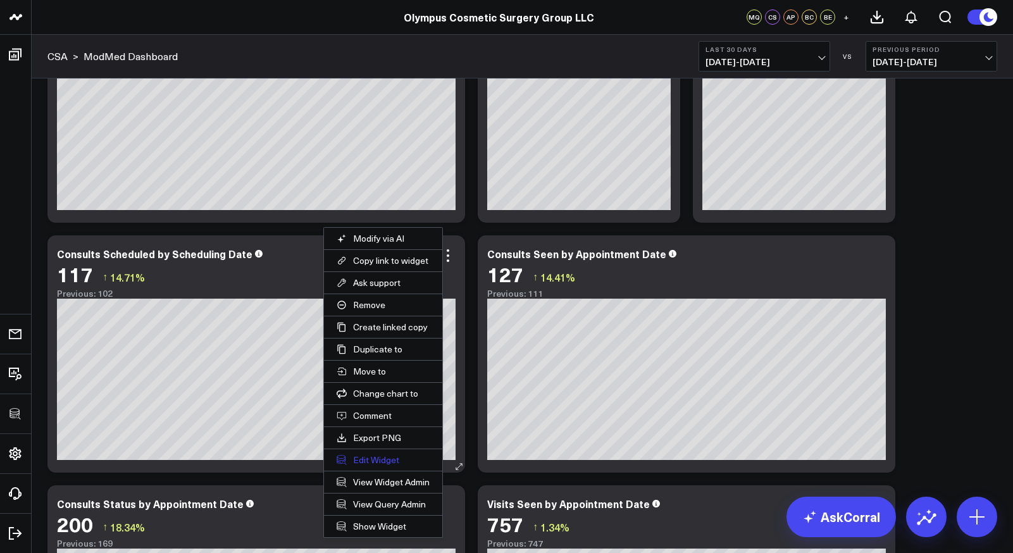
click at [369, 463] on button "Edit Widget" at bounding box center [383, 460] width 118 height 22
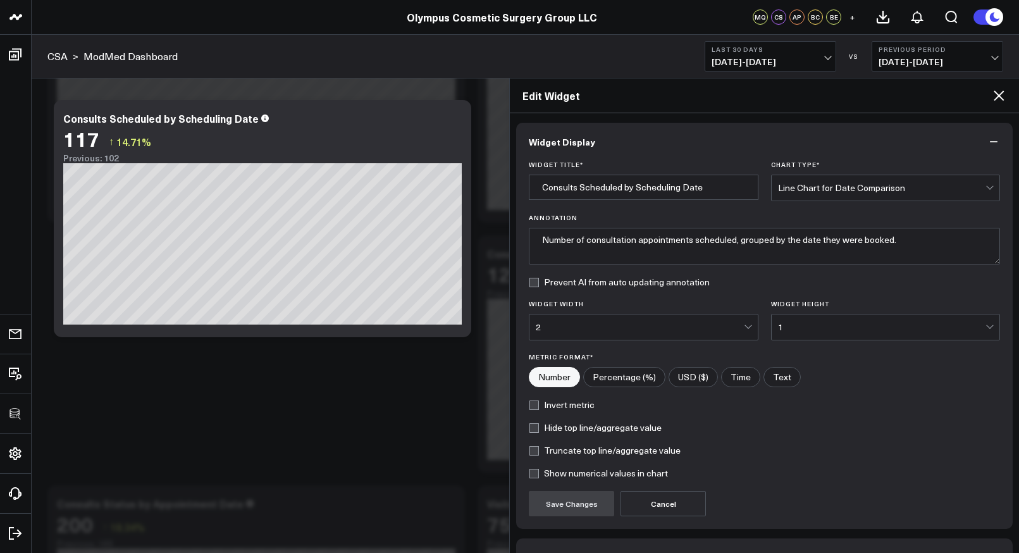
scroll to position [80, 0]
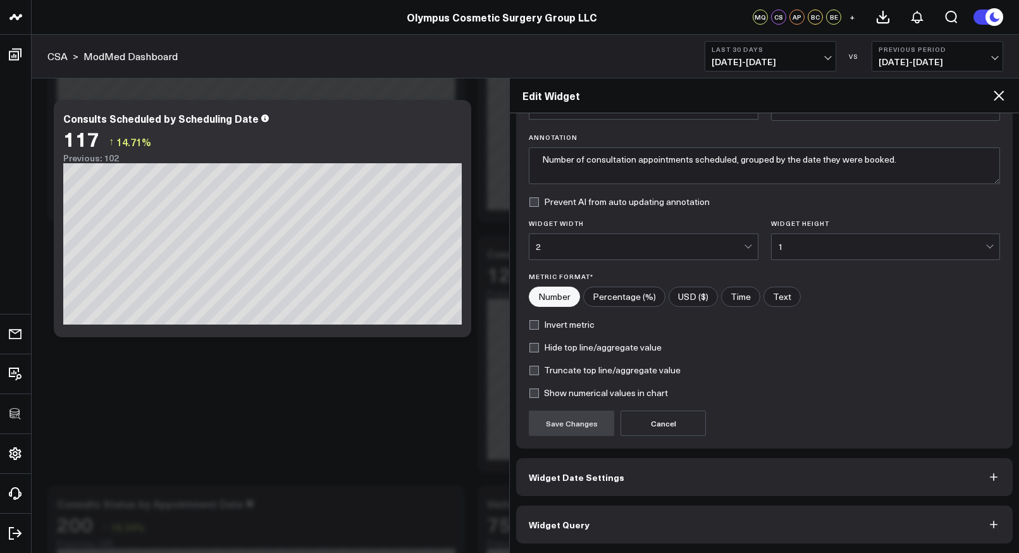
click at [554, 533] on button "Widget Query" at bounding box center [764, 524] width 497 height 38
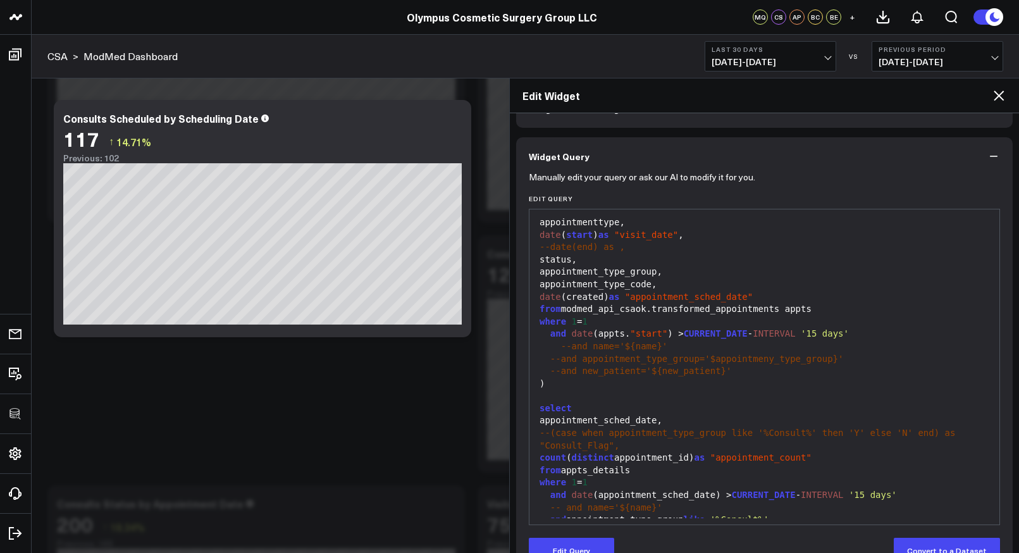
scroll to position [68, 0]
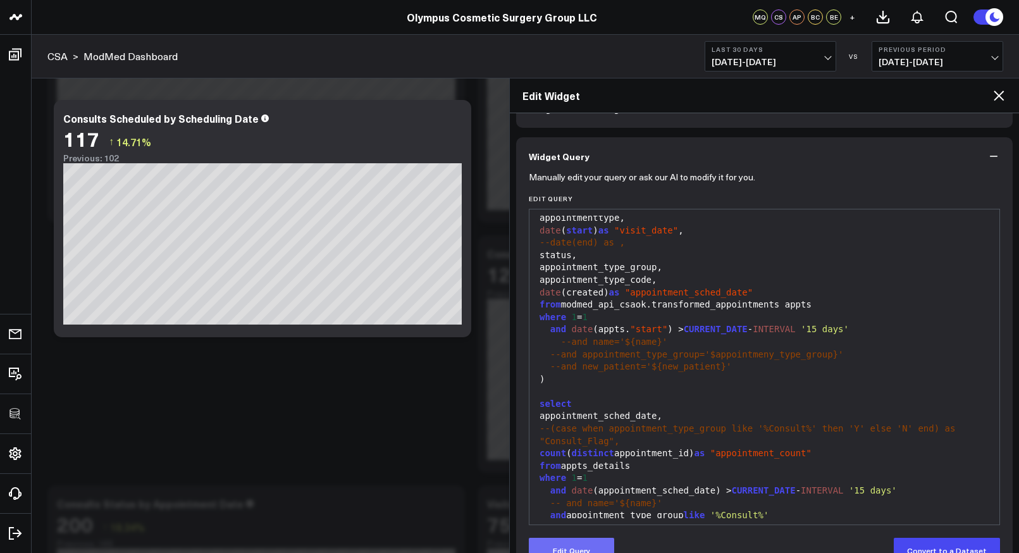
click at [580, 547] on button "Edit Query" at bounding box center [571, 550] width 85 height 25
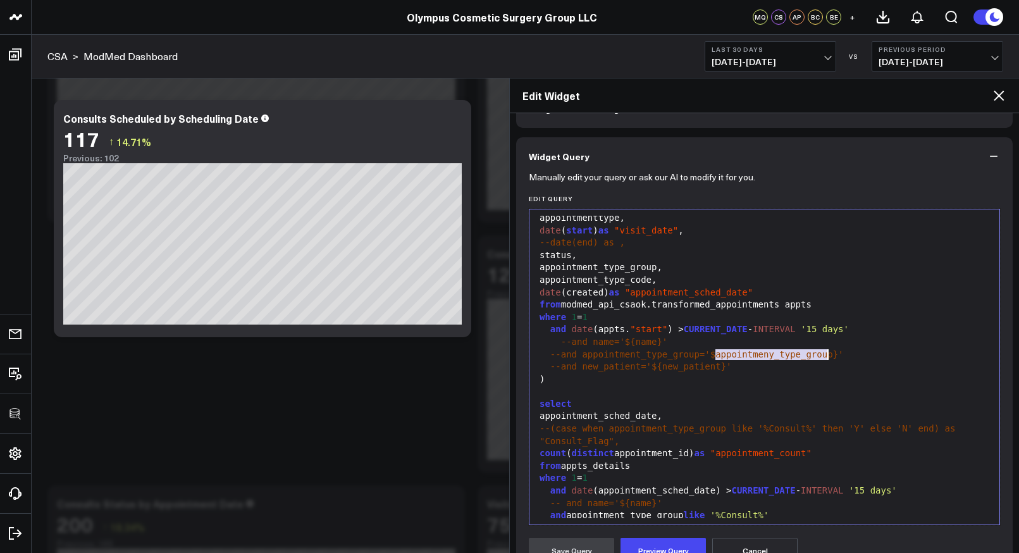
drag, startPoint x: 714, startPoint y: 351, endPoint x: 830, endPoint y: 353, distance: 115.8
click at [830, 353] on span "--and appointment_type_group='$appointmeny_type_group}'" at bounding box center [697, 354] width 294 height 10
click at [803, 384] on div ")" at bounding box center [764, 379] width 457 height 13
click at [776, 352] on span "--and appointment_type_group='$appointmeny_type_group}'" at bounding box center [697, 354] width 294 height 10
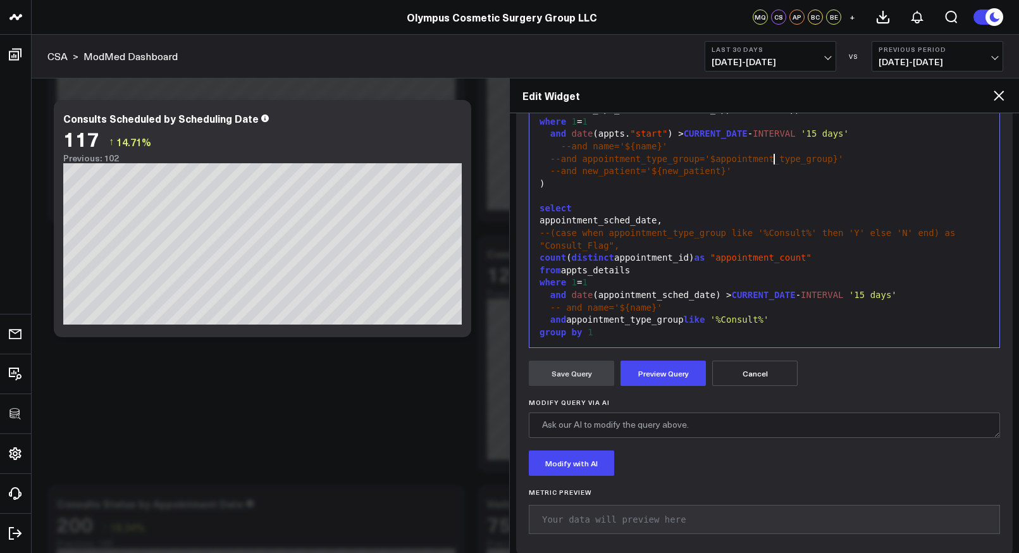
scroll to position [269, 0]
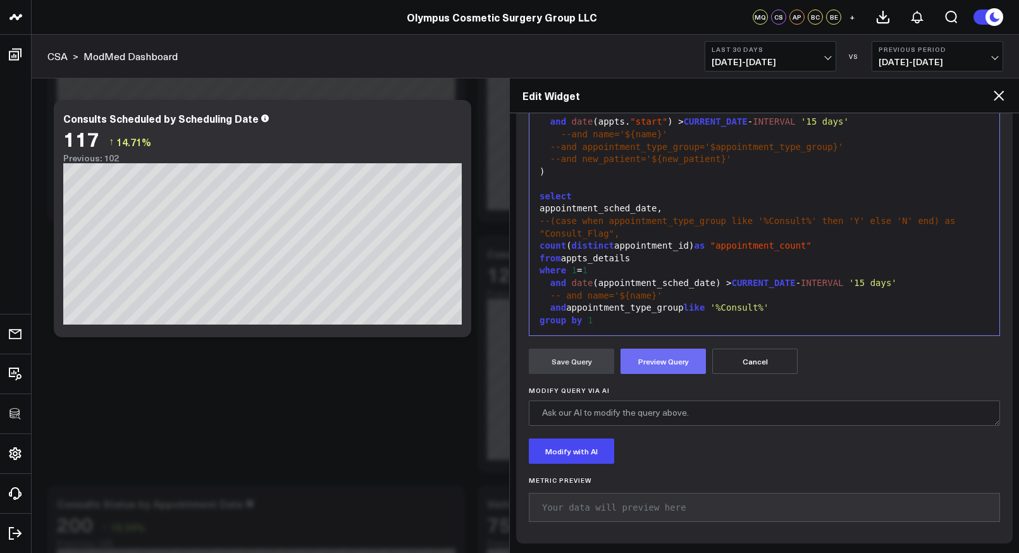
click at [661, 359] on button "Preview Query" at bounding box center [663, 361] width 85 height 25
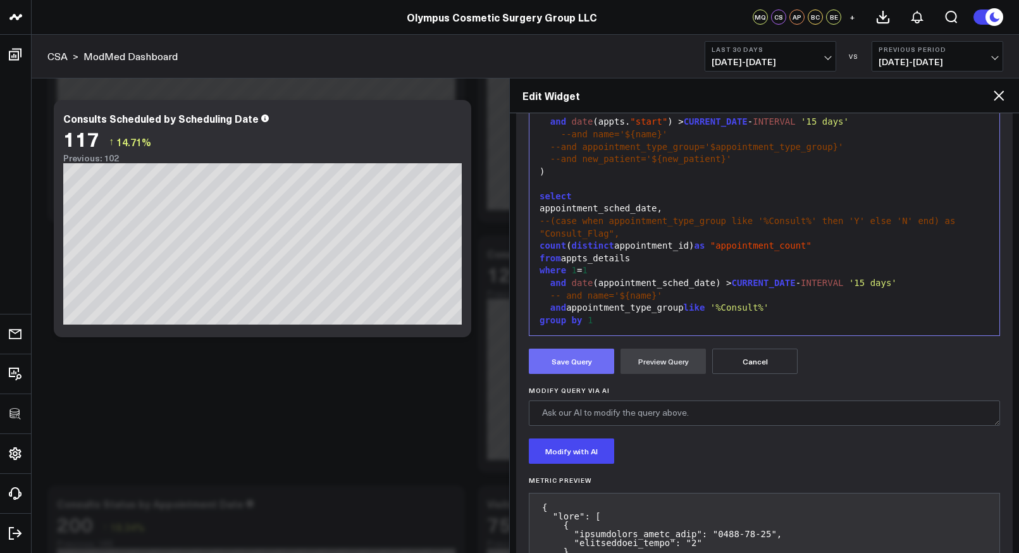
click at [556, 357] on button "Save Query" at bounding box center [571, 361] width 85 height 25
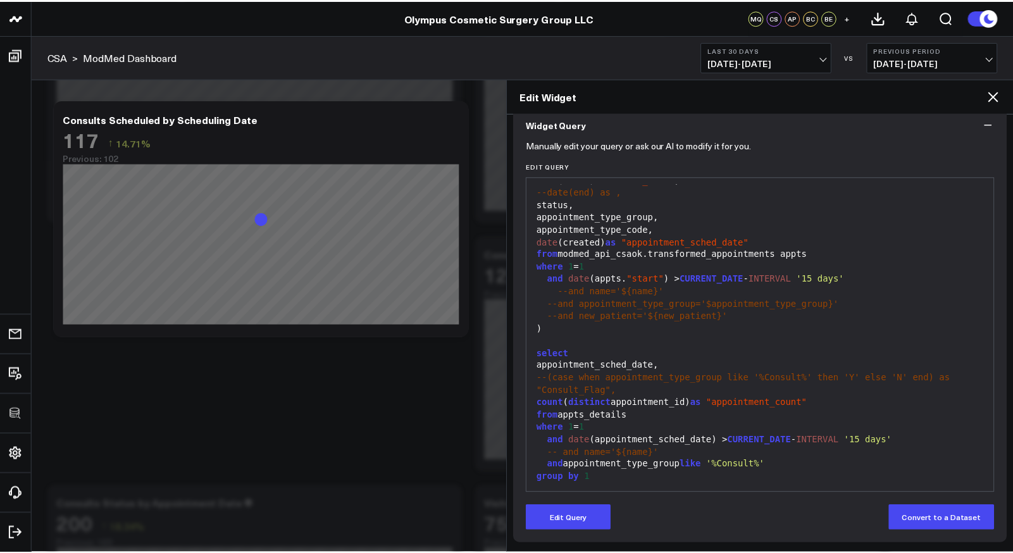
scroll to position [113, 0]
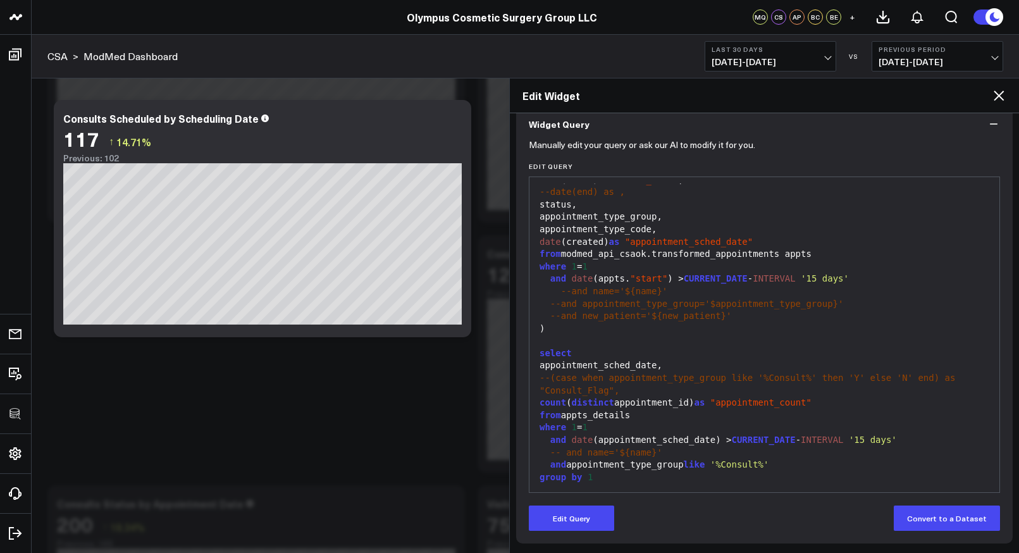
click at [1003, 97] on icon at bounding box center [998, 95] width 15 height 15
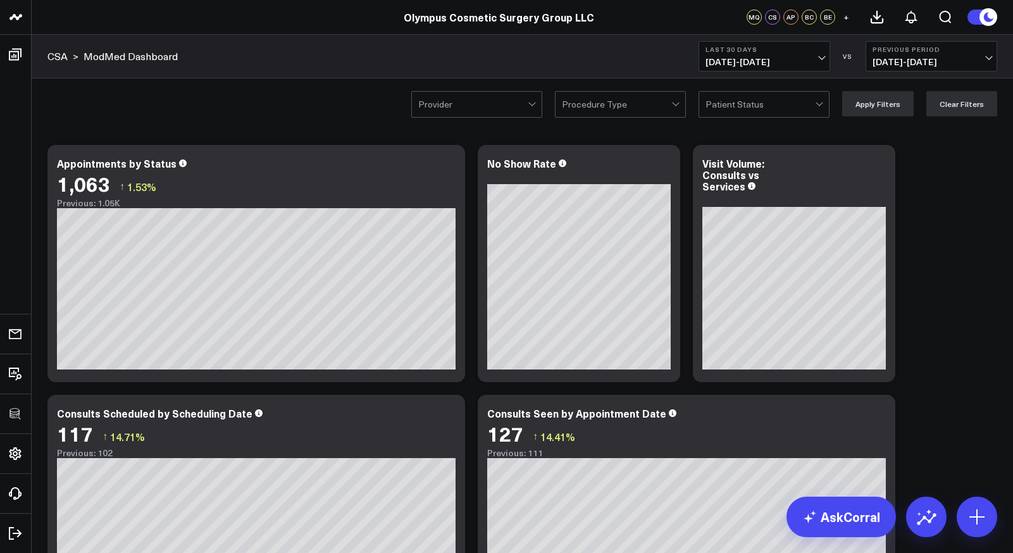
click at [617, 96] on div at bounding box center [616, 104] width 109 height 25
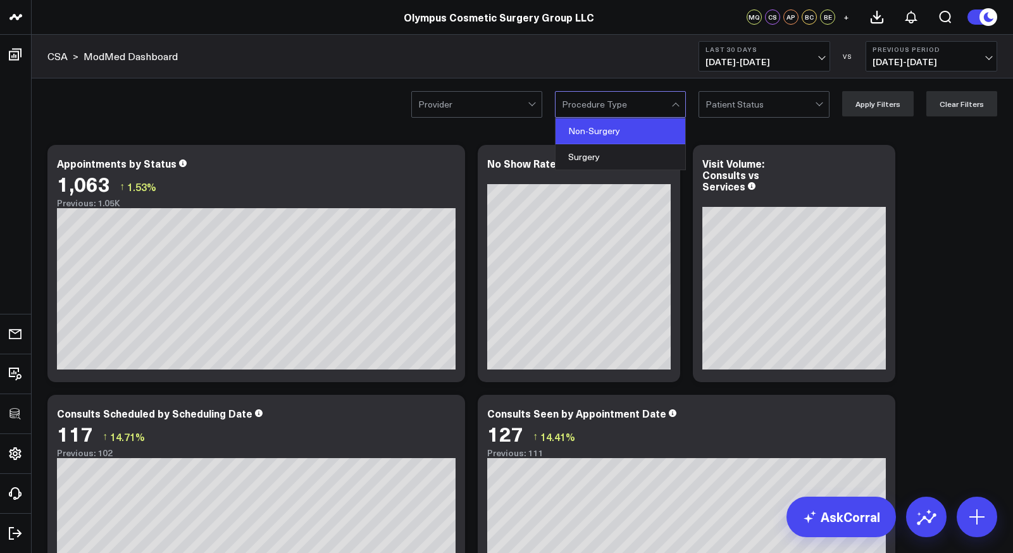
click at [612, 127] on div "Non-Surgery" at bounding box center [620, 131] width 130 height 26
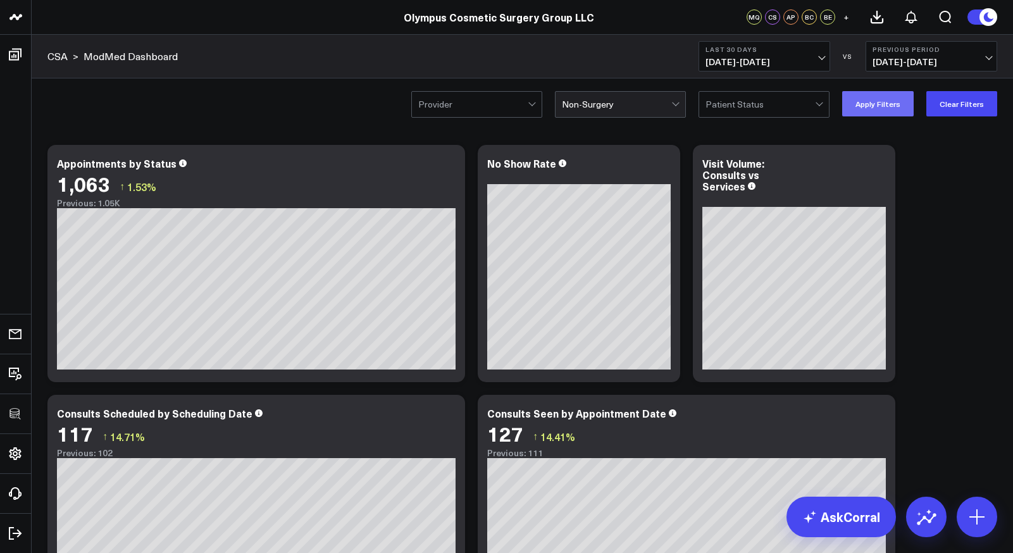
click at [886, 110] on button "Apply Filters" at bounding box center [877, 103] width 71 height 25
click at [972, 104] on button "Clear Filters" at bounding box center [961, 103] width 71 height 25
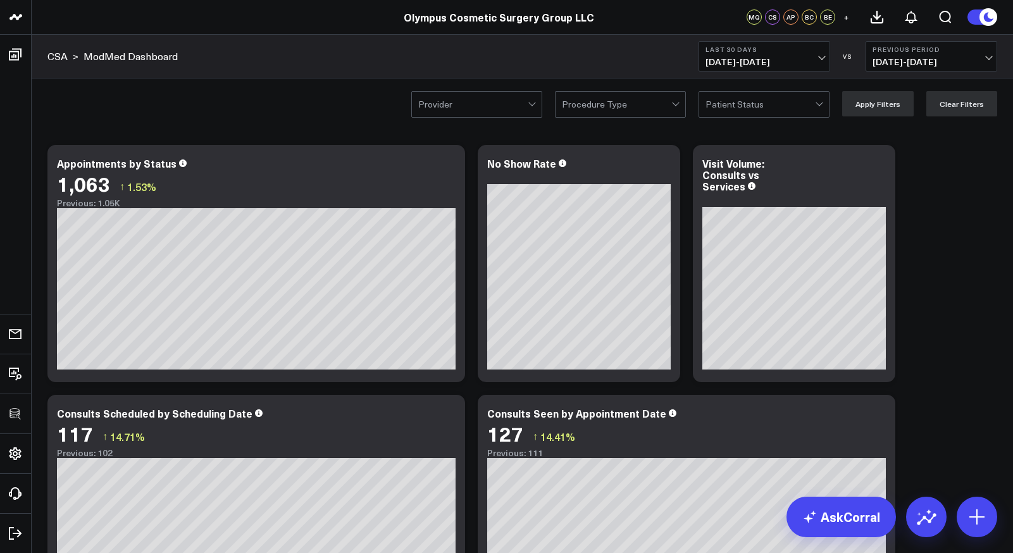
click at [669, 101] on div at bounding box center [616, 104] width 109 height 25
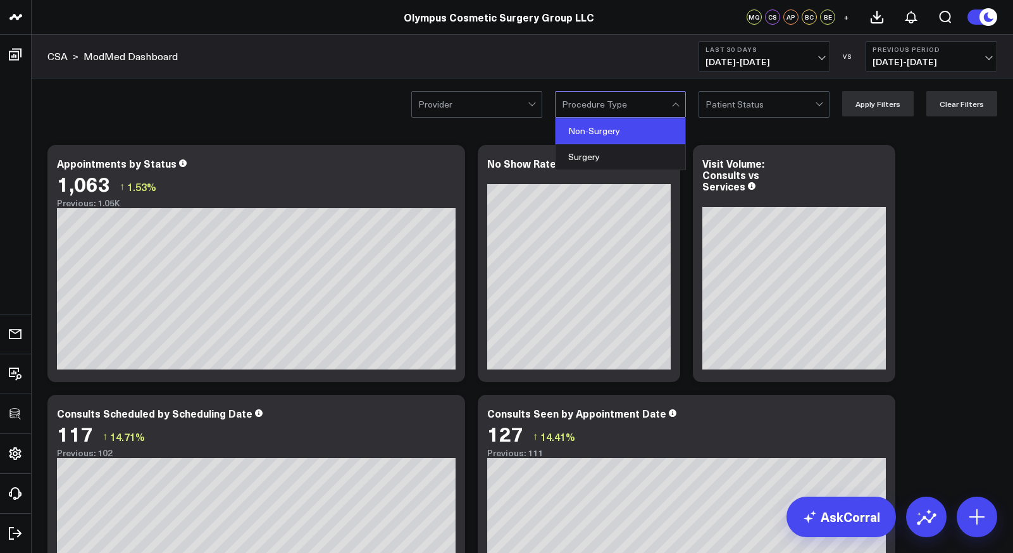
click at [643, 144] on div "Non-Surgery" at bounding box center [620, 131] width 130 height 26
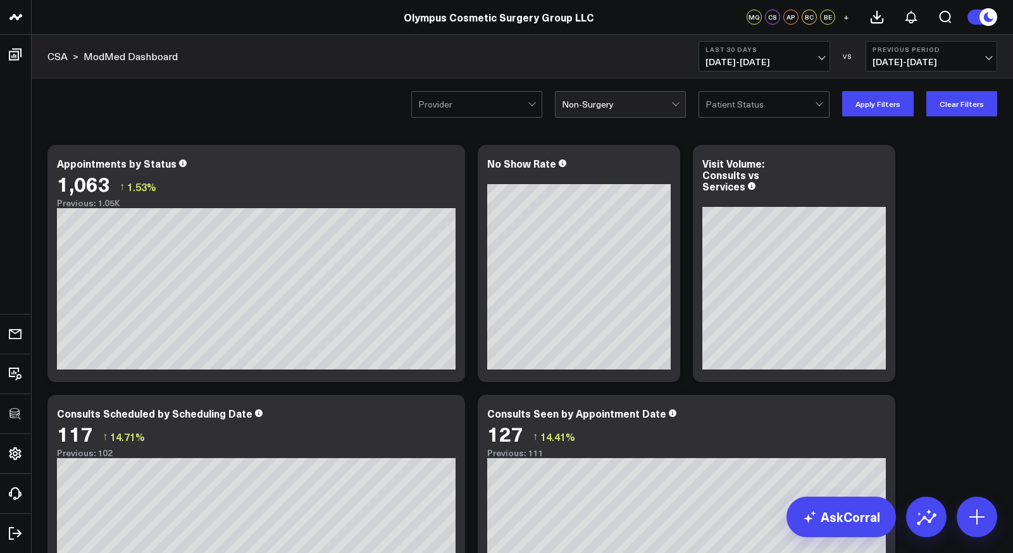
click at [643, 101] on div at bounding box center [616, 104] width 109 height 25
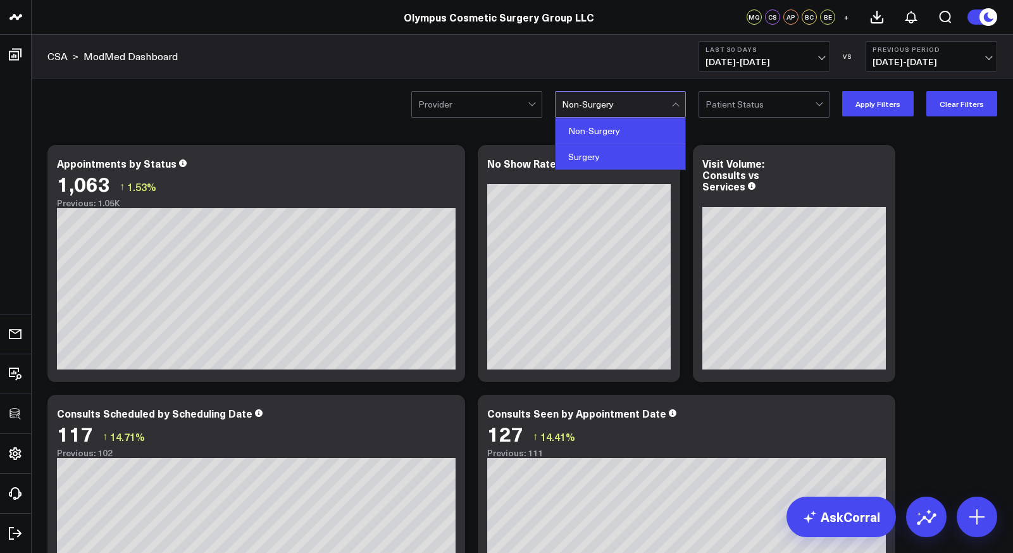
click at [630, 144] on div "Surgery" at bounding box center [620, 156] width 130 height 25
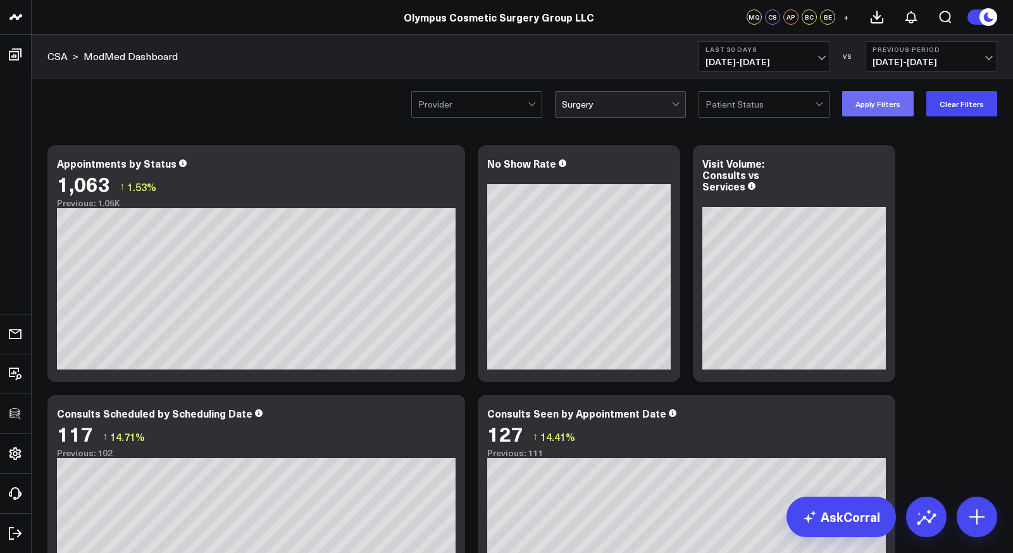
click at [900, 112] on button "Apply Filters" at bounding box center [877, 103] width 71 height 25
click at [451, 162] on icon at bounding box center [447, 165] width 15 height 15
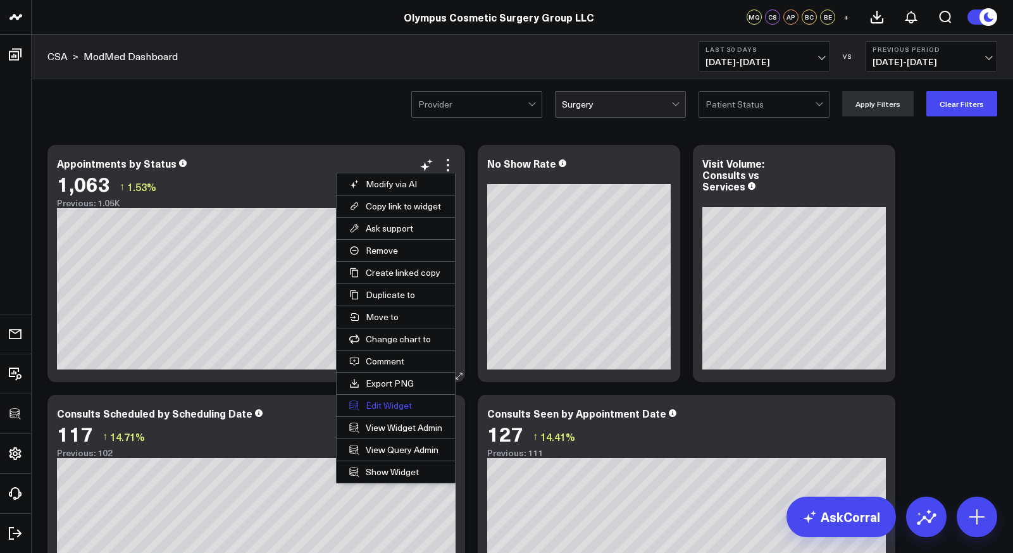
click at [381, 406] on button "Edit Widget" at bounding box center [396, 406] width 118 height 22
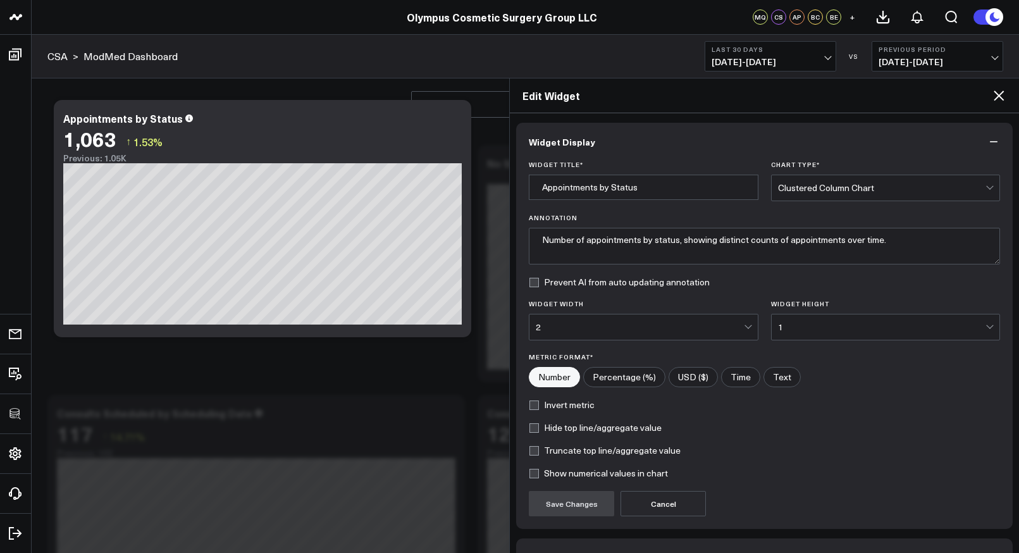
scroll to position [80, 0]
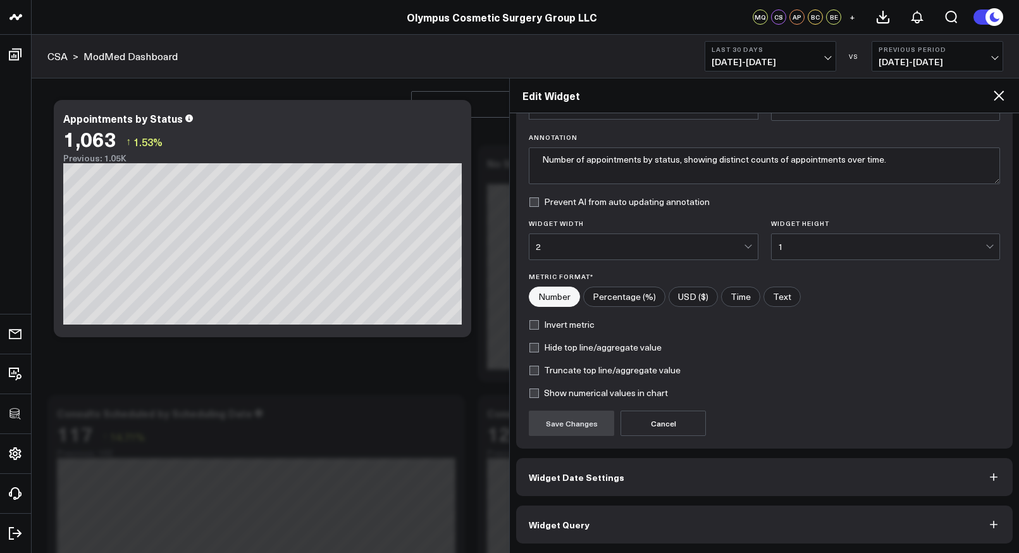
click at [563, 526] on span "Widget Query" at bounding box center [559, 524] width 61 height 10
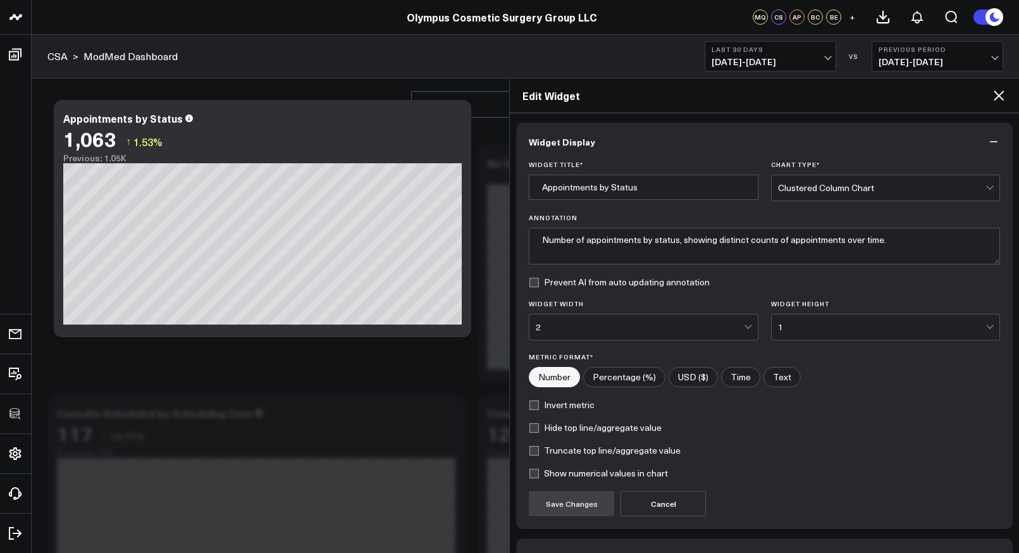
click at [999, 96] on icon at bounding box center [999, 95] width 10 height 10
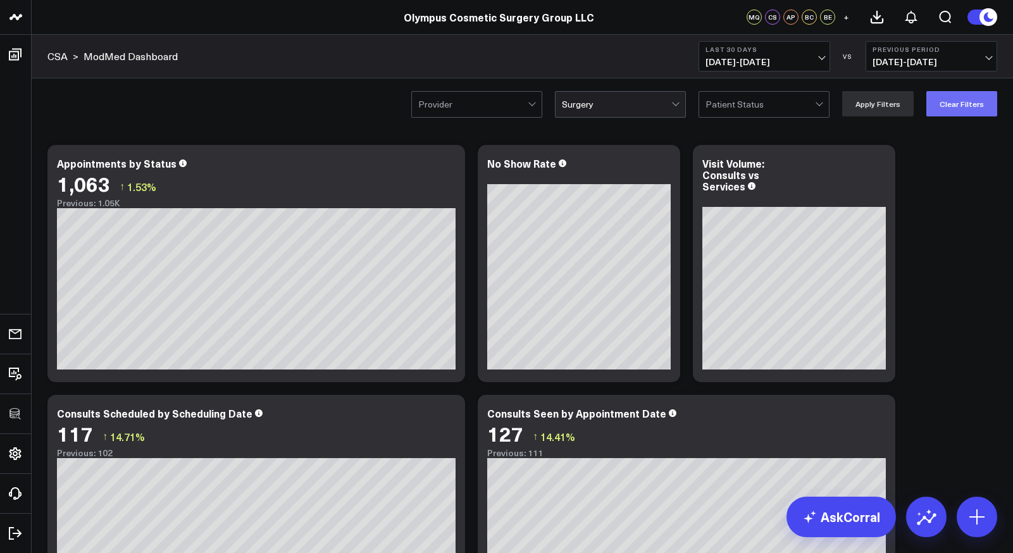
click at [979, 102] on button "Clear Filters" at bounding box center [961, 103] width 71 height 25
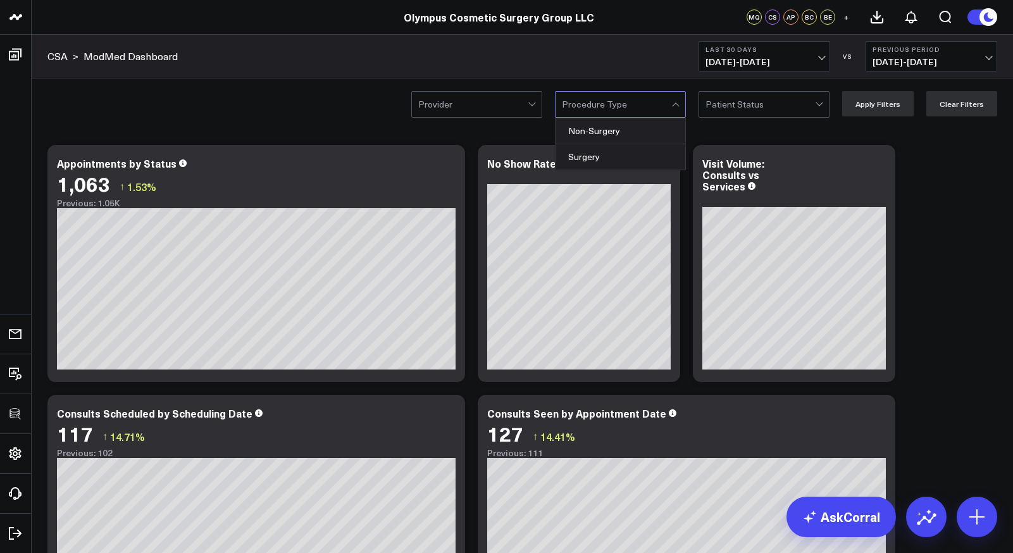
click at [622, 108] on div at bounding box center [616, 104] width 109 height 25
click at [608, 125] on div "Non-Surgery" at bounding box center [620, 131] width 130 height 26
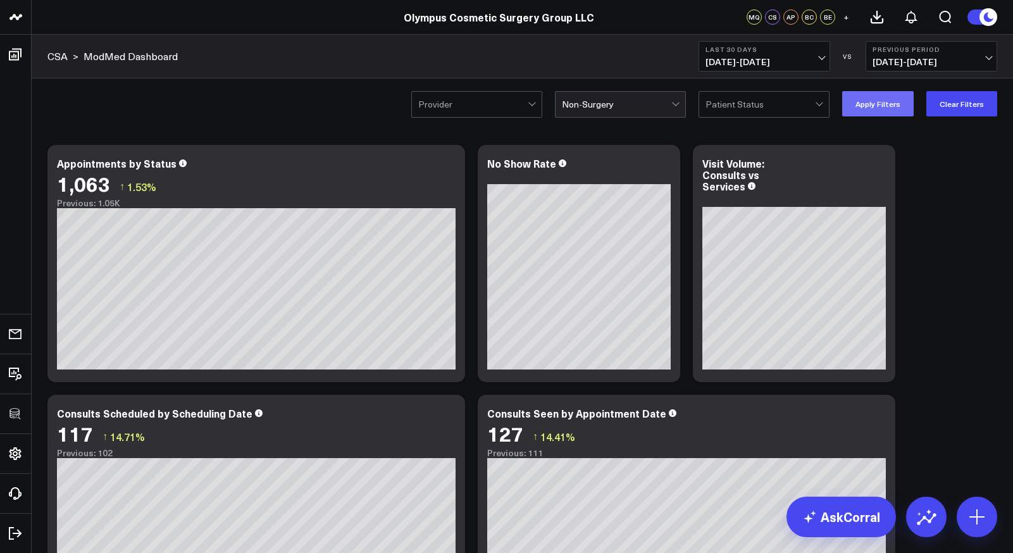
click at [890, 108] on button "Apply Filters" at bounding box center [877, 103] width 71 height 25
click at [967, 106] on button "Clear Filters" at bounding box center [961, 103] width 71 height 25
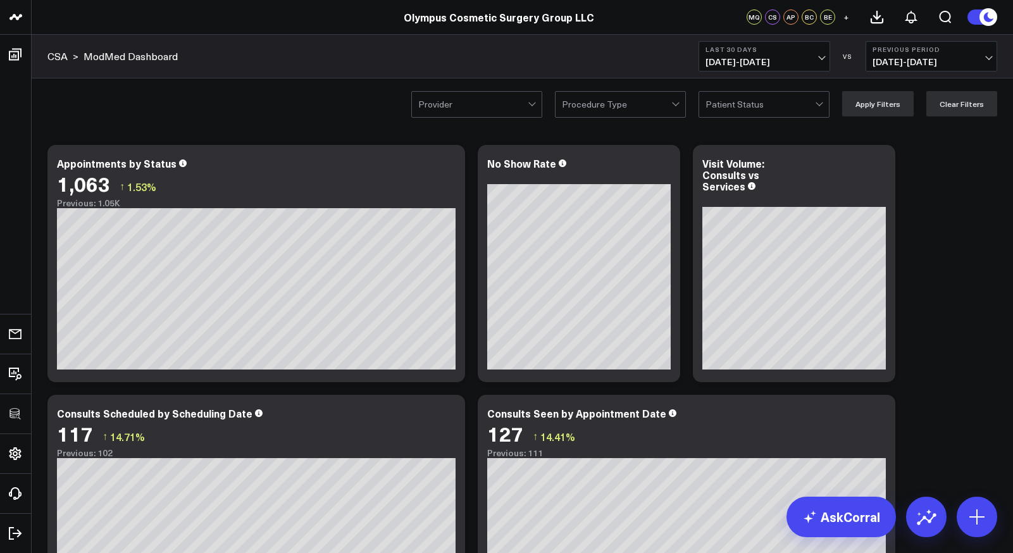
click at [600, 108] on div at bounding box center [616, 104] width 109 height 25
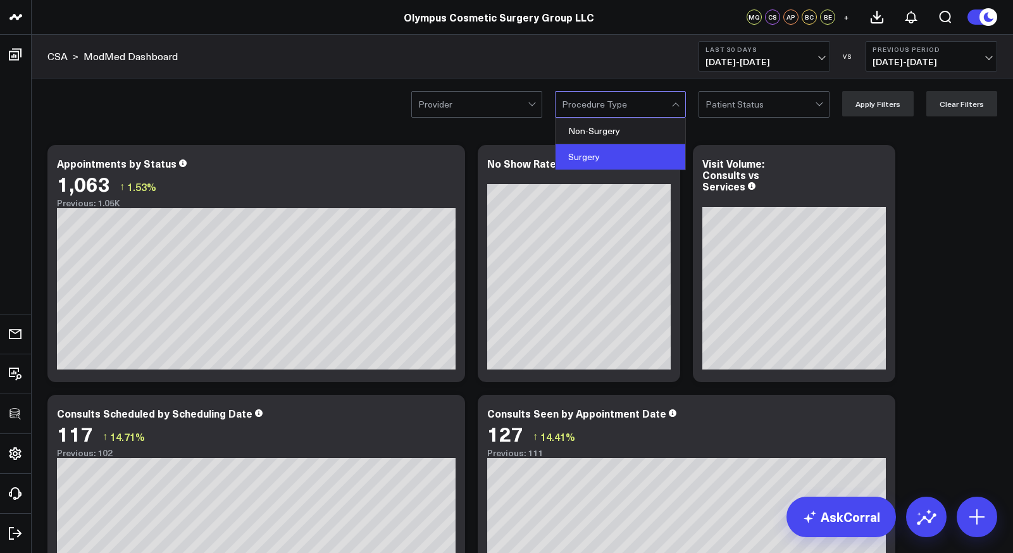
click at [593, 152] on div "Surgery" at bounding box center [620, 156] width 130 height 25
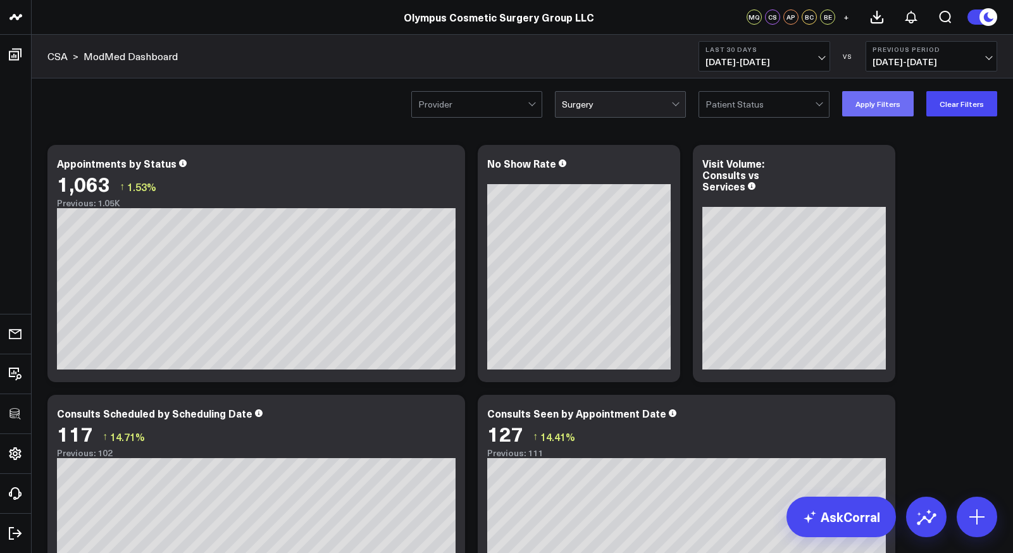
click at [881, 106] on button "Apply Filters" at bounding box center [877, 103] width 71 height 25
click at [450, 163] on icon at bounding box center [447, 165] width 15 height 15
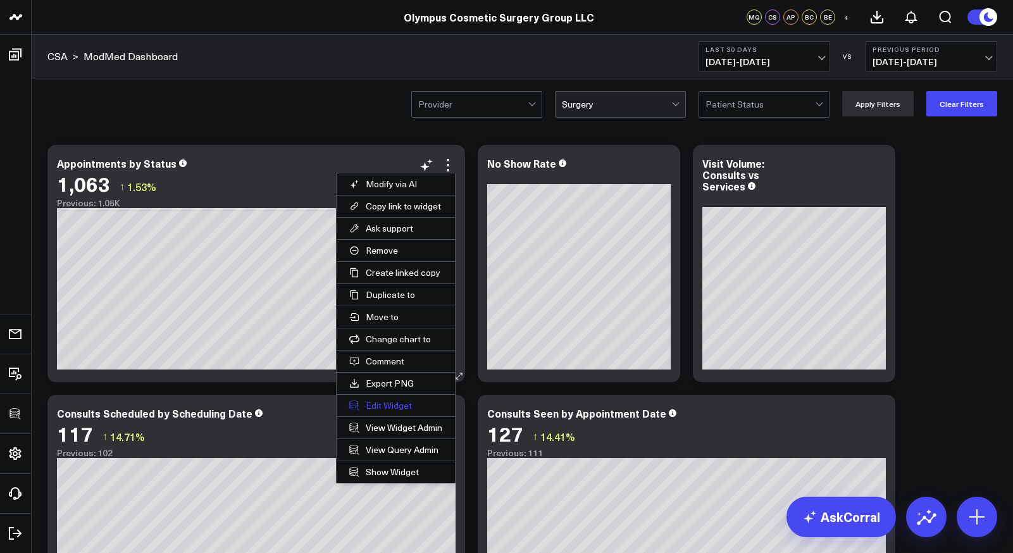
click at [383, 402] on button "Edit Widget" at bounding box center [396, 406] width 118 height 22
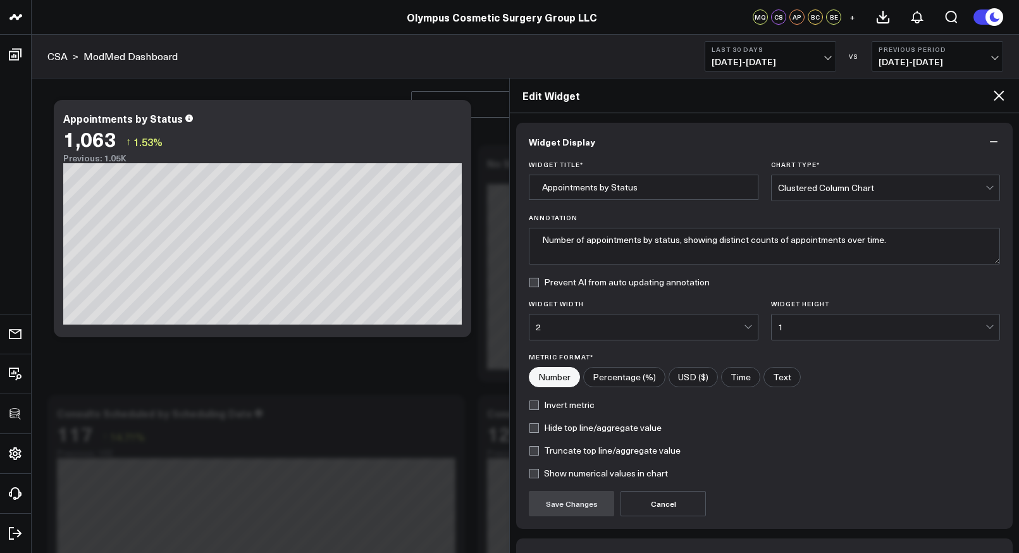
scroll to position [80, 0]
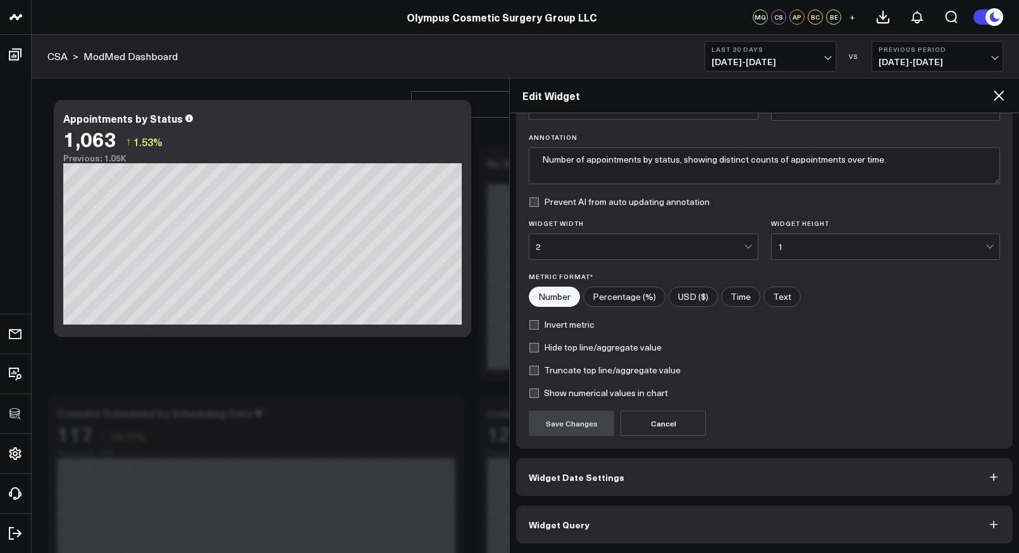
click at [559, 521] on span "Widget Query" at bounding box center [559, 524] width 61 height 10
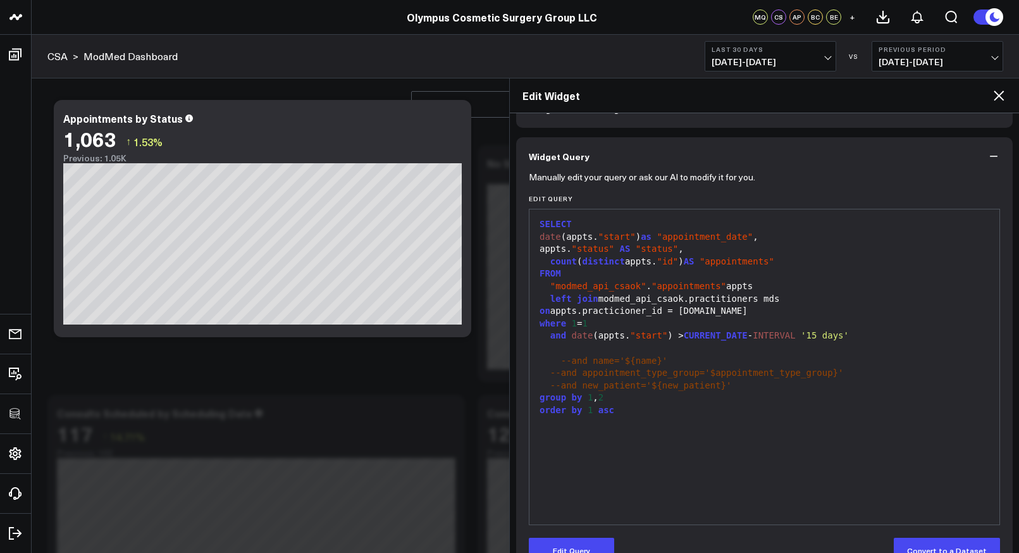
click at [573, 357] on span "--and name='${name}'" at bounding box center [614, 361] width 107 height 10
click at [569, 540] on button "Edit Query" at bounding box center [571, 550] width 85 height 25
click at [561, 361] on span "--and name='${name}'" at bounding box center [614, 361] width 107 height 10
click at [569, 346] on div at bounding box center [764, 348] width 457 height 13
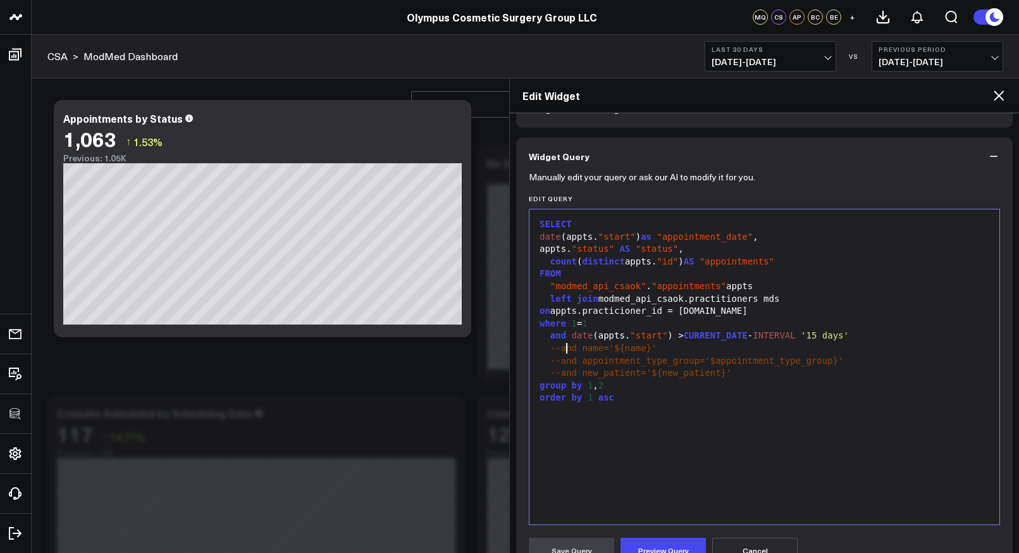
click at [568, 349] on span "--and name='${name}'" at bounding box center [603, 348] width 107 height 10
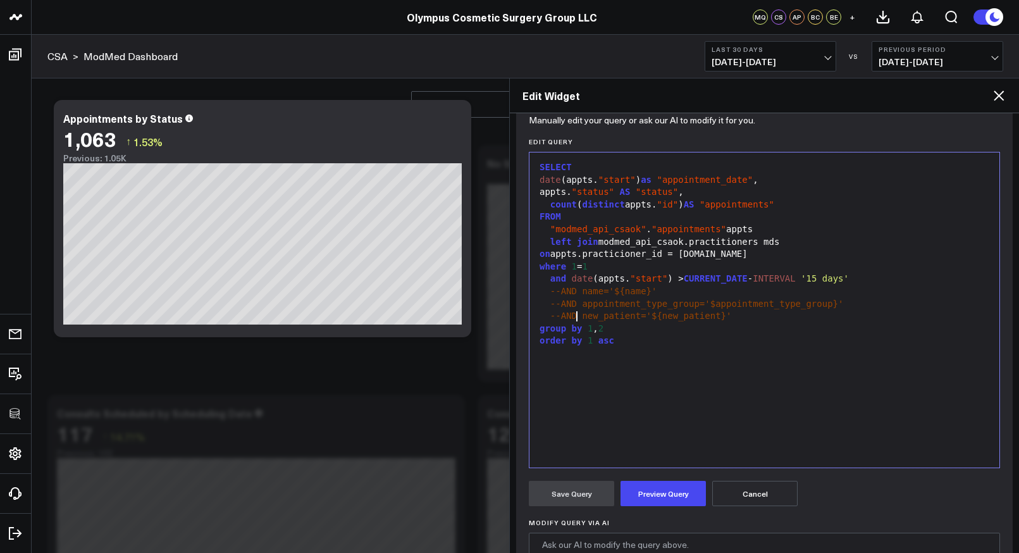
scroll to position [143, 0]
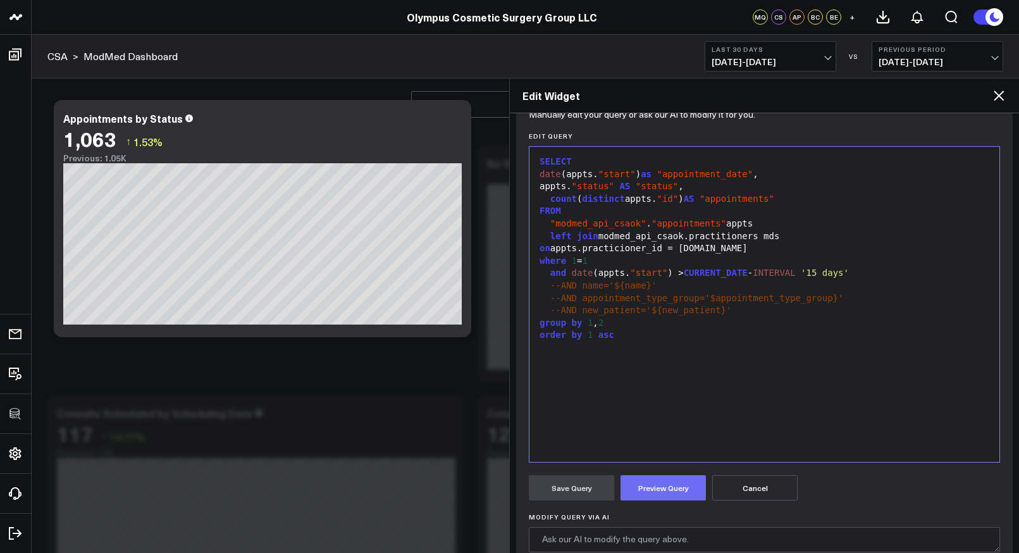
click at [666, 488] on button "Preview Query" at bounding box center [663, 487] width 85 height 25
click at [583, 486] on button "Save Query" at bounding box center [571, 487] width 85 height 25
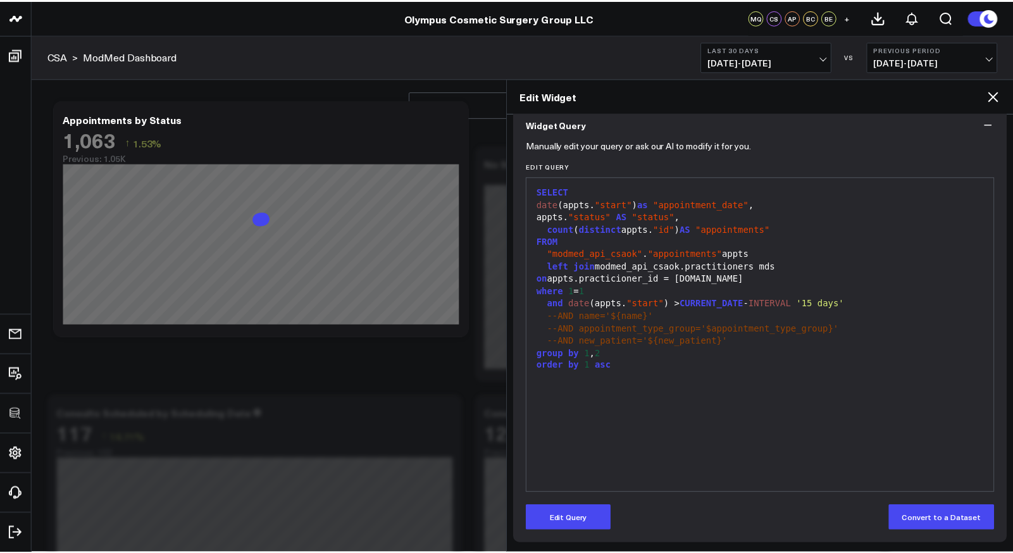
scroll to position [113, 0]
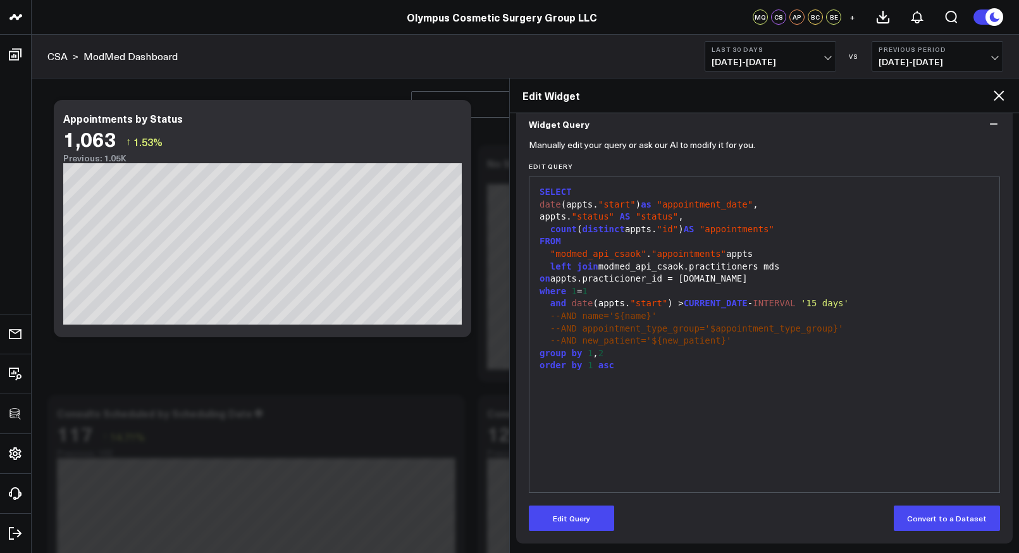
click at [994, 101] on icon at bounding box center [998, 95] width 15 height 15
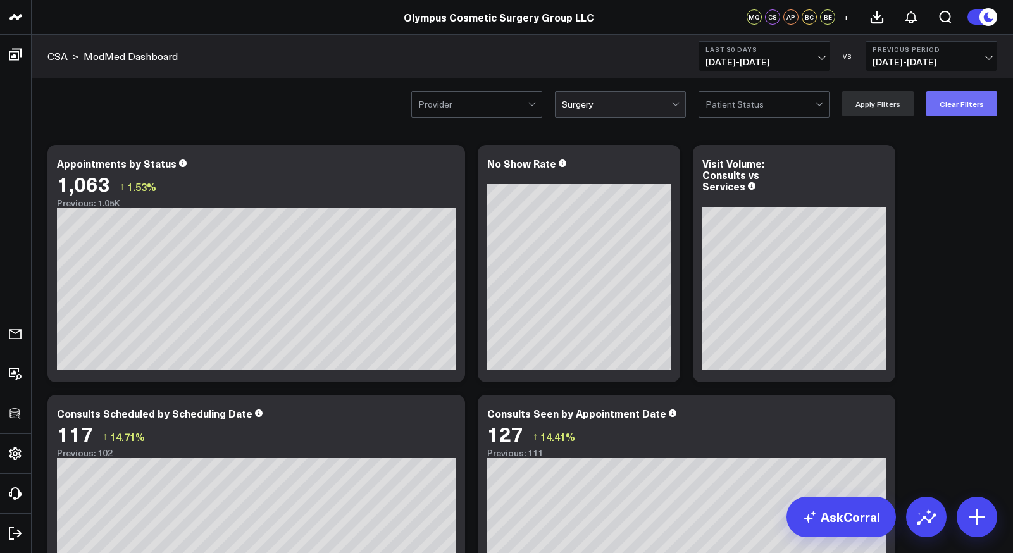
click at [948, 105] on button "Clear Filters" at bounding box center [961, 103] width 71 height 25
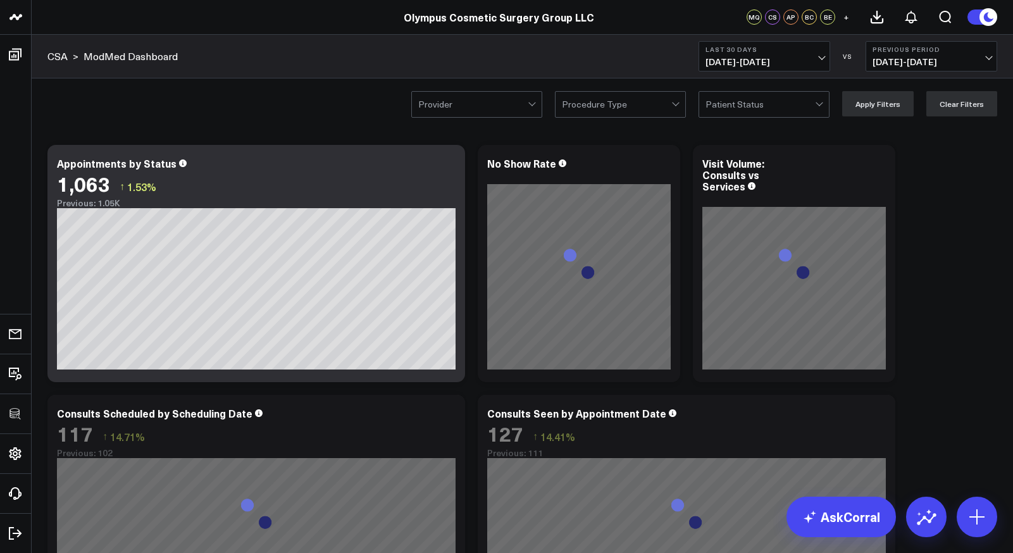
click at [579, 108] on div at bounding box center [616, 104] width 109 height 25
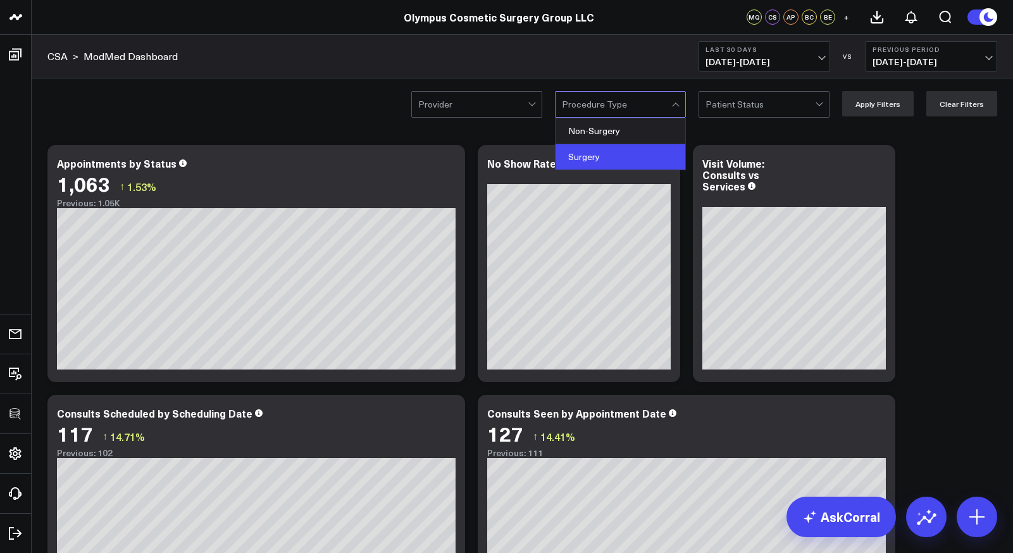
click at [584, 154] on div "Surgery" at bounding box center [620, 156] width 130 height 25
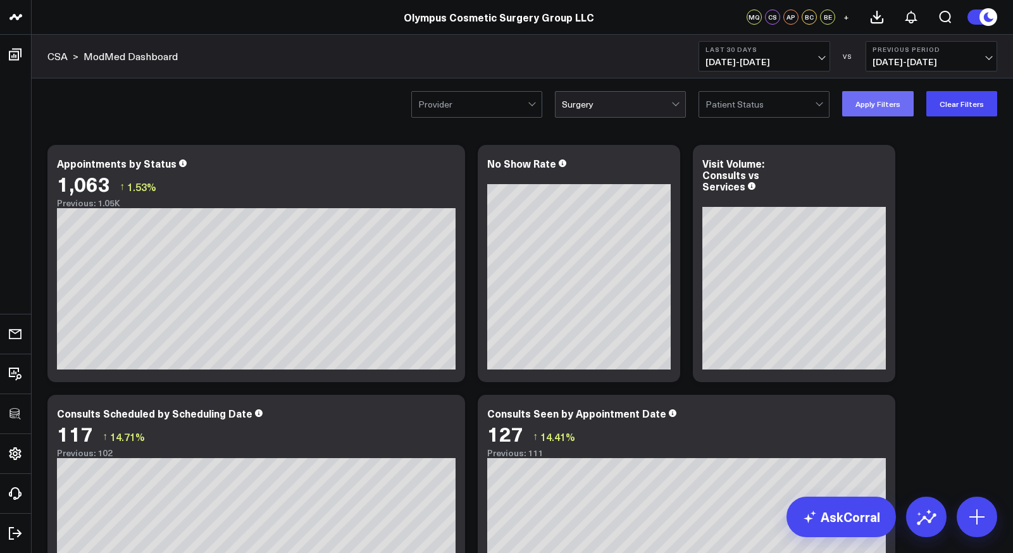
click at [859, 106] on button "Apply Filters" at bounding box center [877, 103] width 71 height 25
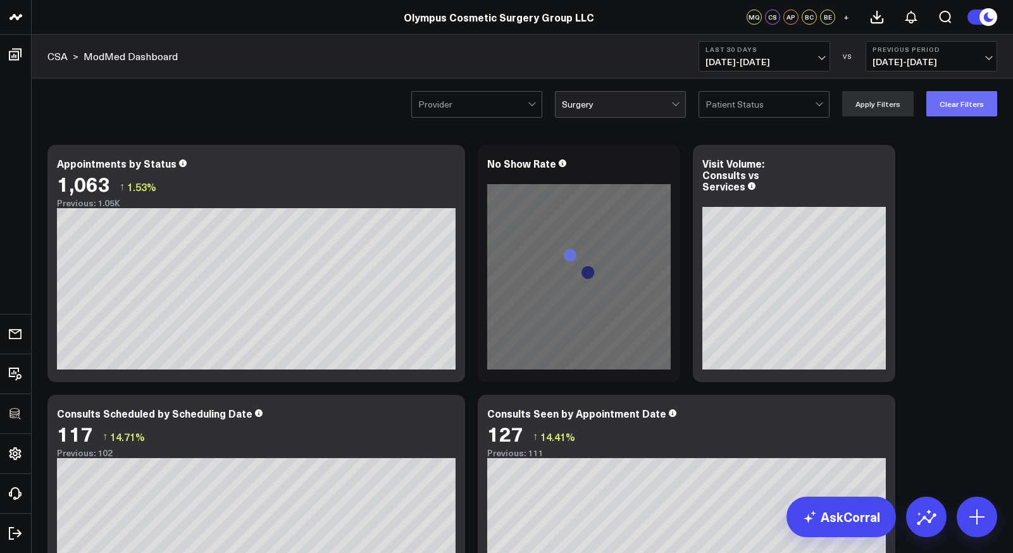
click at [972, 104] on button "Clear Filters" at bounding box center [961, 103] width 71 height 25
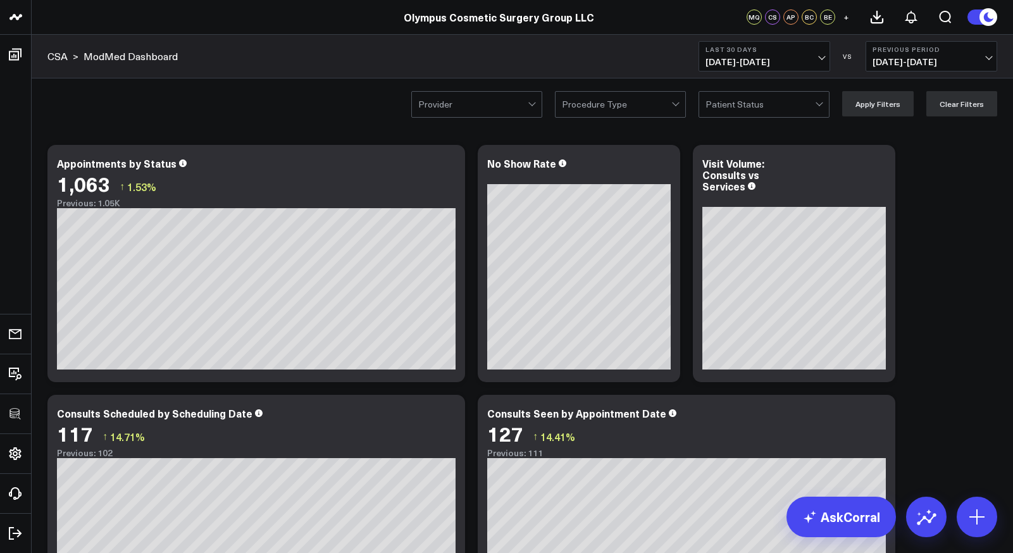
click at [624, 113] on div at bounding box center [616, 104] width 109 height 25
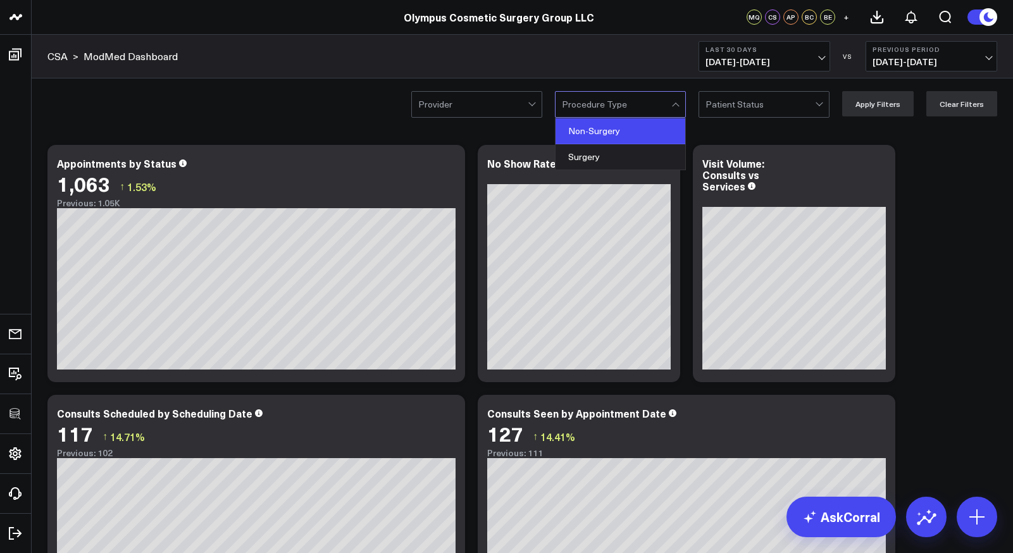
click at [614, 128] on div "Non-Surgery" at bounding box center [620, 131] width 130 height 26
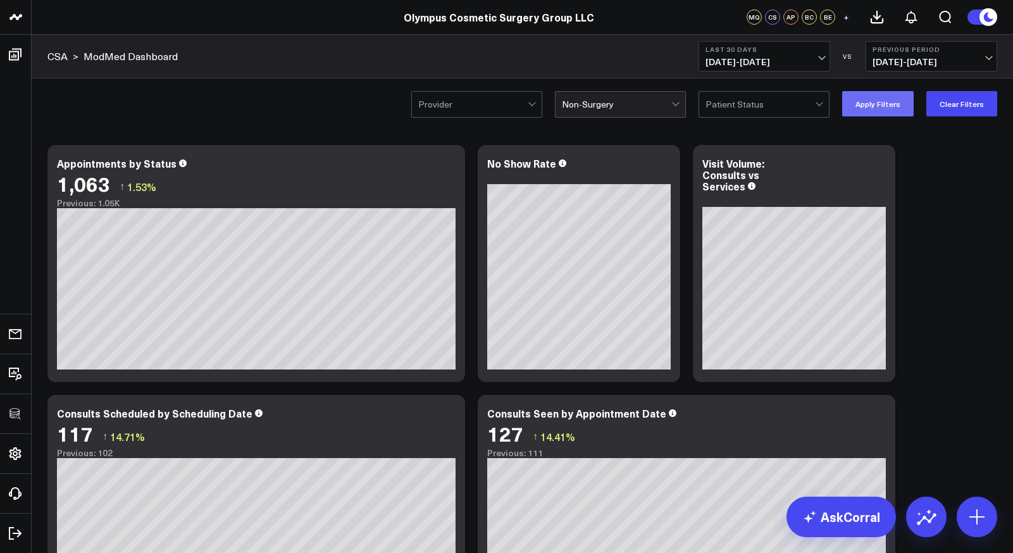
click at [884, 106] on button "Apply Filters" at bounding box center [877, 103] width 71 height 25
click at [949, 104] on button "Clear Filters" at bounding box center [961, 103] width 71 height 25
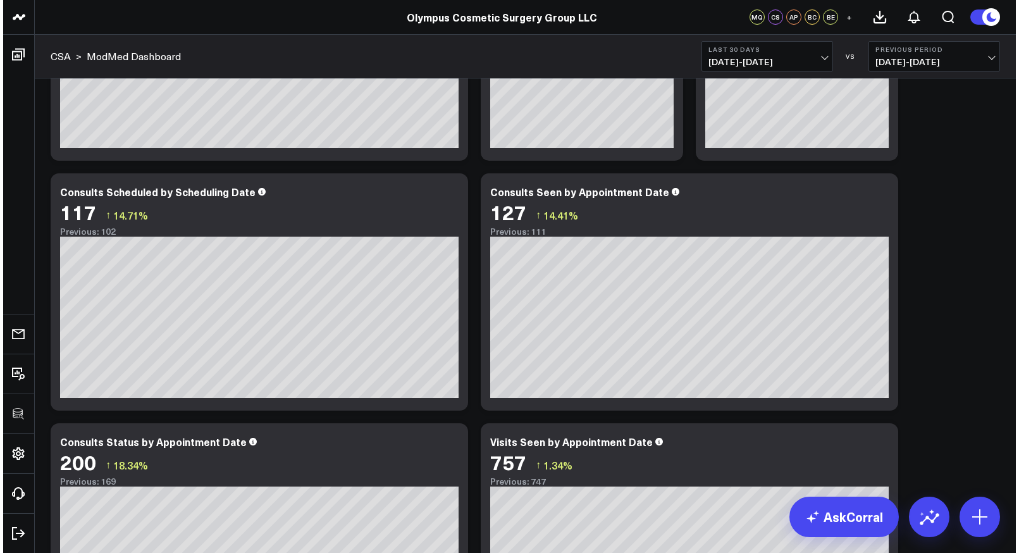
scroll to position [248, 0]
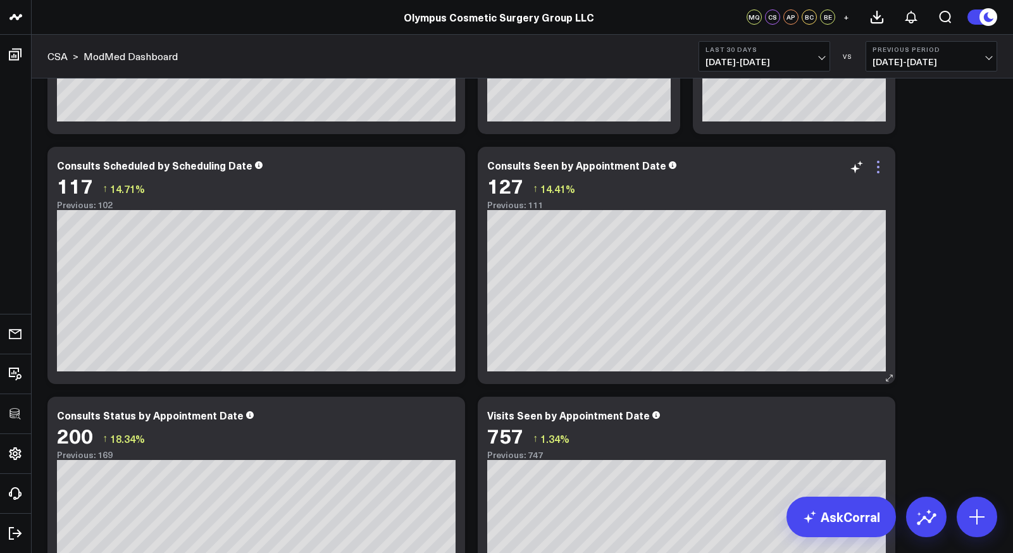
click at [879, 159] on icon at bounding box center [877, 166] width 15 height 15
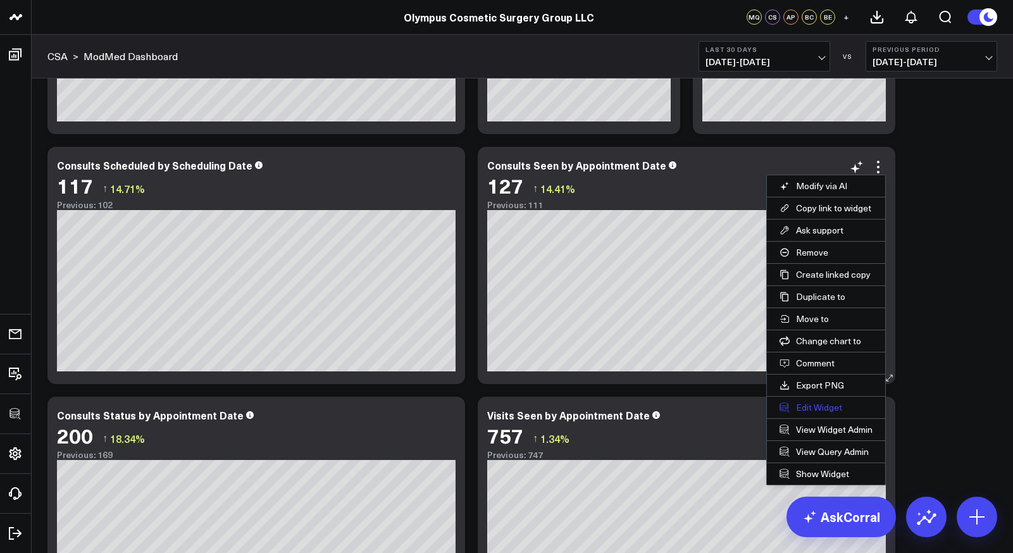
click at [820, 402] on button "Edit Widget" at bounding box center [826, 408] width 118 height 22
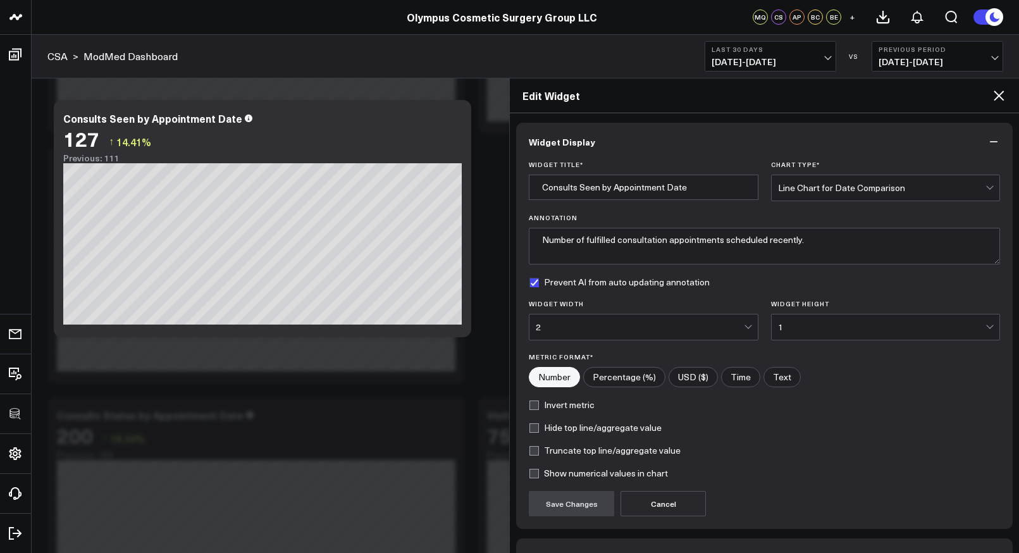
scroll to position [80, 0]
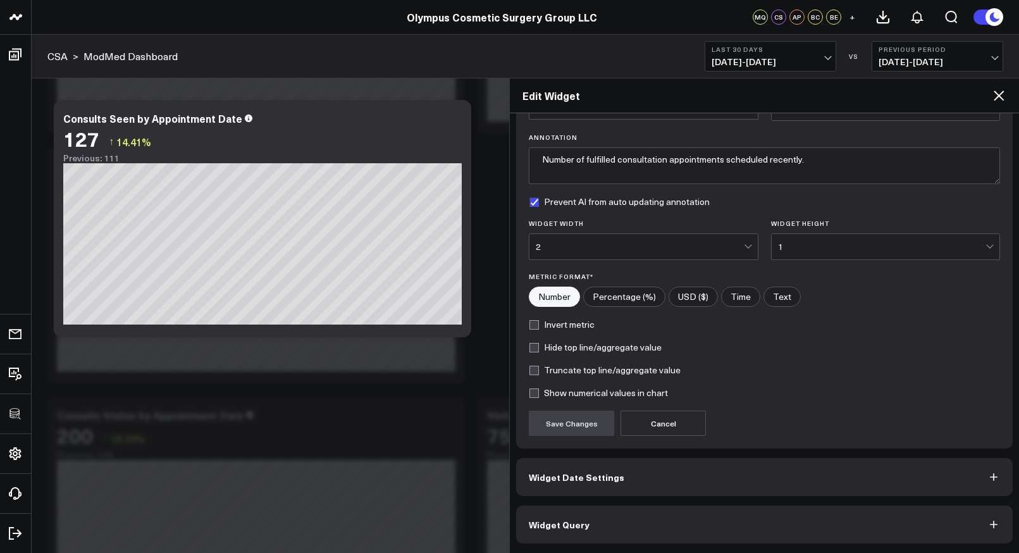
click at [622, 529] on button "Widget Query" at bounding box center [764, 524] width 497 height 38
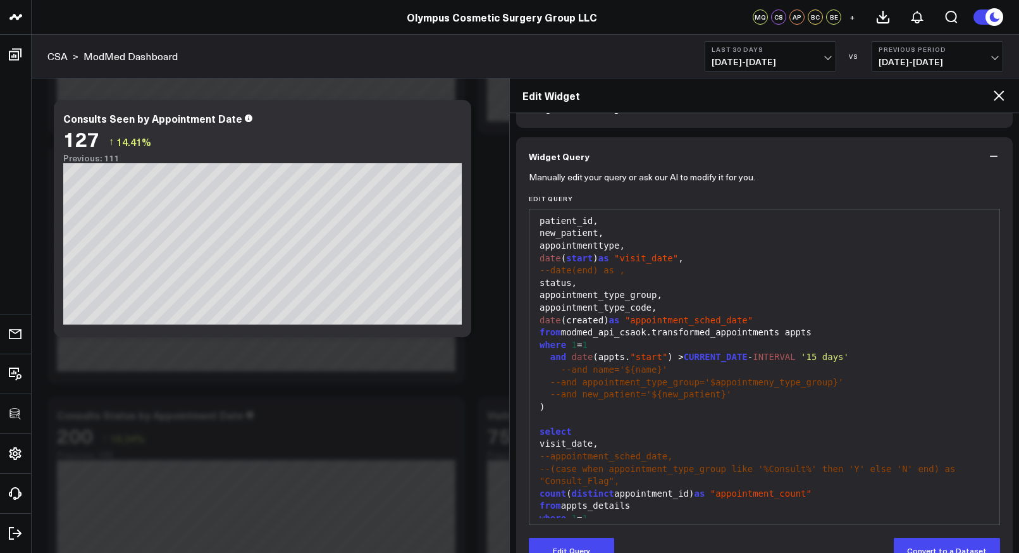
scroll to position [59, 0]
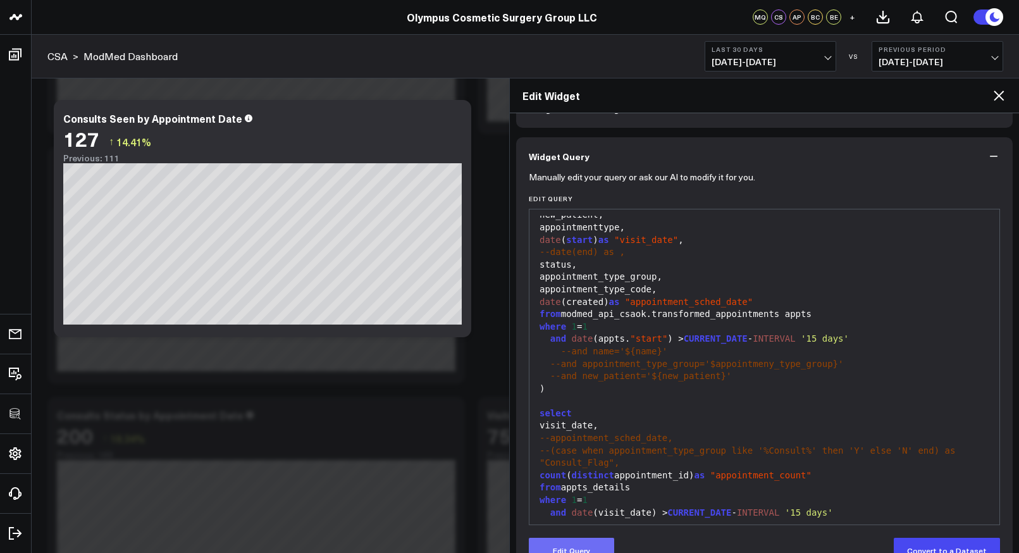
click at [595, 545] on button "Edit Query" at bounding box center [571, 550] width 85 height 25
click at [773, 364] on span "--and appointment_type_group='$appointmeny_type_group}'" at bounding box center [697, 364] width 294 height 10
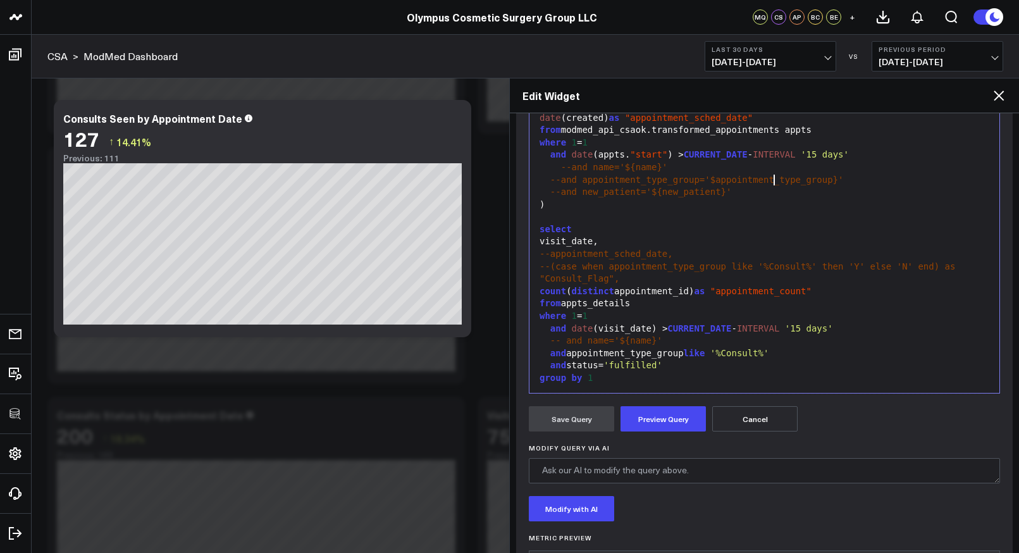
scroll to position [269, 0]
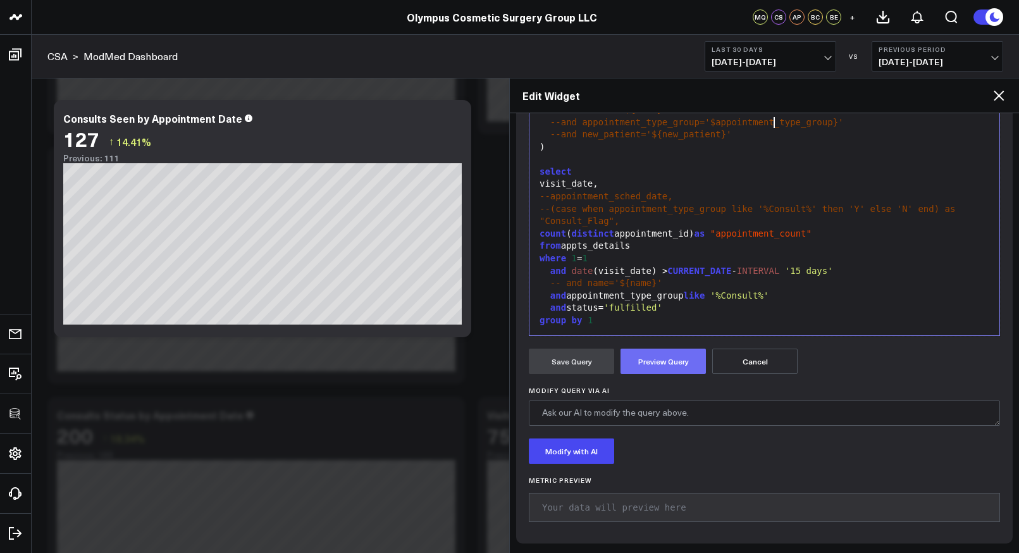
click at [650, 364] on button "Preview Query" at bounding box center [663, 361] width 85 height 25
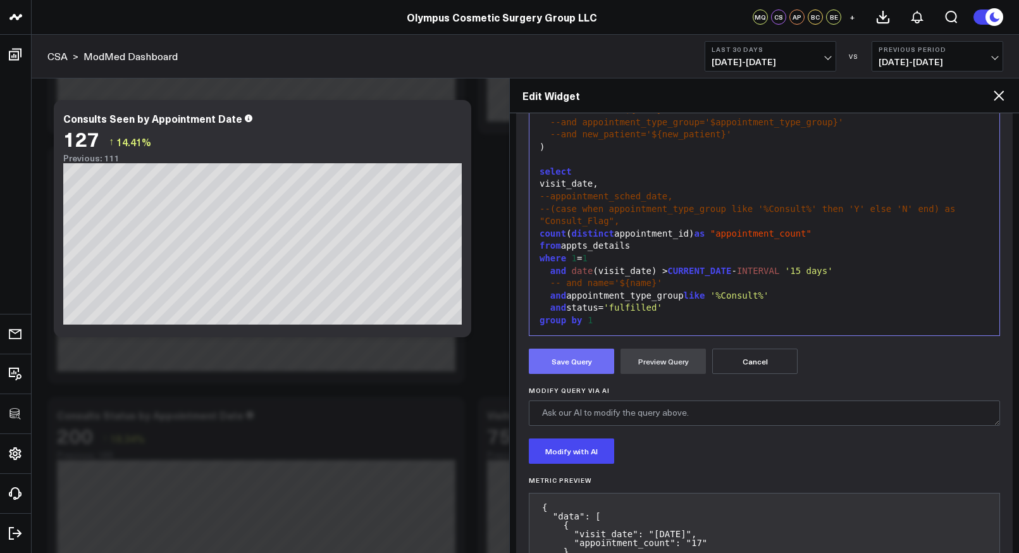
click at [567, 371] on button "Save Query" at bounding box center [571, 361] width 85 height 25
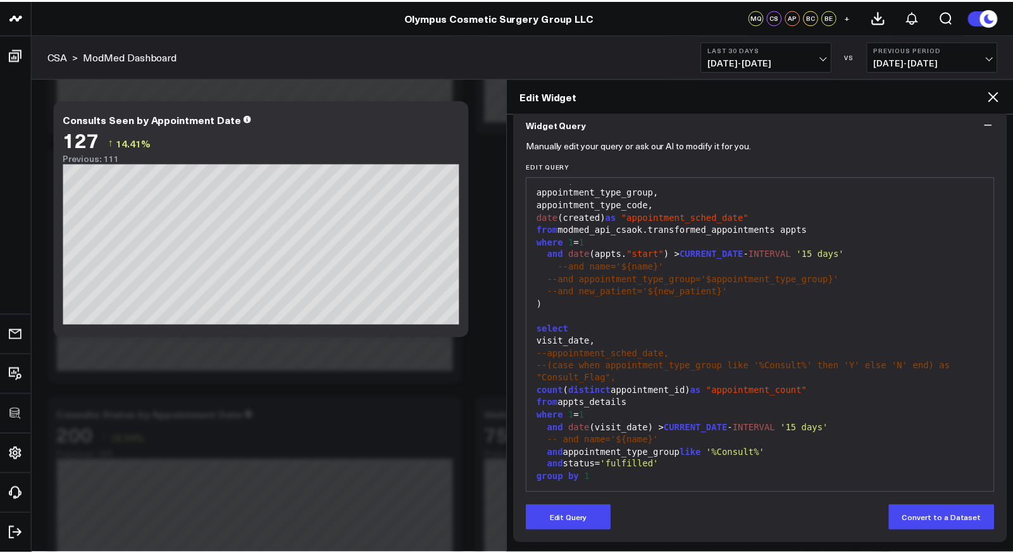
scroll to position [113, 0]
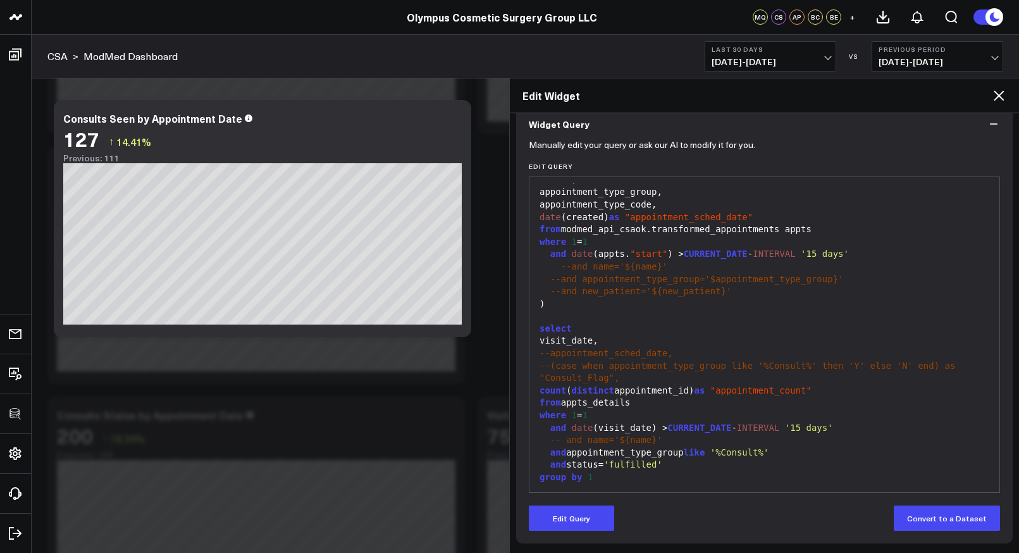
click at [999, 90] on icon at bounding box center [998, 95] width 15 height 15
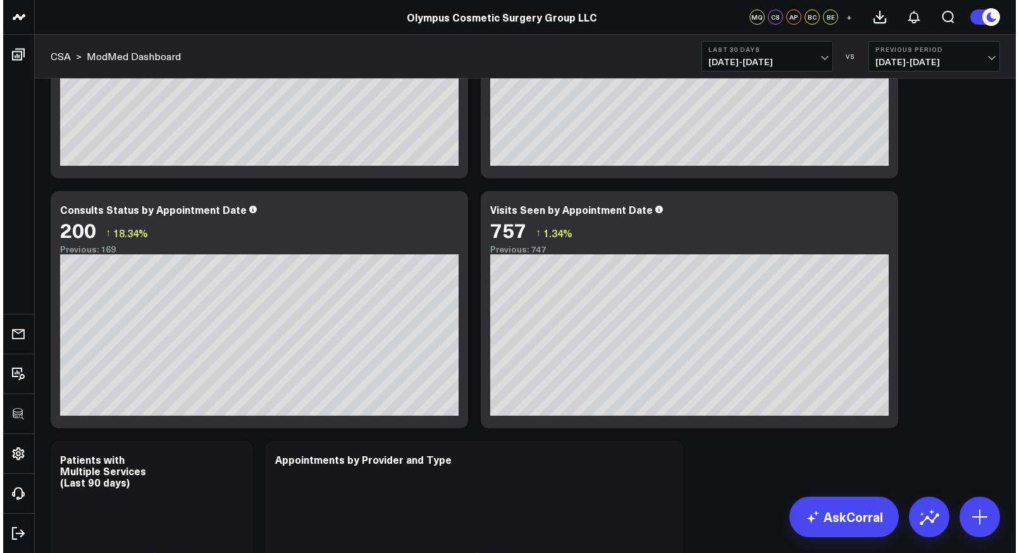
scroll to position [476, 0]
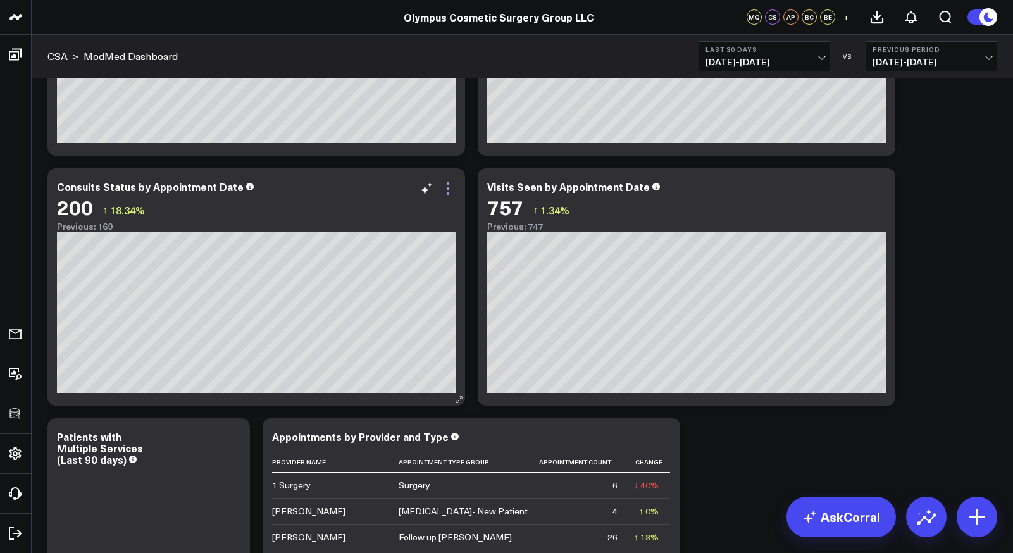
click at [448, 190] on icon at bounding box center [447, 188] width 15 height 15
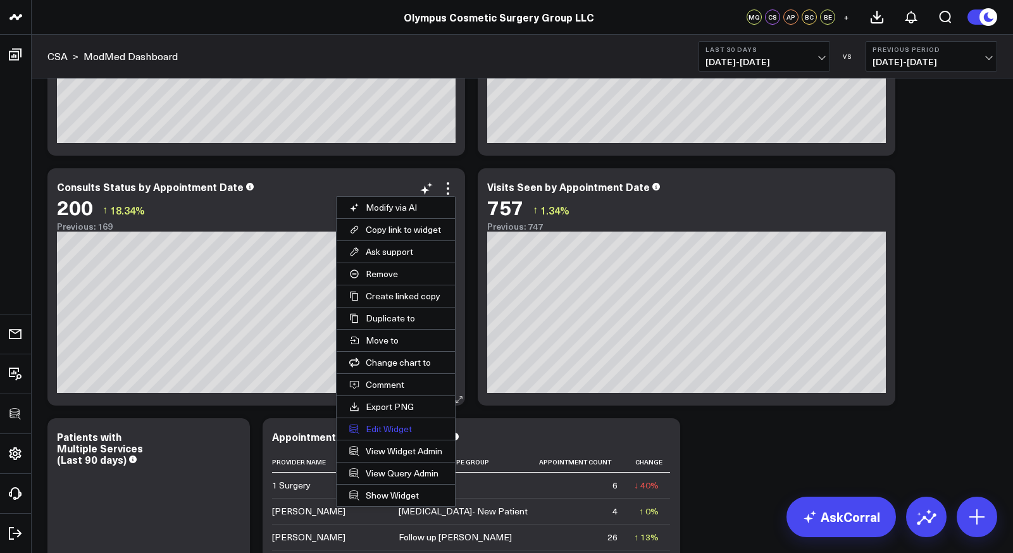
click at [390, 423] on button "Edit Widget" at bounding box center [396, 429] width 118 height 22
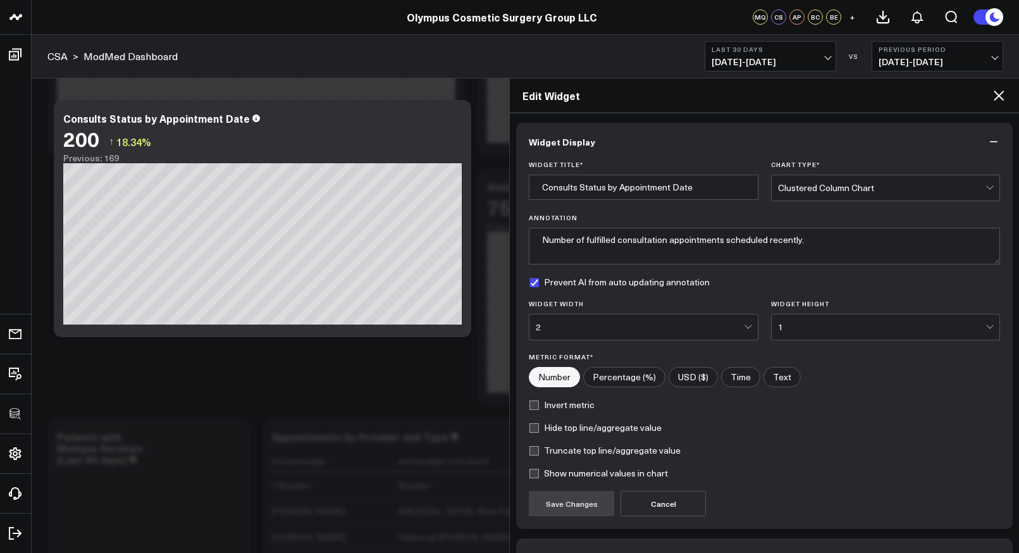
scroll to position [80, 0]
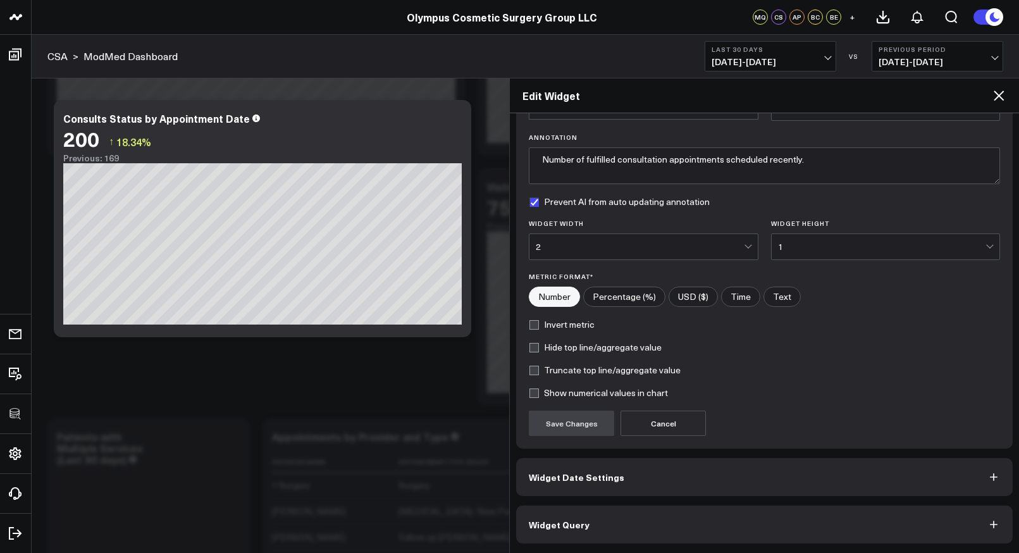
click at [564, 517] on button "Widget Query" at bounding box center [764, 524] width 497 height 38
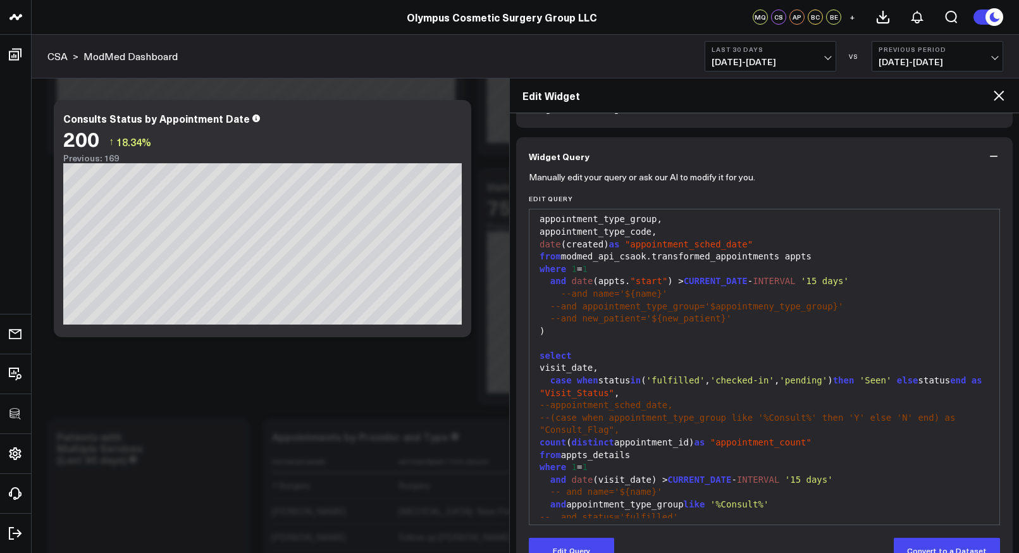
scroll to position [137, 0]
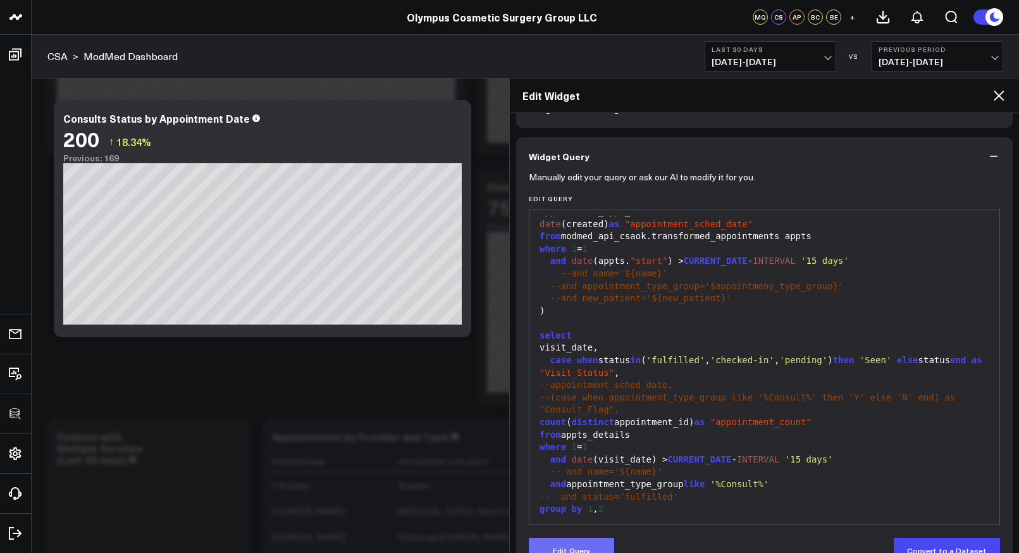
click at [581, 540] on button "Edit Query" at bounding box center [571, 550] width 85 height 25
click at [774, 287] on span "--and appointment_type_group='$appointmeny_type_group}'" at bounding box center [697, 286] width 294 height 10
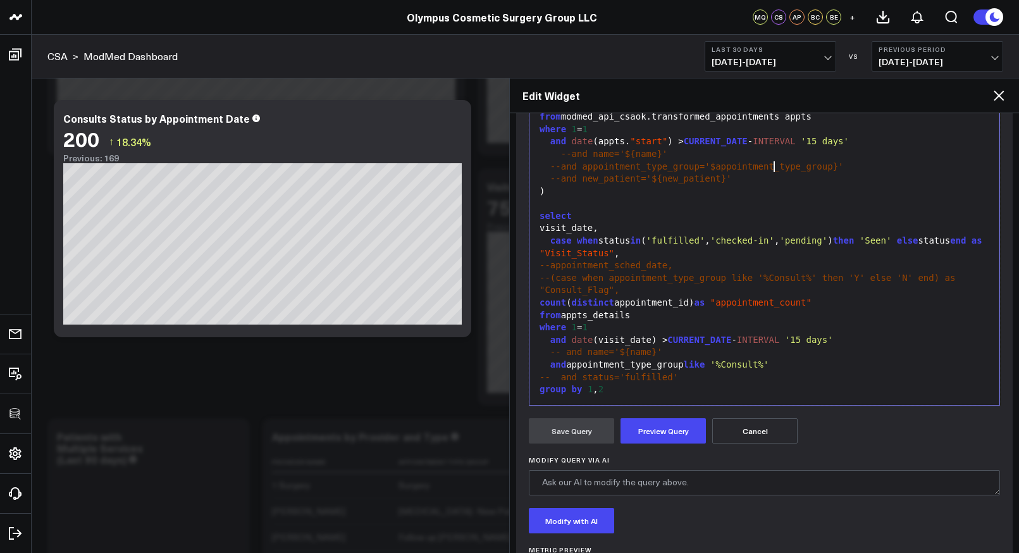
scroll to position [206, 0]
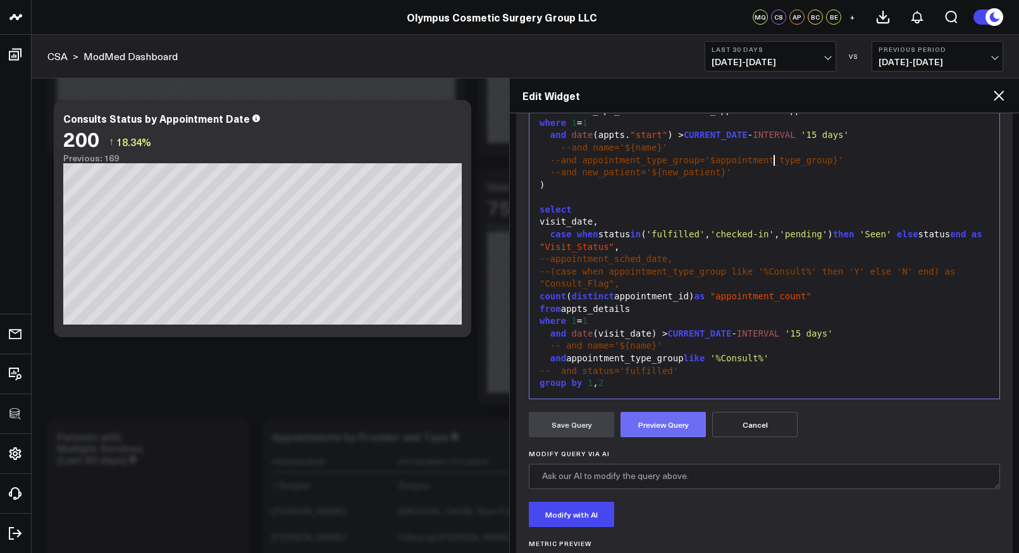
click at [661, 421] on button "Preview Query" at bounding box center [663, 424] width 85 height 25
click at [564, 430] on button "Save Query" at bounding box center [571, 424] width 85 height 25
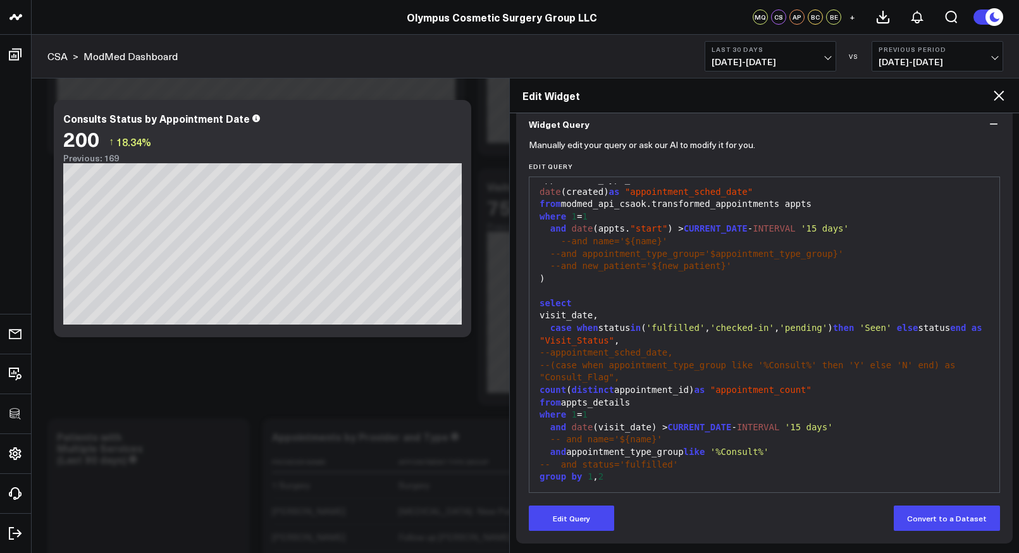
scroll to position [113, 0]
click at [1001, 93] on icon at bounding box center [999, 95] width 10 height 10
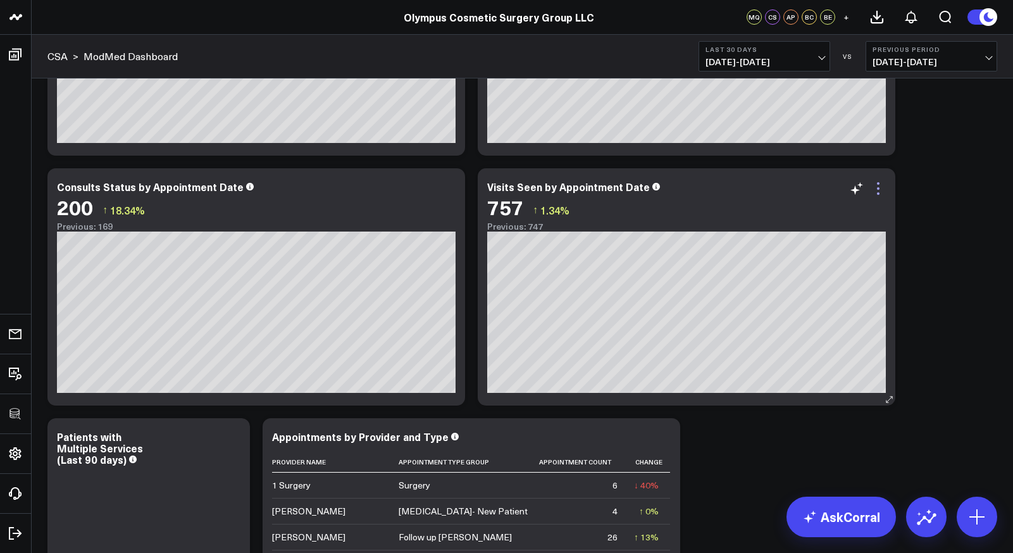
click at [879, 194] on icon at bounding box center [877, 188] width 15 height 15
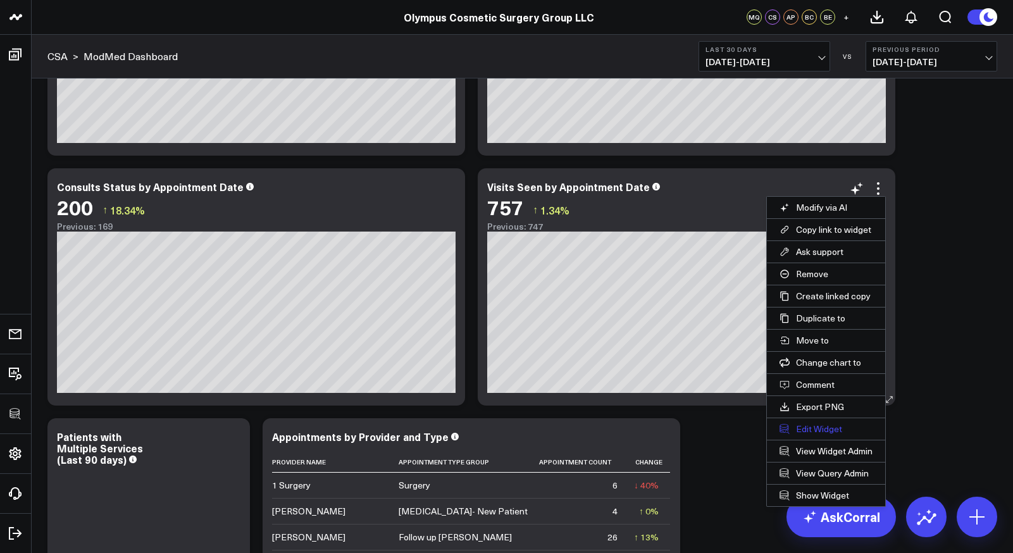
click at [819, 429] on button "Edit Widget" at bounding box center [826, 429] width 118 height 22
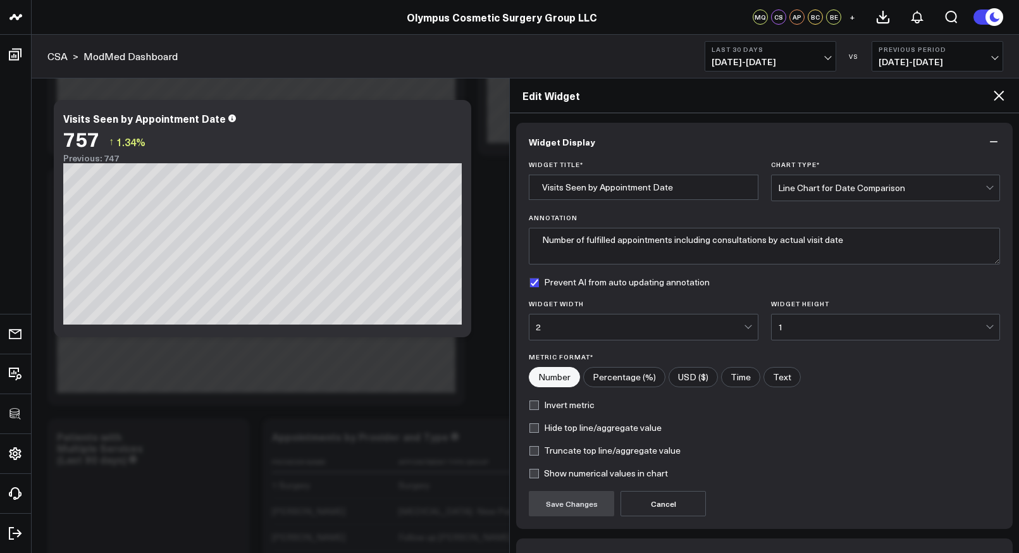
scroll to position [80, 0]
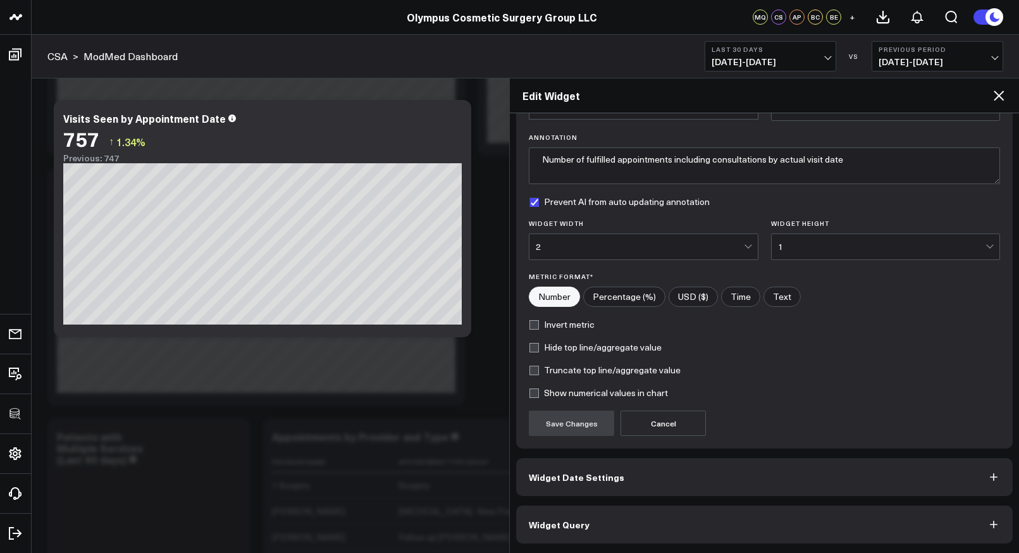
click at [566, 520] on span "Widget Query" at bounding box center [559, 524] width 61 height 10
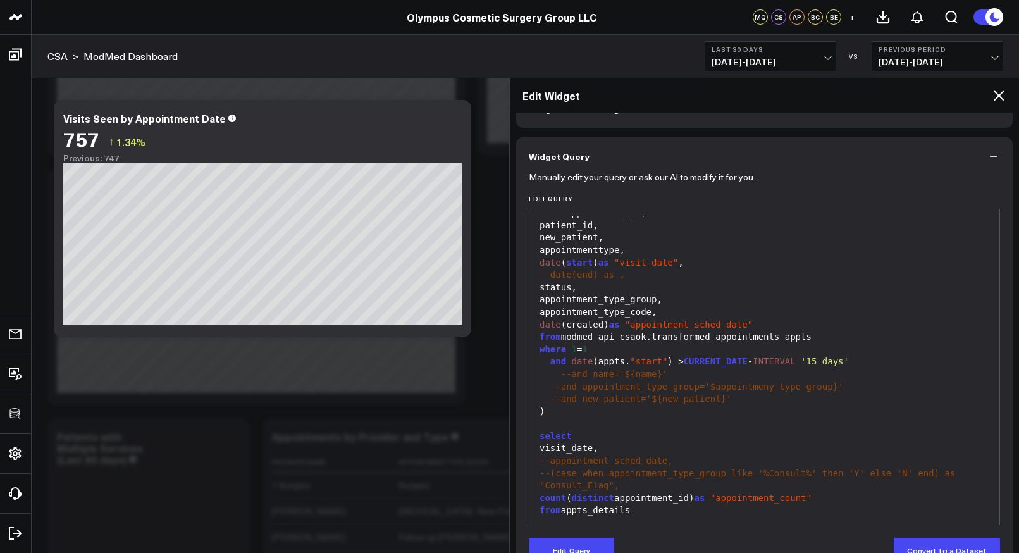
scroll to position [44, 0]
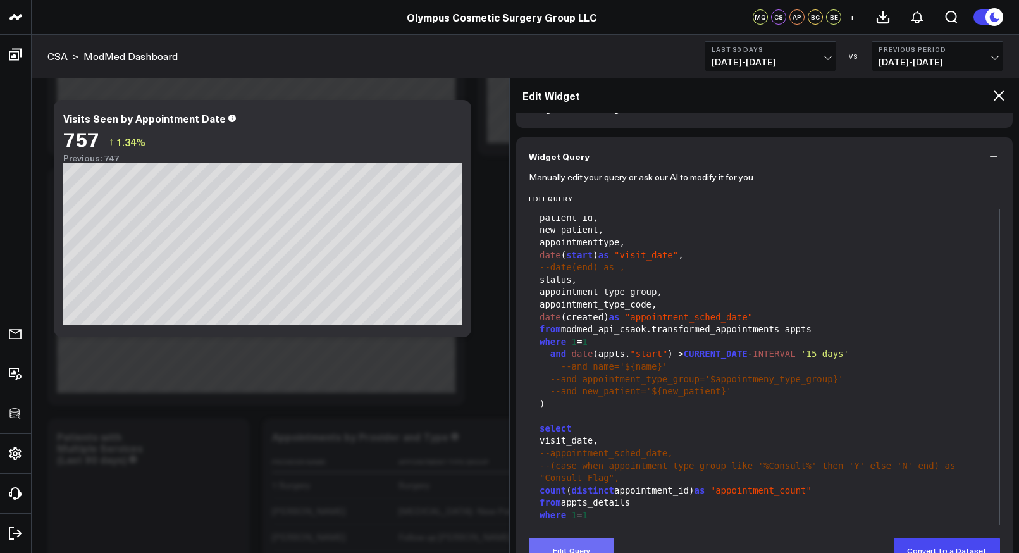
click at [595, 540] on button "Edit Query" at bounding box center [571, 550] width 85 height 25
click at [775, 379] on span "--and appointment_type_group='$appointmeny_type_group}'" at bounding box center [697, 379] width 294 height 10
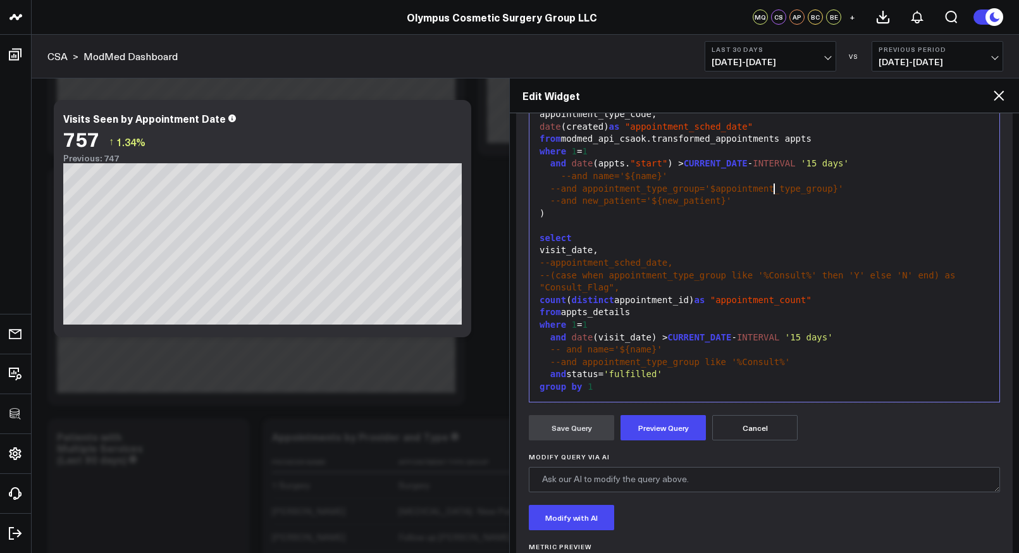
scroll to position [245, 0]
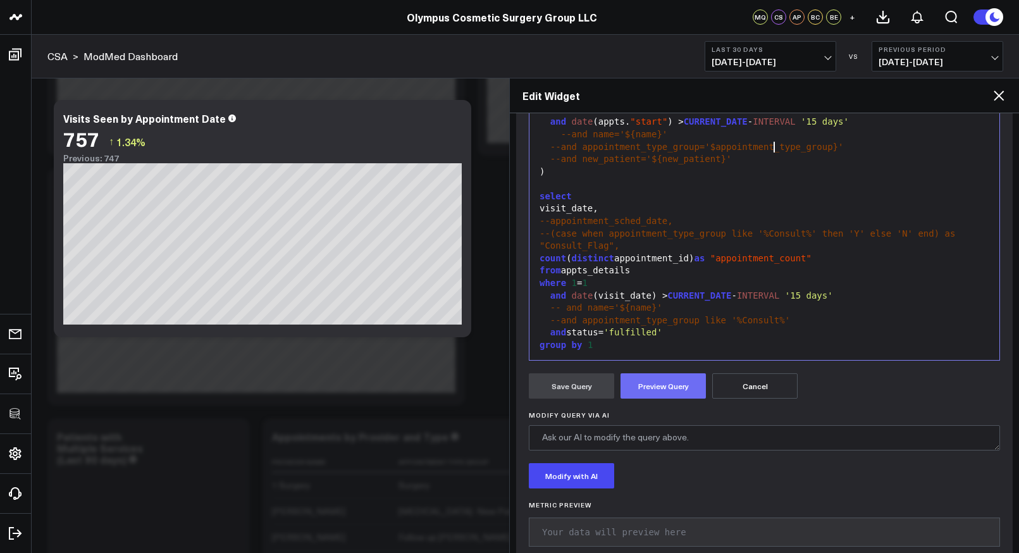
click at [670, 378] on button "Preview Query" at bounding box center [663, 385] width 85 height 25
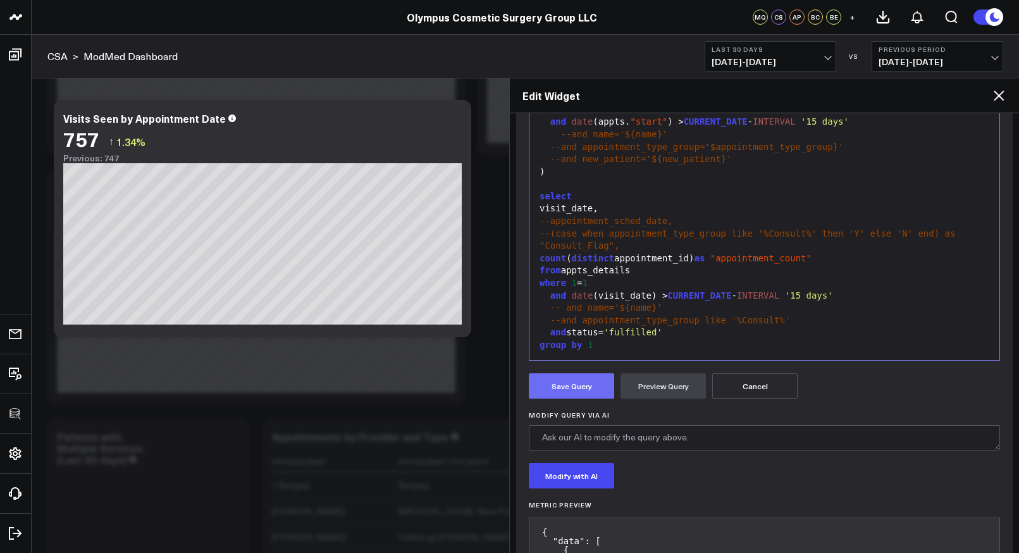
click at [560, 387] on button "Save Query" at bounding box center [571, 385] width 85 height 25
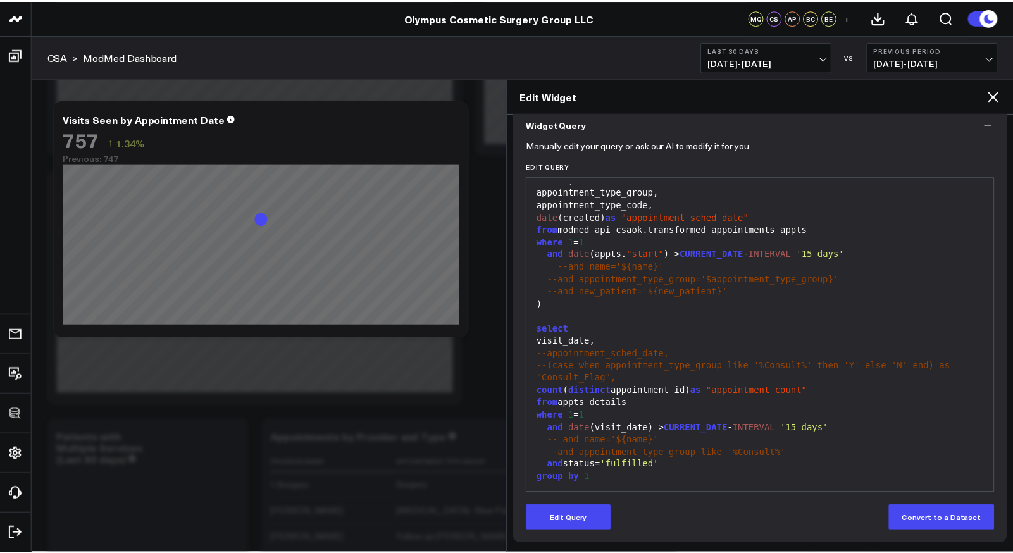
scroll to position [113, 0]
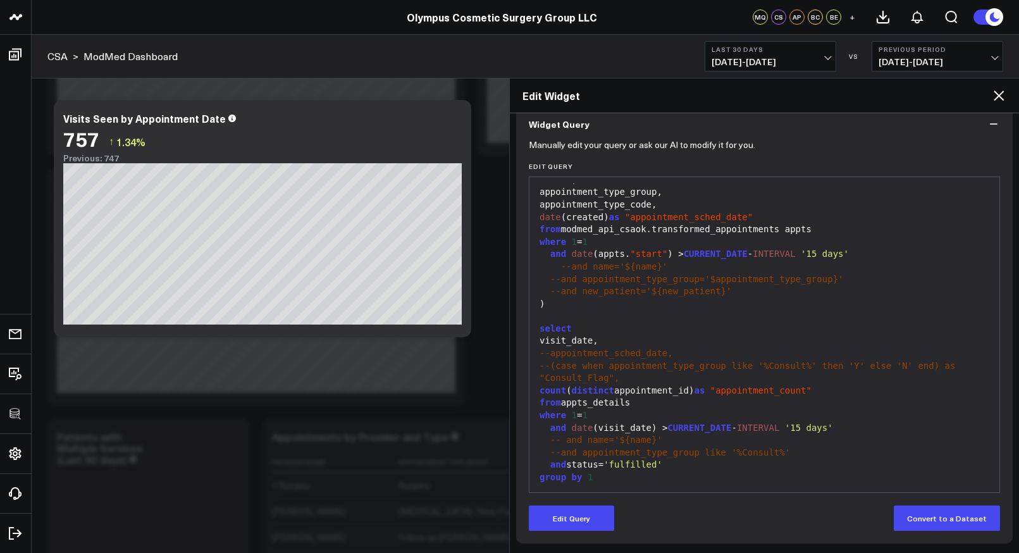
click at [1003, 92] on icon at bounding box center [999, 95] width 10 height 10
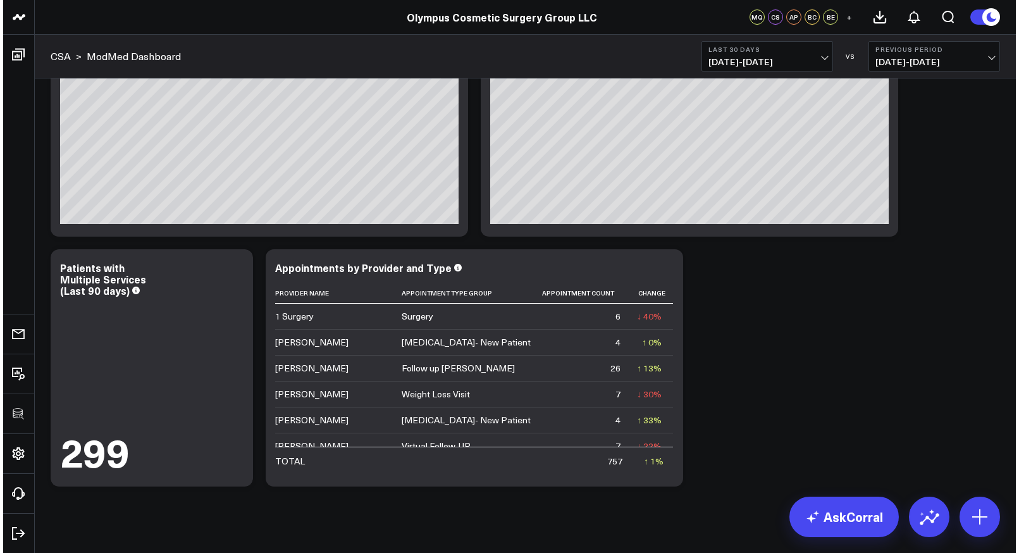
scroll to position [661, 0]
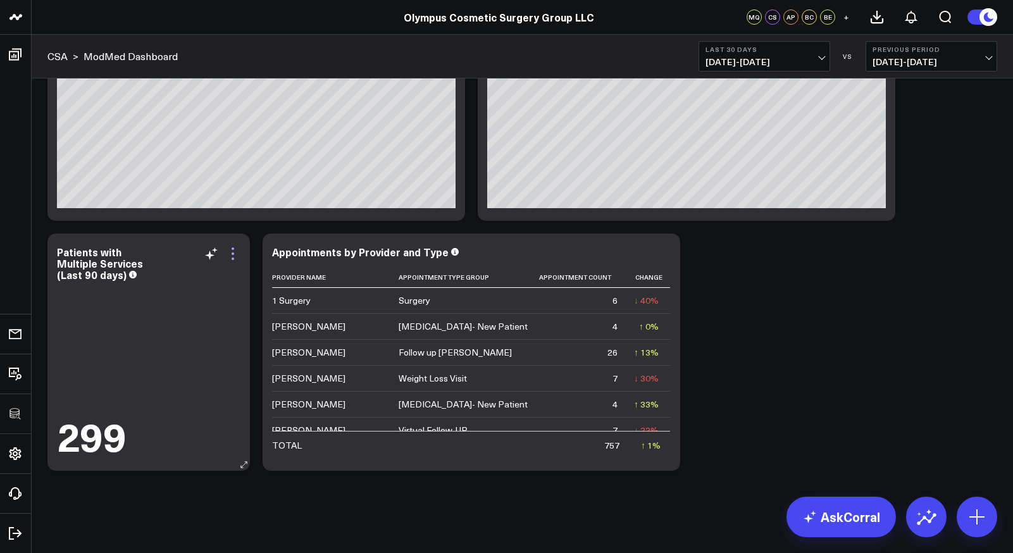
click at [229, 254] on icon at bounding box center [232, 253] width 15 height 15
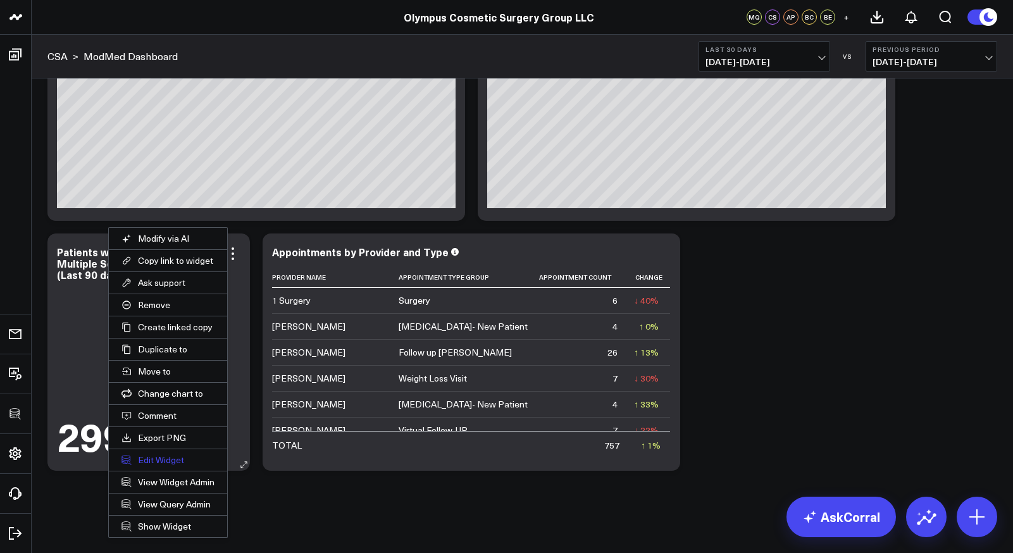
click at [159, 459] on button "Edit Widget" at bounding box center [168, 460] width 118 height 22
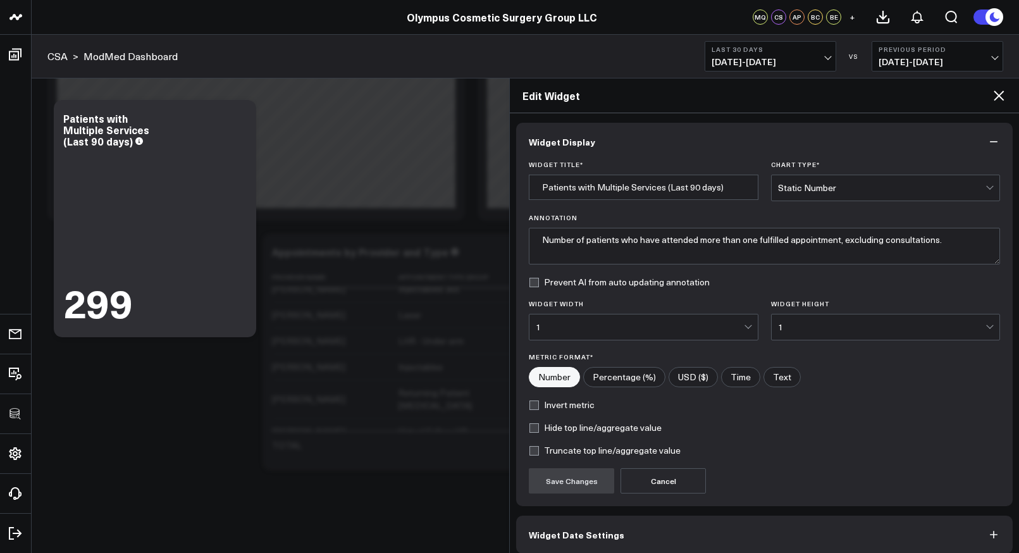
scroll to position [58, 0]
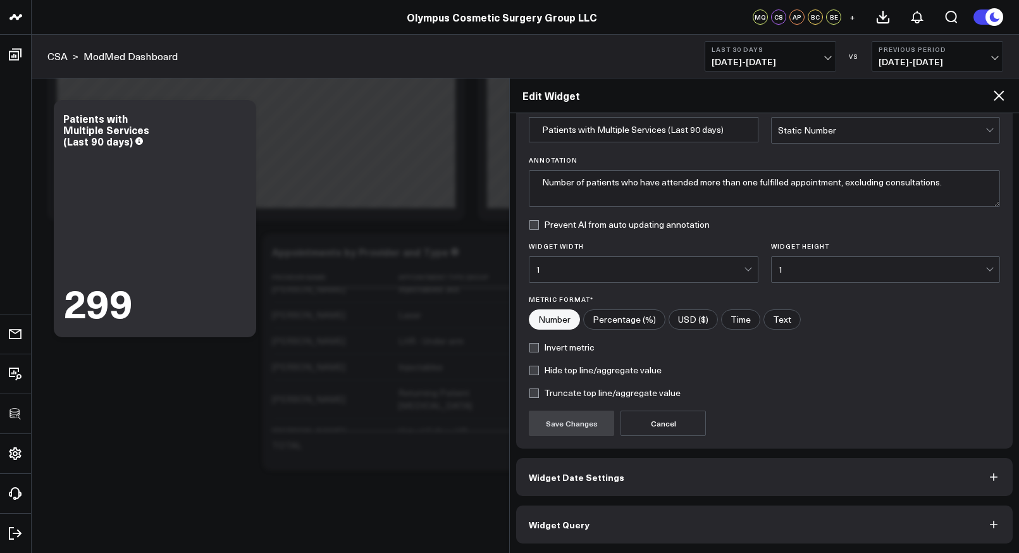
click at [572, 525] on span "Widget Query" at bounding box center [559, 524] width 61 height 10
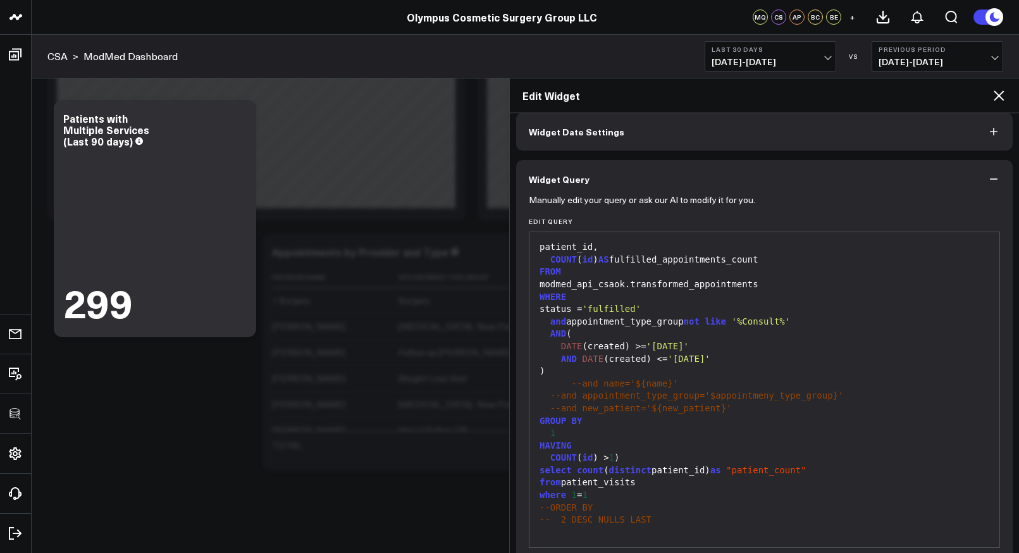
scroll to position [113, 0]
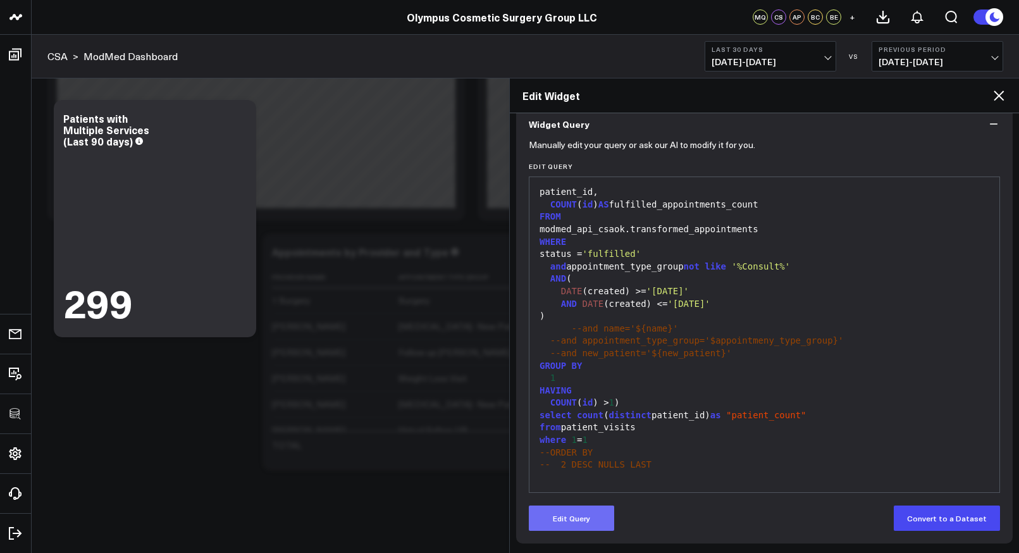
click at [579, 517] on button "Edit Query" at bounding box center [571, 517] width 85 height 25
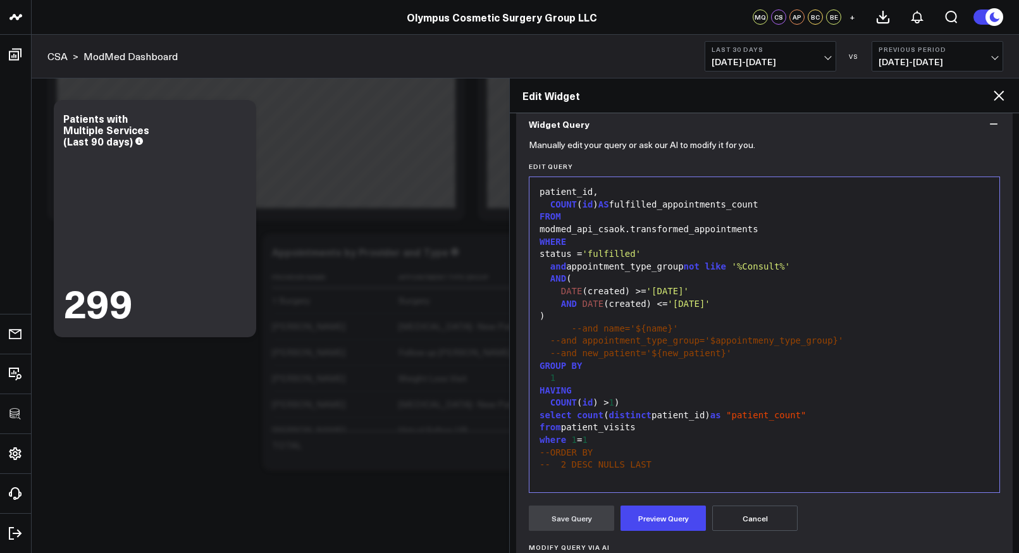
click at [774, 336] on span "--and appointment_type_group='$appointmeny_type_group}'" at bounding box center [697, 340] width 294 height 10
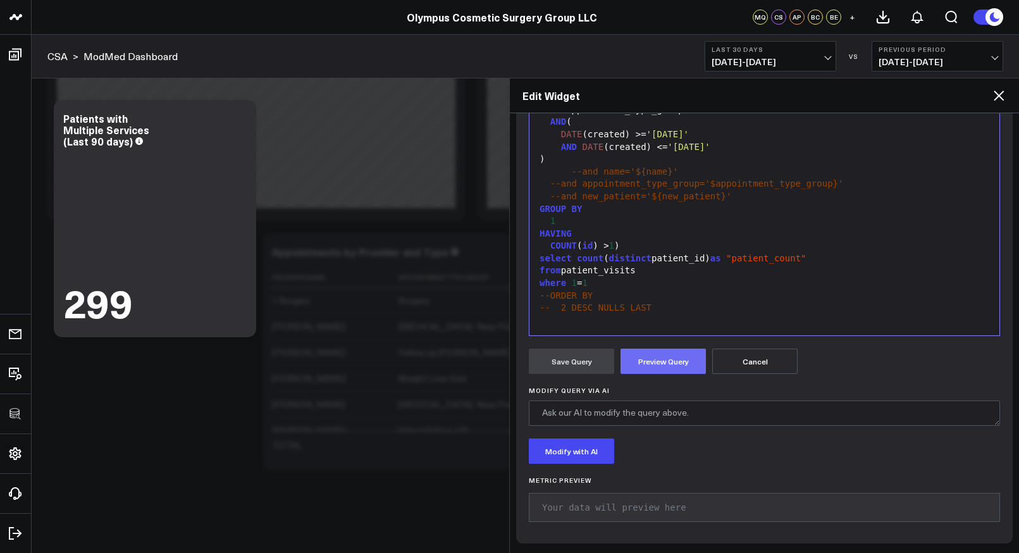
click at [674, 368] on button "Preview Query" at bounding box center [663, 361] width 85 height 25
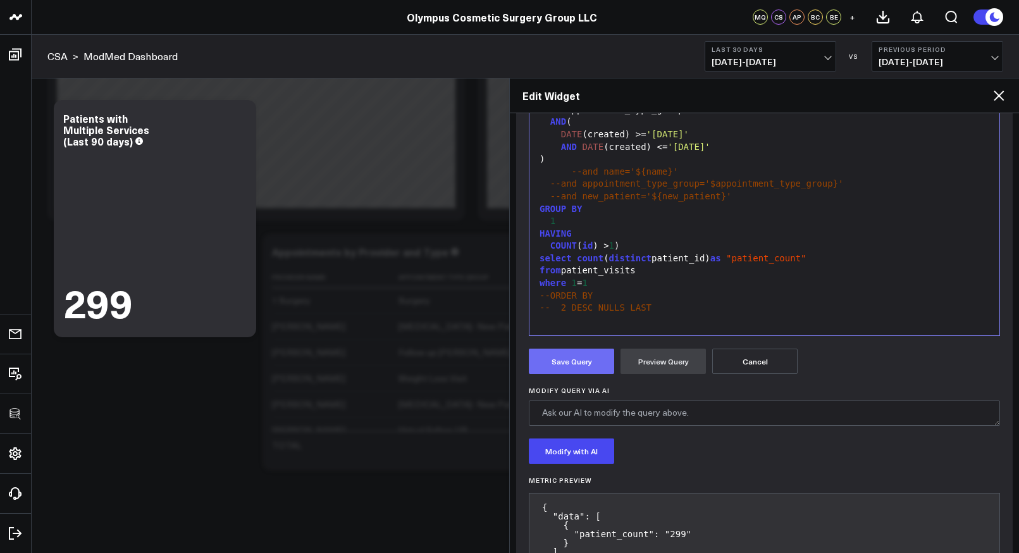
click at [552, 361] on button "Save Query" at bounding box center [571, 361] width 85 height 25
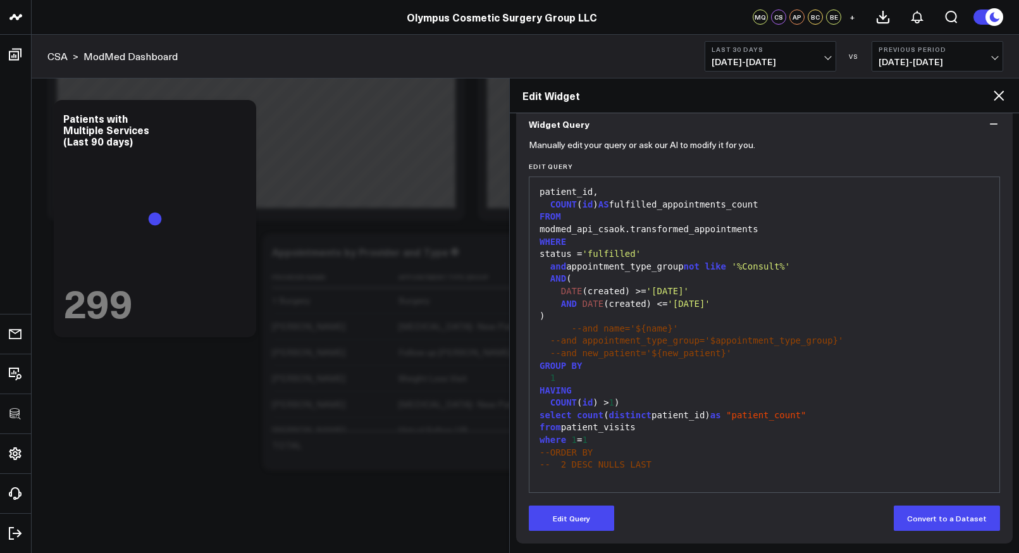
scroll to position [113, 0]
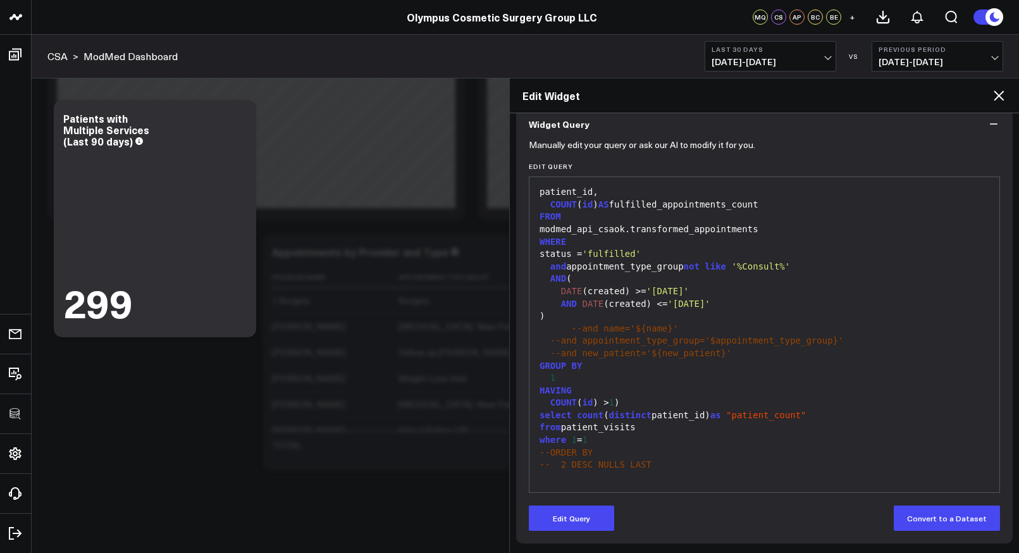
click at [998, 93] on icon at bounding box center [998, 95] width 15 height 15
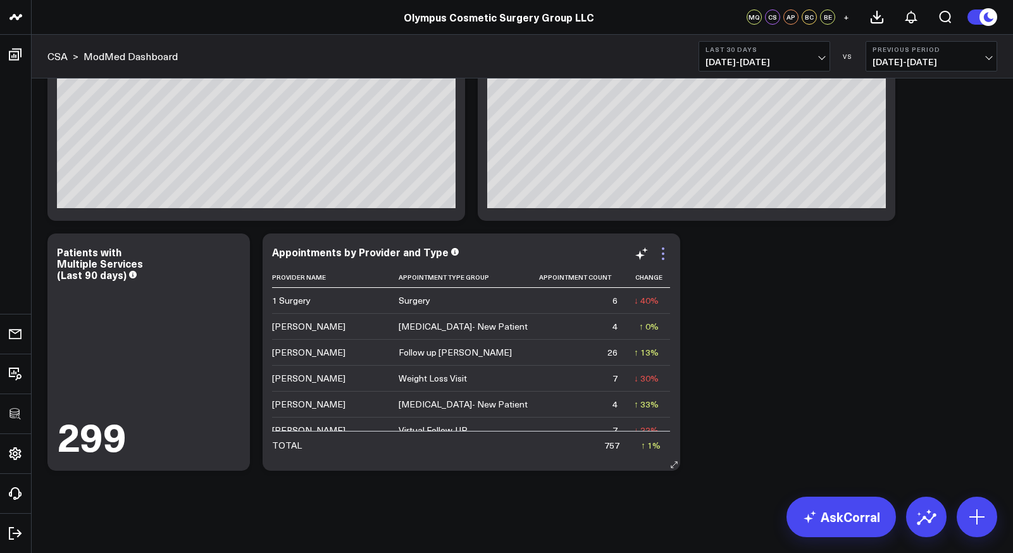
click at [667, 254] on icon at bounding box center [662, 253] width 15 height 15
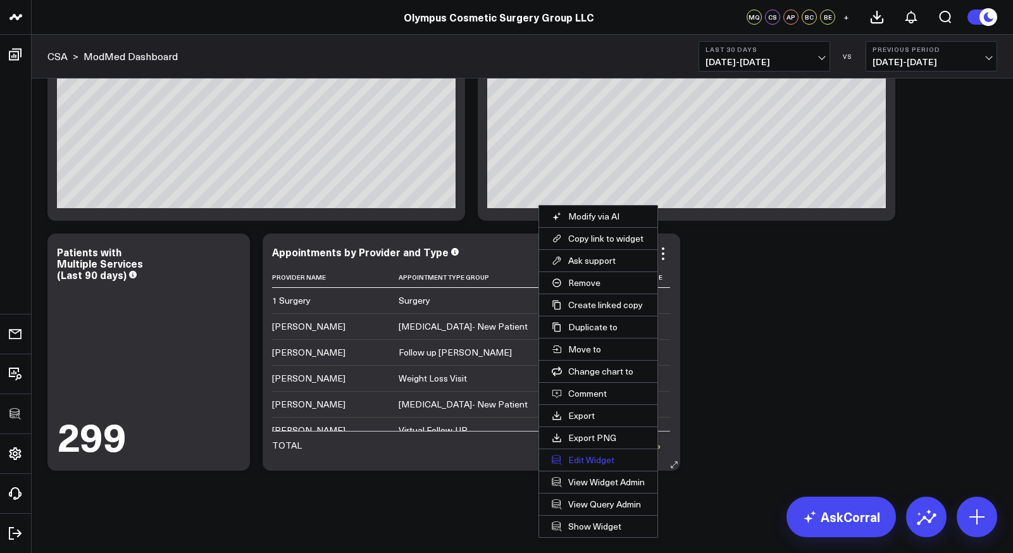
click at [594, 454] on button "Edit Widget" at bounding box center [598, 460] width 118 height 22
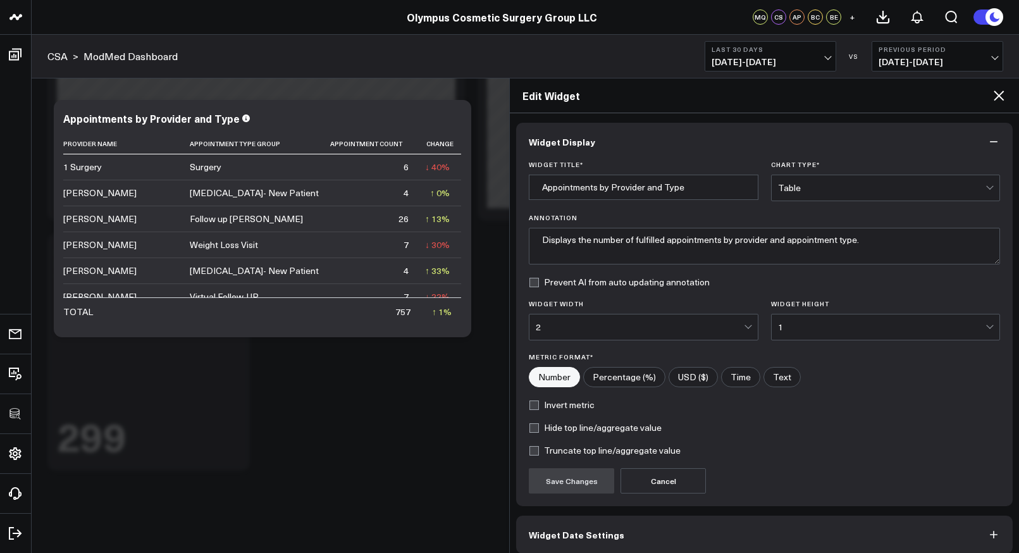
scroll to position [58, 0]
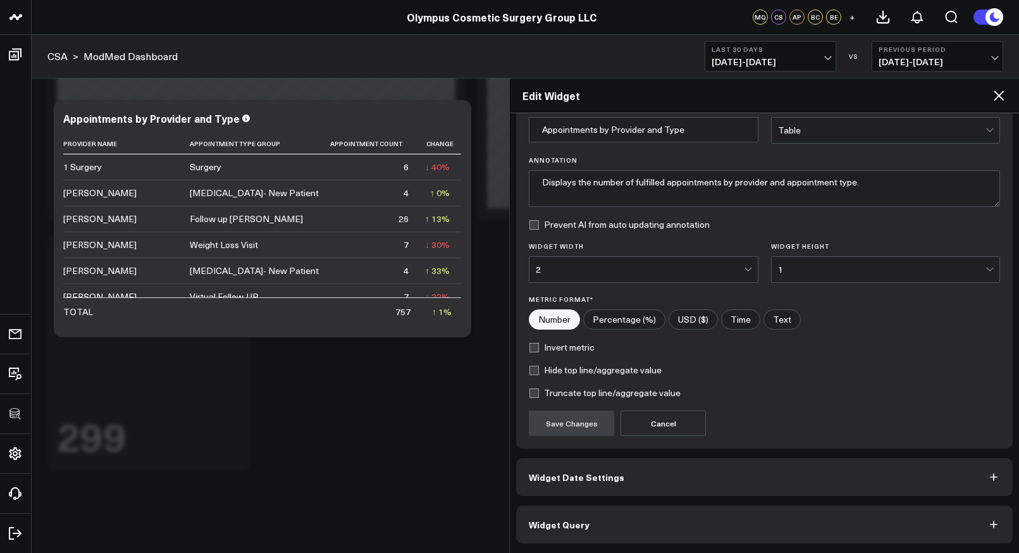
click at [1002, 97] on icon at bounding box center [998, 95] width 15 height 15
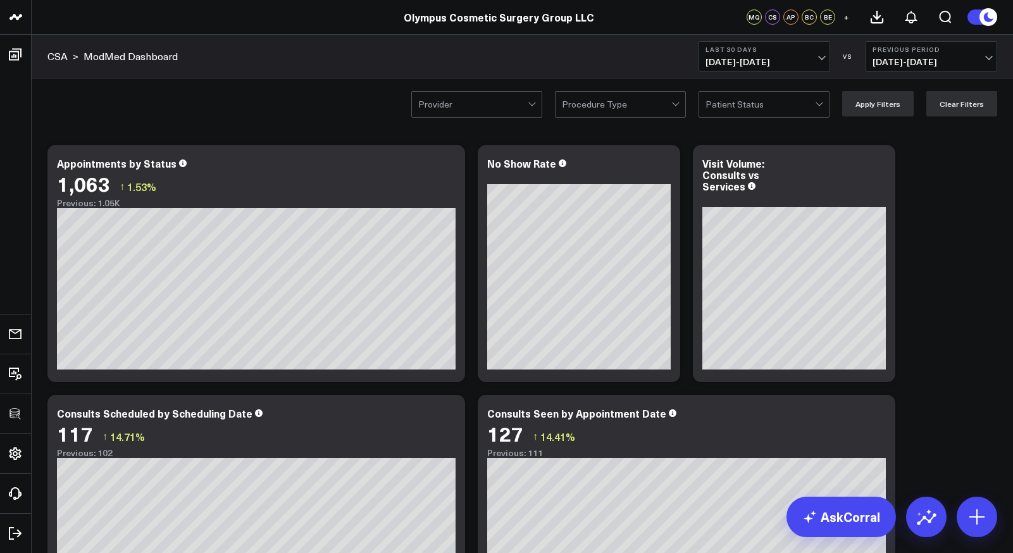
click at [641, 105] on div at bounding box center [616, 104] width 109 height 25
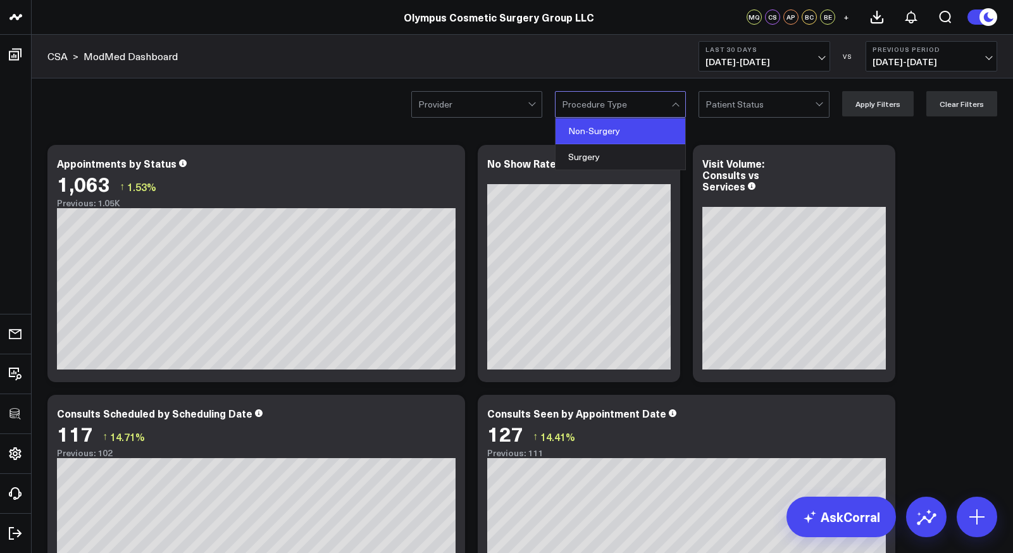
click at [636, 123] on div "Non-Surgery" at bounding box center [620, 131] width 130 height 26
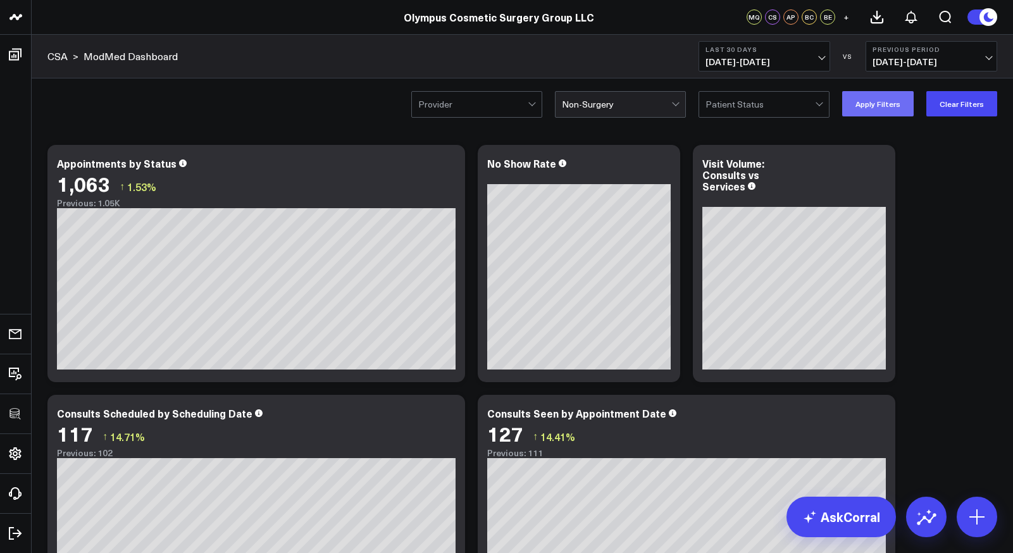
click at [861, 107] on button "Apply Filters" at bounding box center [877, 103] width 71 height 25
click at [633, 113] on div at bounding box center [616, 104] width 109 height 25
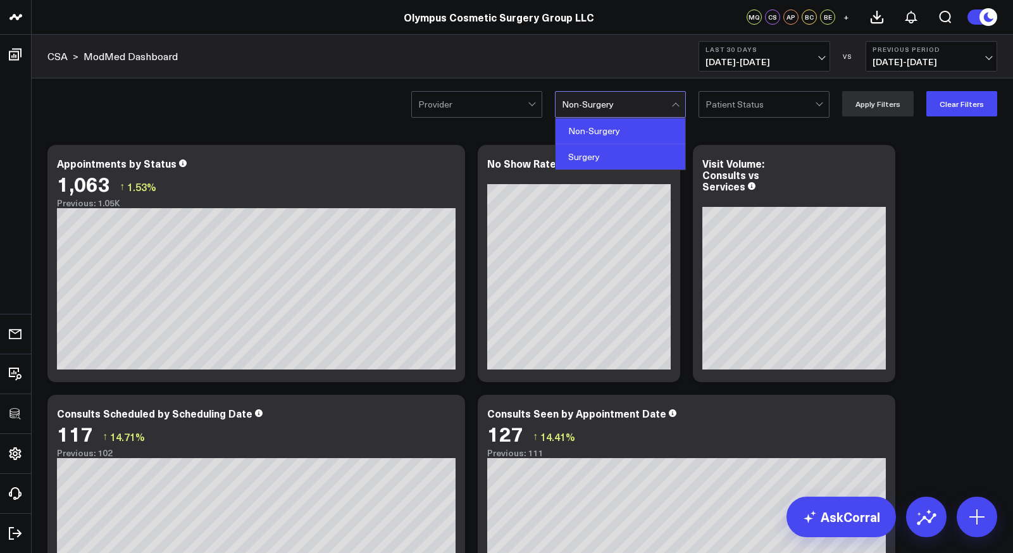
click at [606, 159] on div "Surgery" at bounding box center [620, 156] width 130 height 25
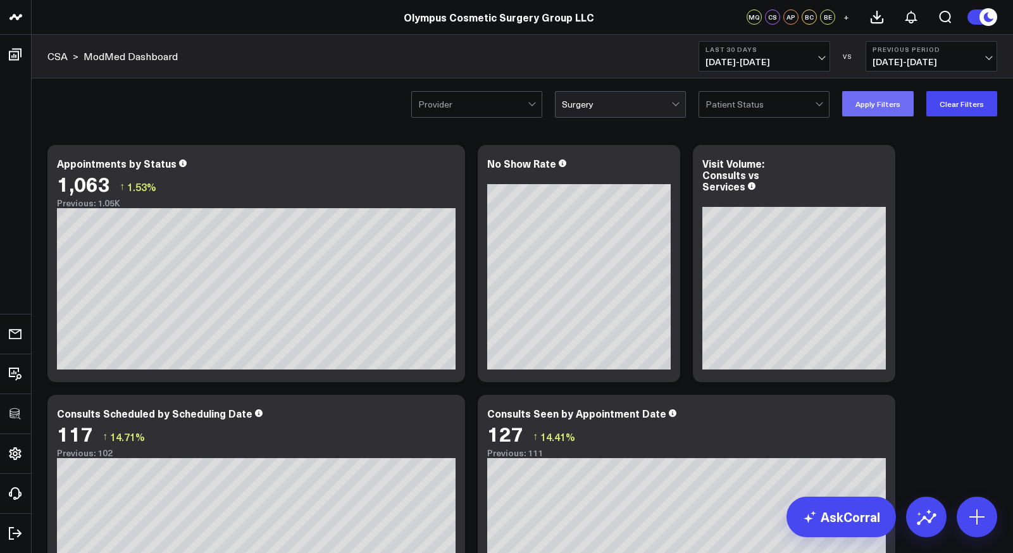
click at [881, 103] on button "Apply Filters" at bounding box center [877, 103] width 71 height 25
click at [979, 97] on button "Clear Filters" at bounding box center [961, 103] width 71 height 25
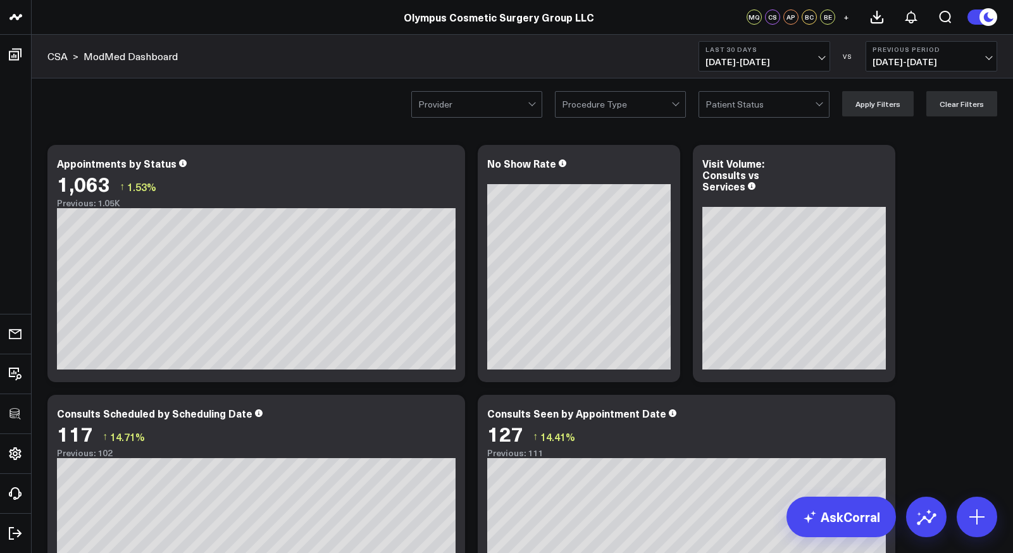
click at [772, 97] on div at bounding box center [759, 104] width 109 height 25
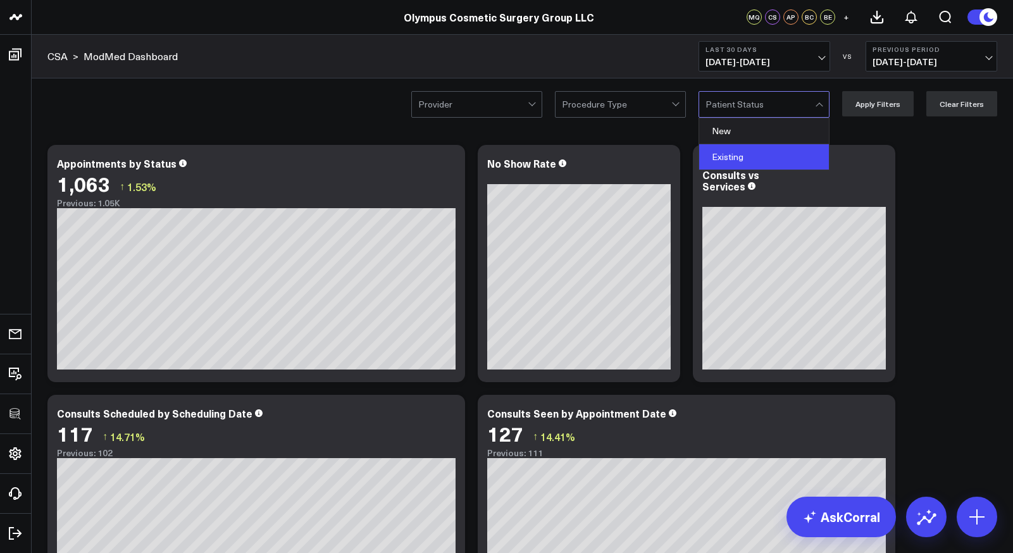
click at [743, 151] on div "Existing" at bounding box center [764, 156] width 130 height 25
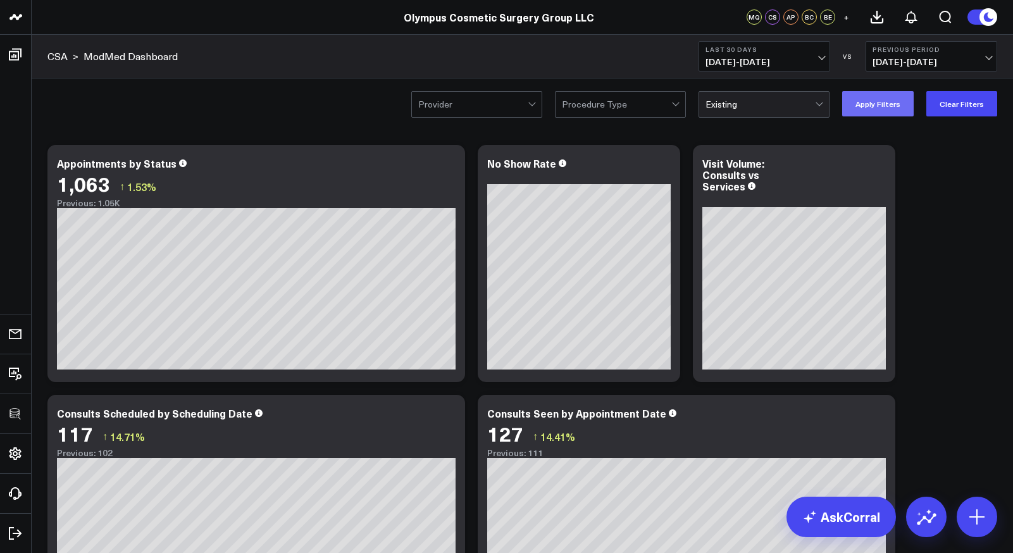
click at [875, 109] on button "Apply Filters" at bounding box center [877, 103] width 71 height 25
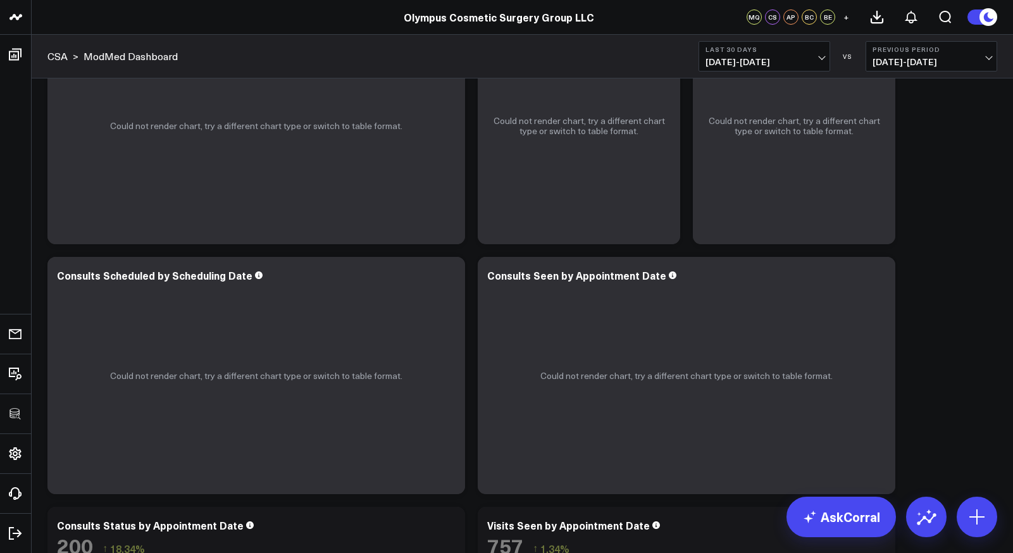
scroll to position [661, 0]
